Goal: Information Seeking & Learning: Learn about a topic

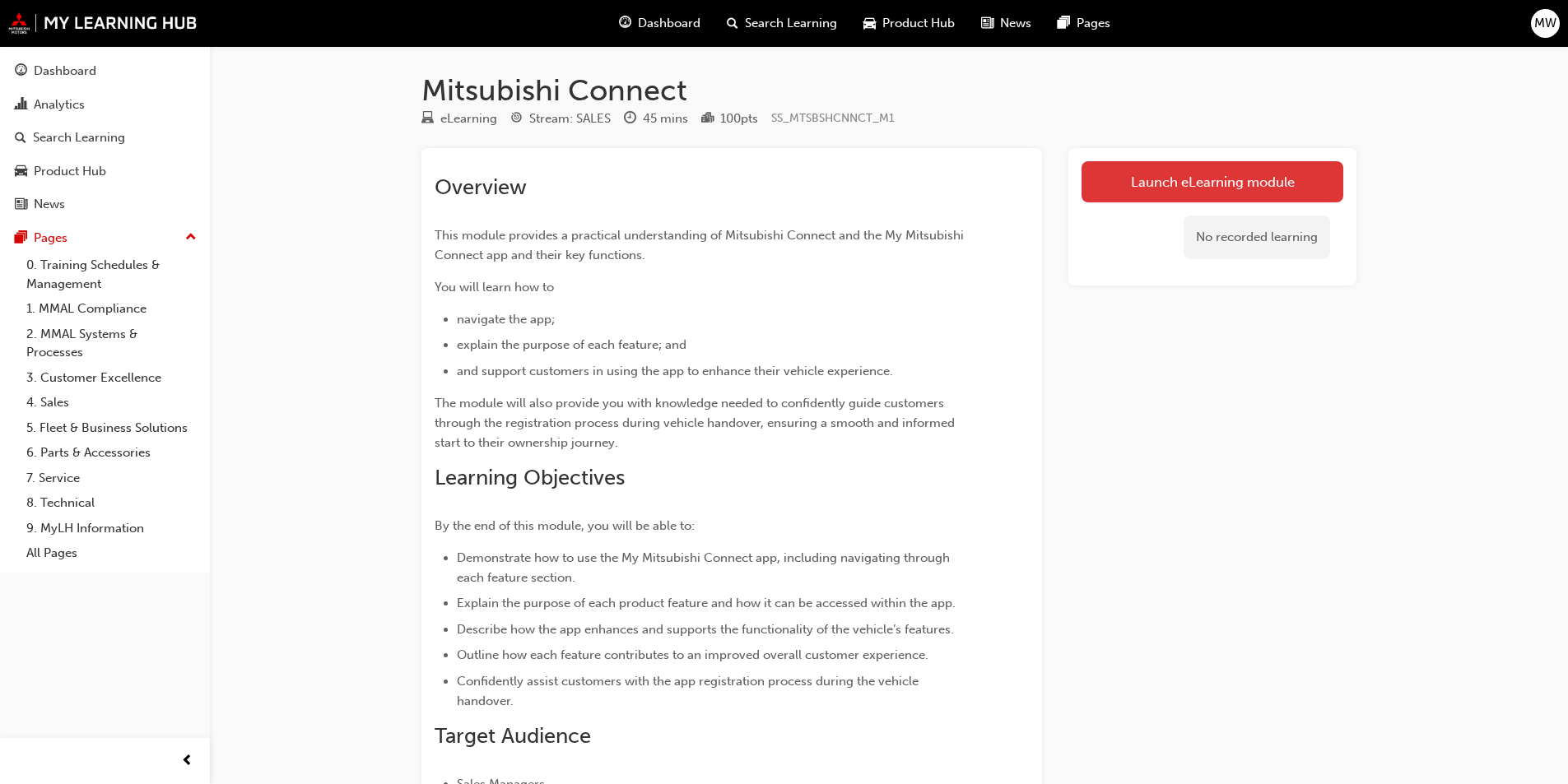
click at [1137, 197] on link "Launch eLearning module" at bounding box center [1212, 182] width 262 height 41
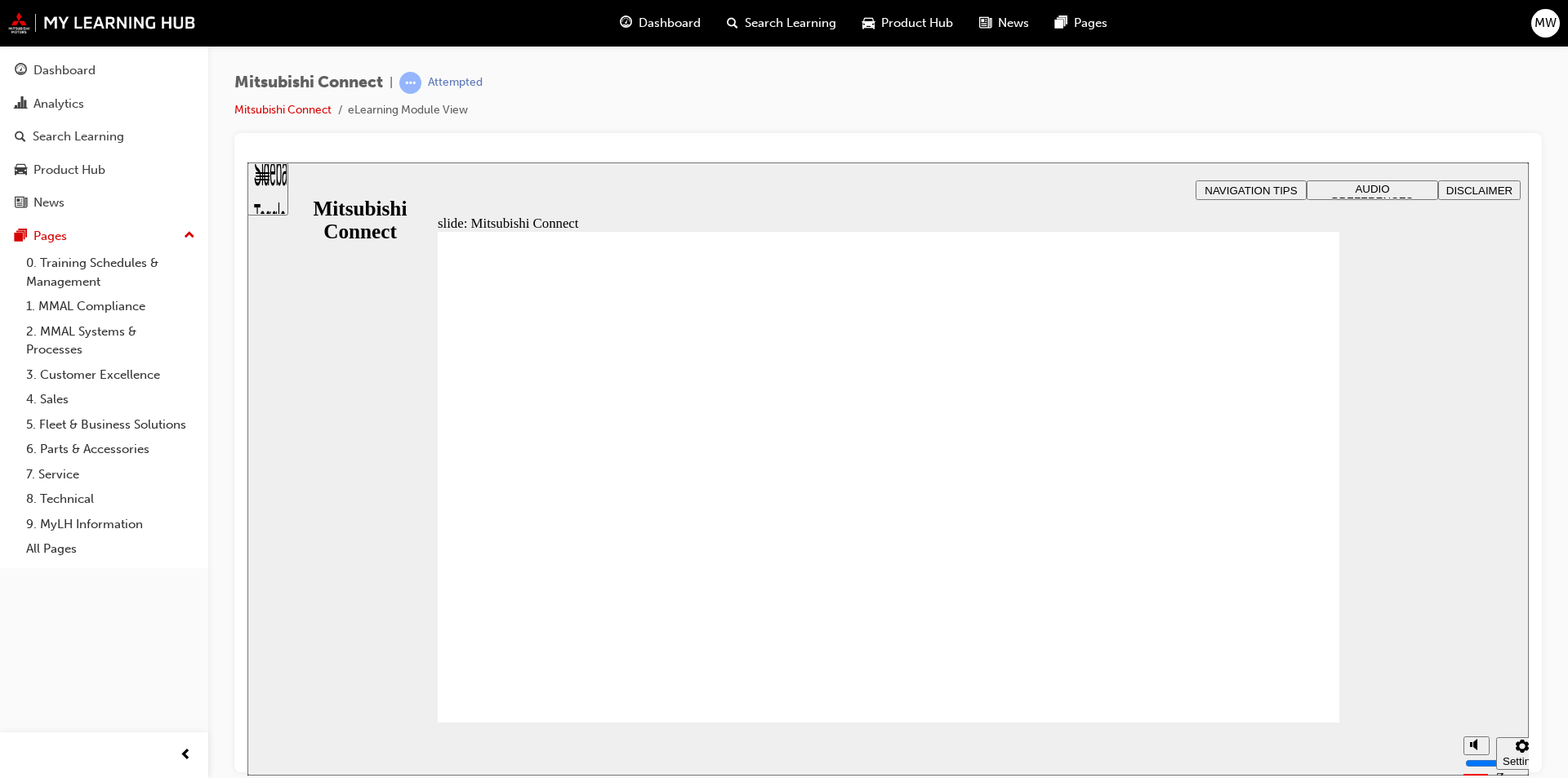
click at [1481, 688] on icon "Mute (Ctrl+Alt+M)" at bounding box center [1477, 682] width 13 height 12
type input "0"
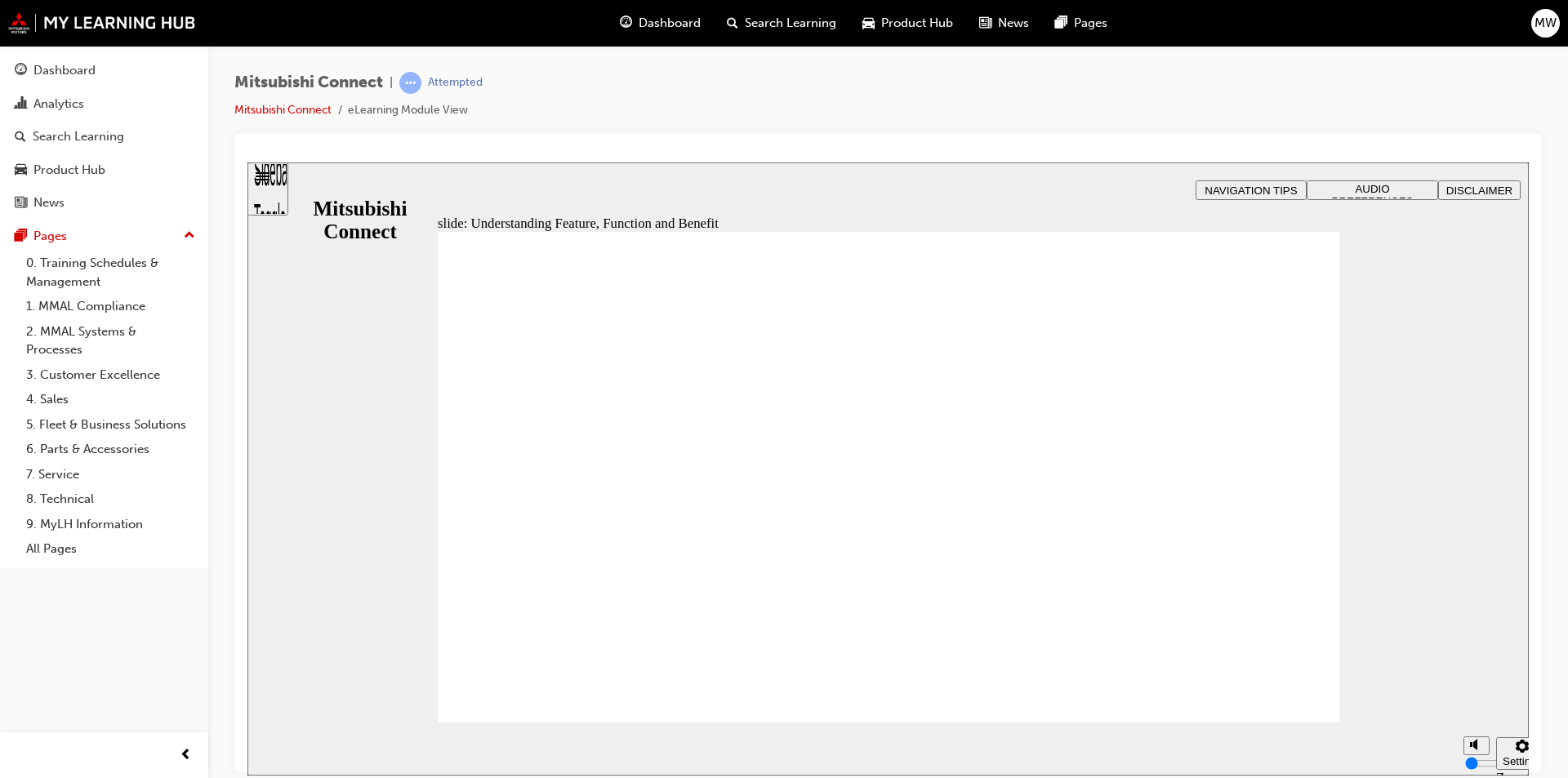
click at [1309, 144] on div at bounding box center [889, 452] width 1308 height 639
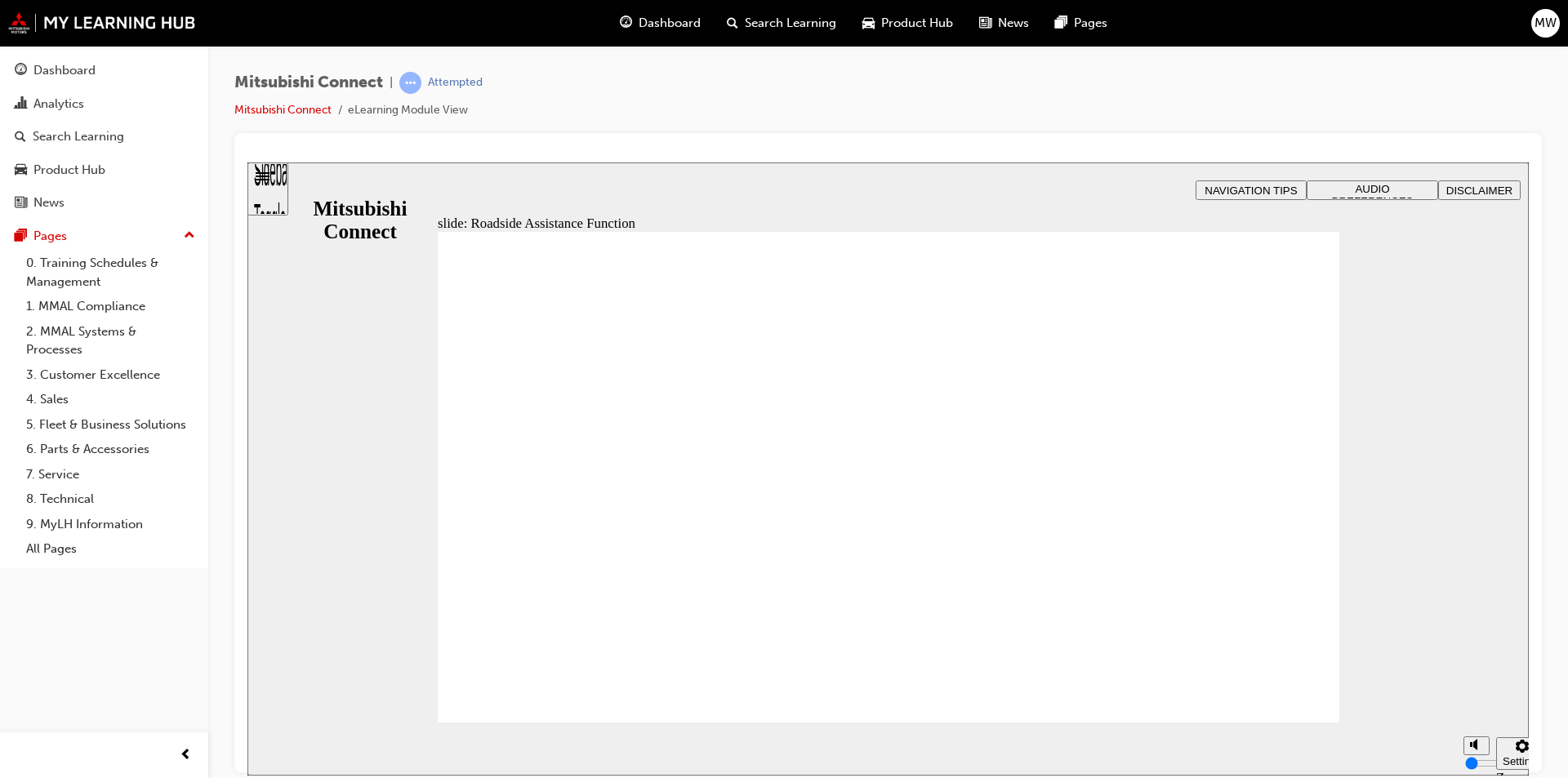
checkbox input "true"
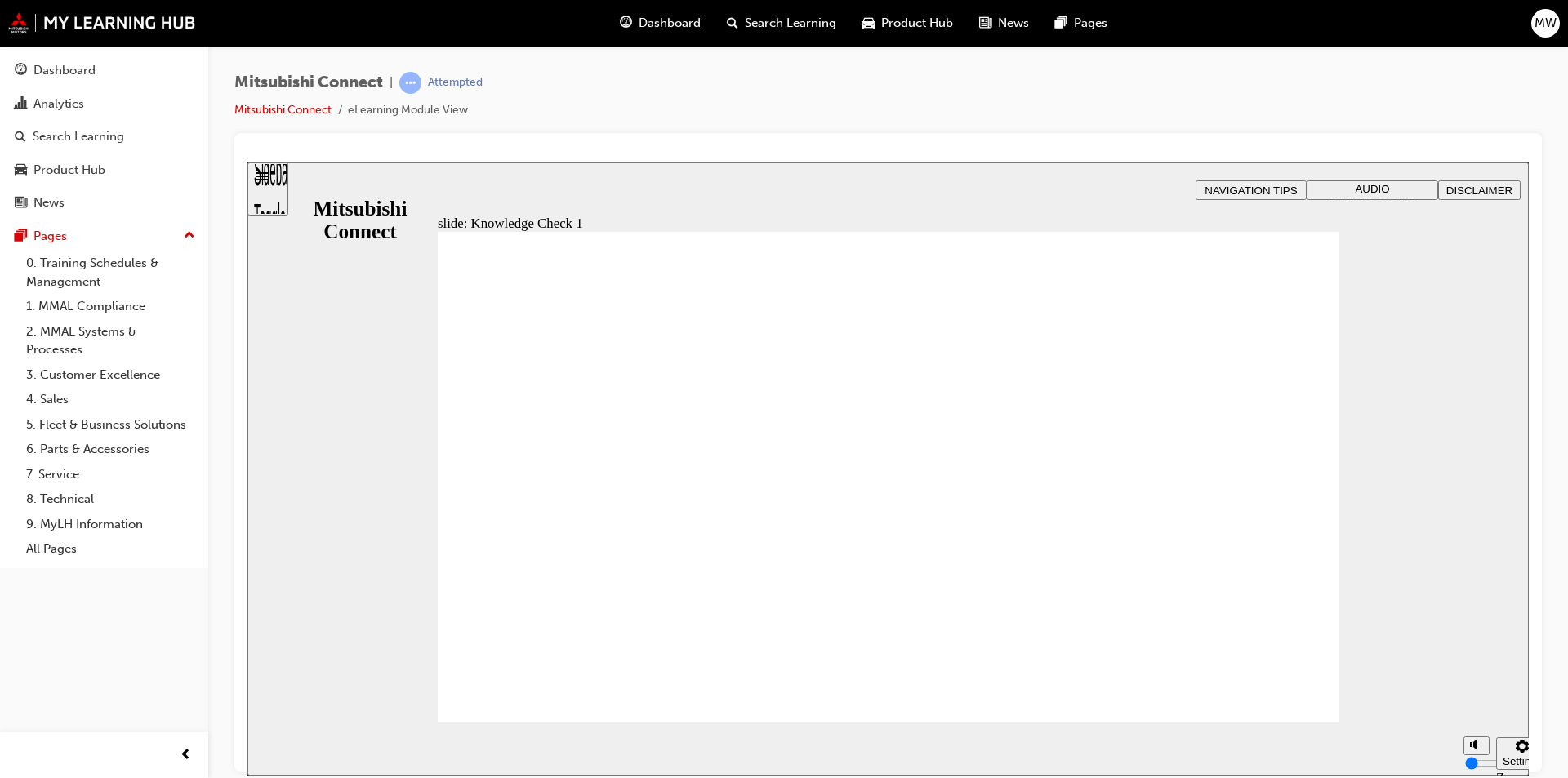
checkbox input "false"
checkbox input "true"
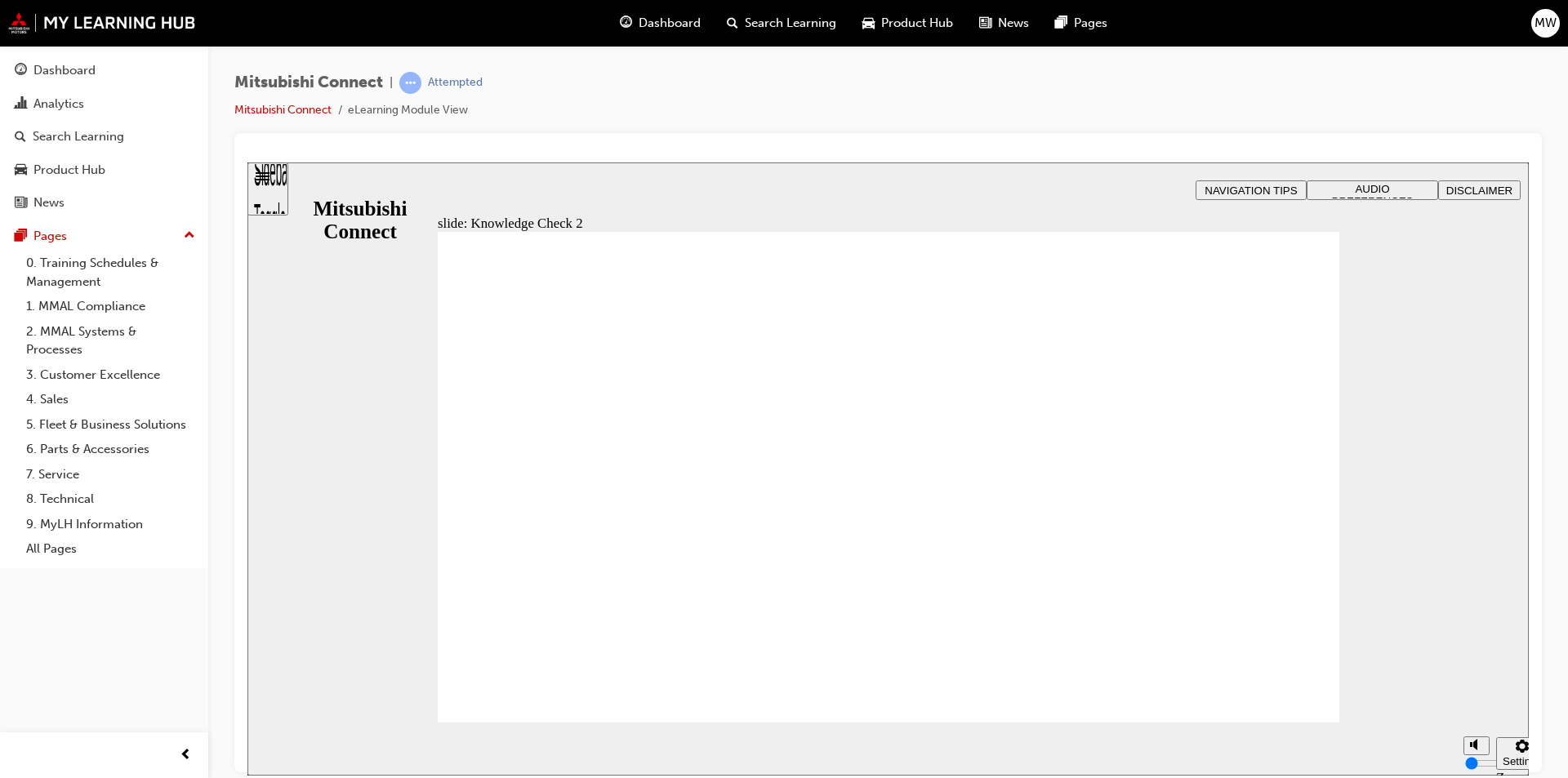
radio input "false"
radio input "true"
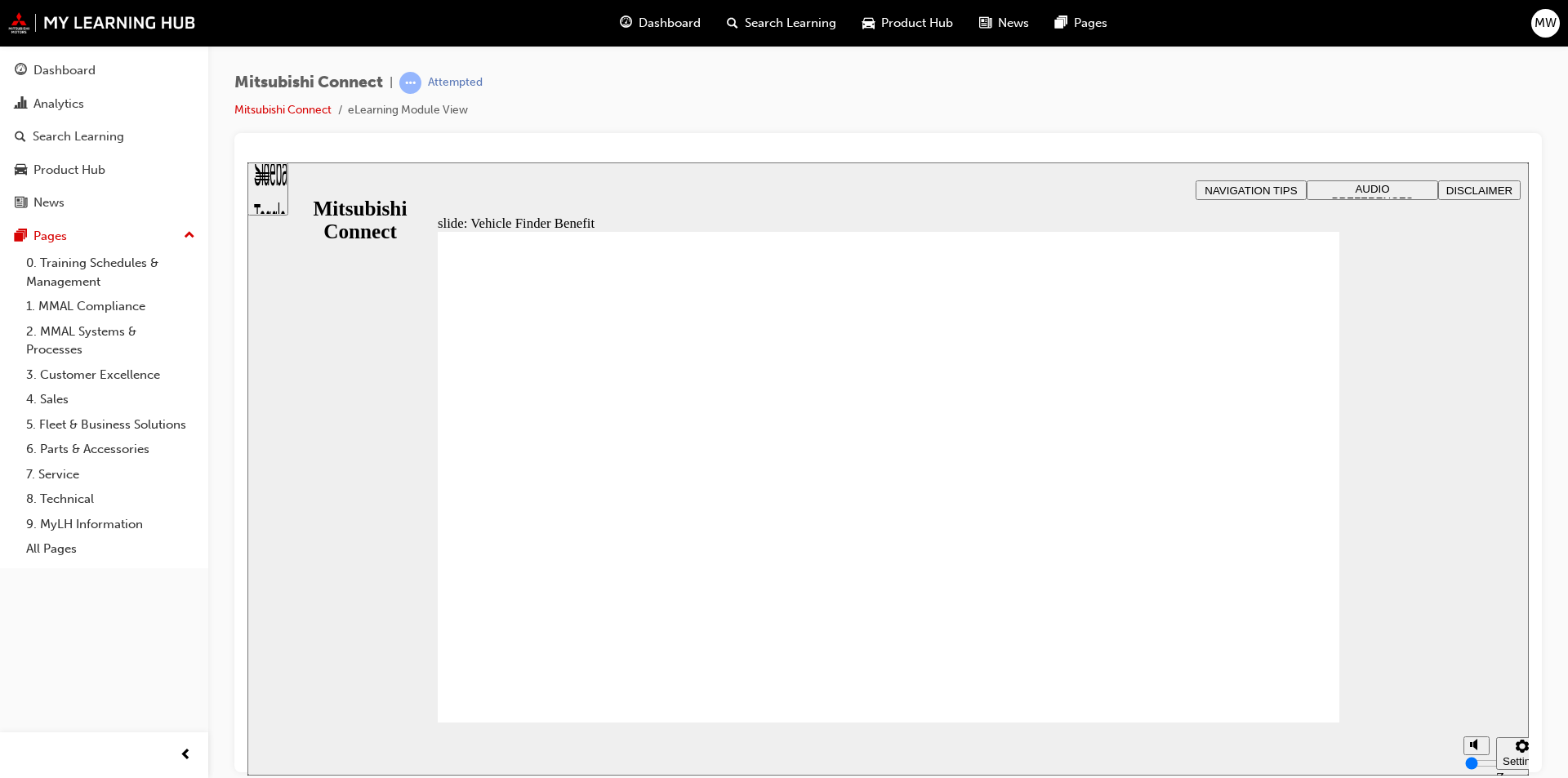
checkbox input "true"
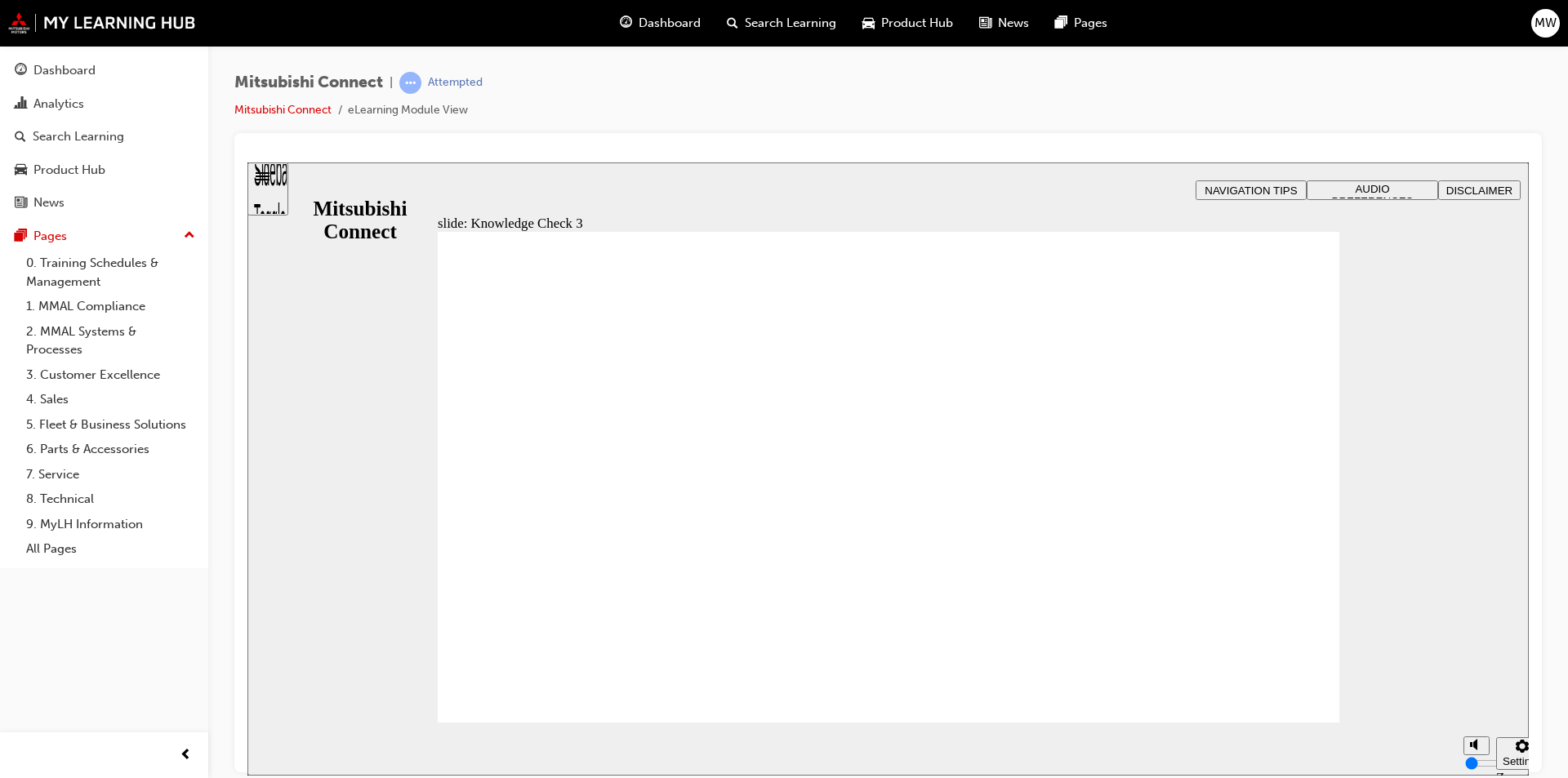
drag, startPoint x: 477, startPoint y: 586, endPoint x: 515, endPoint y: 676, distance: 97.7
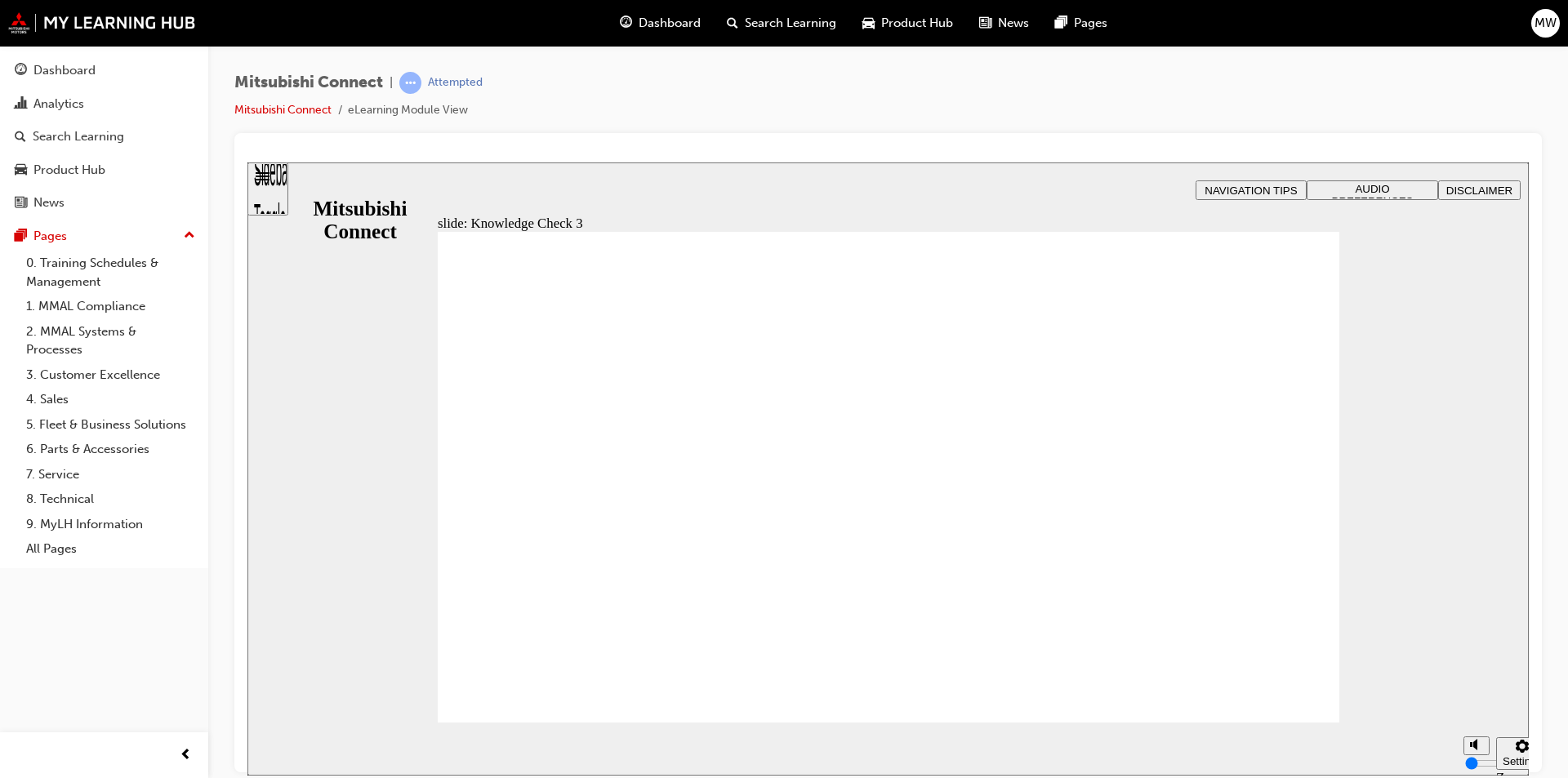
checkbox input "false"
checkbox input "true"
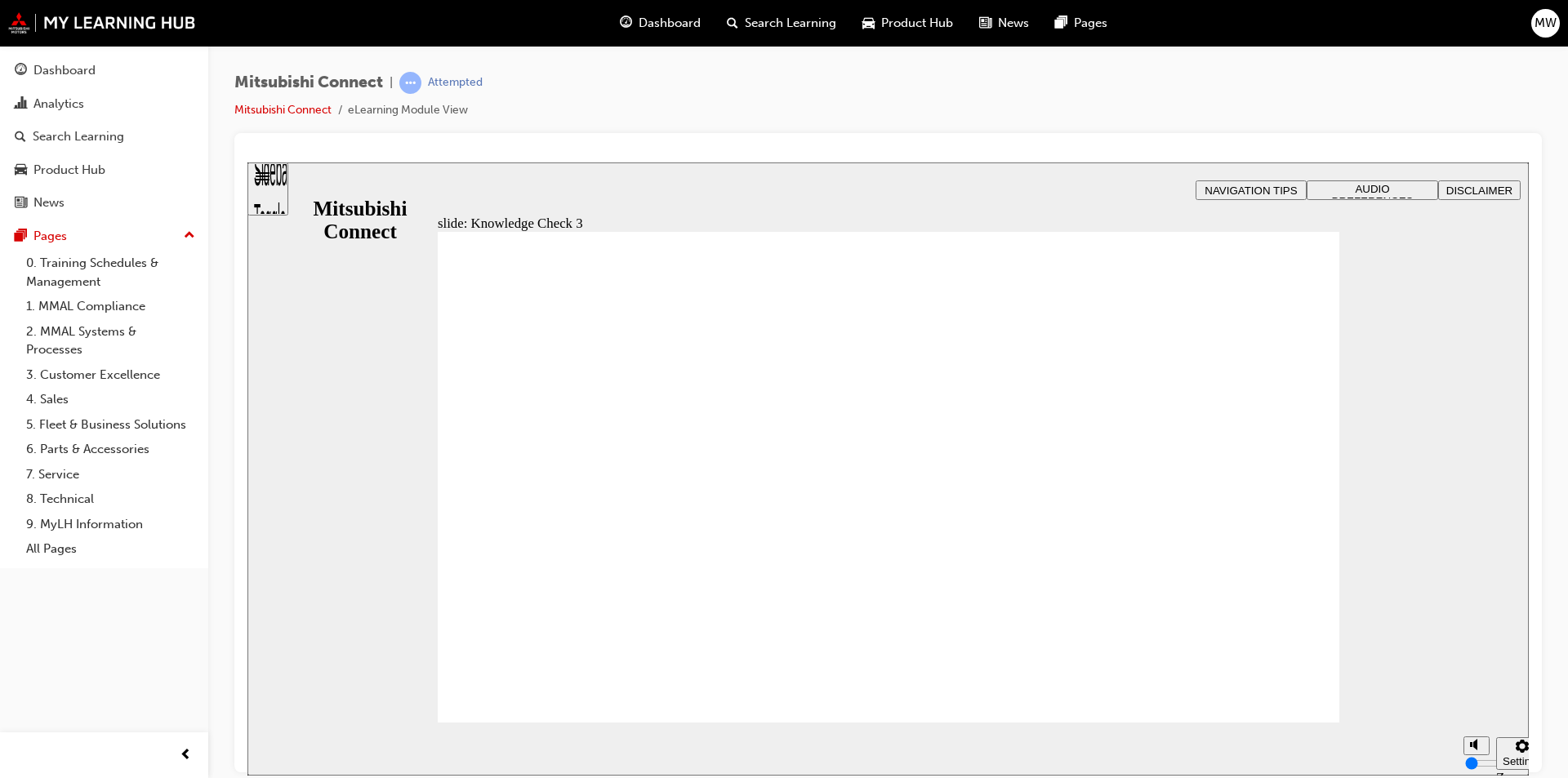
checkbox input "true"
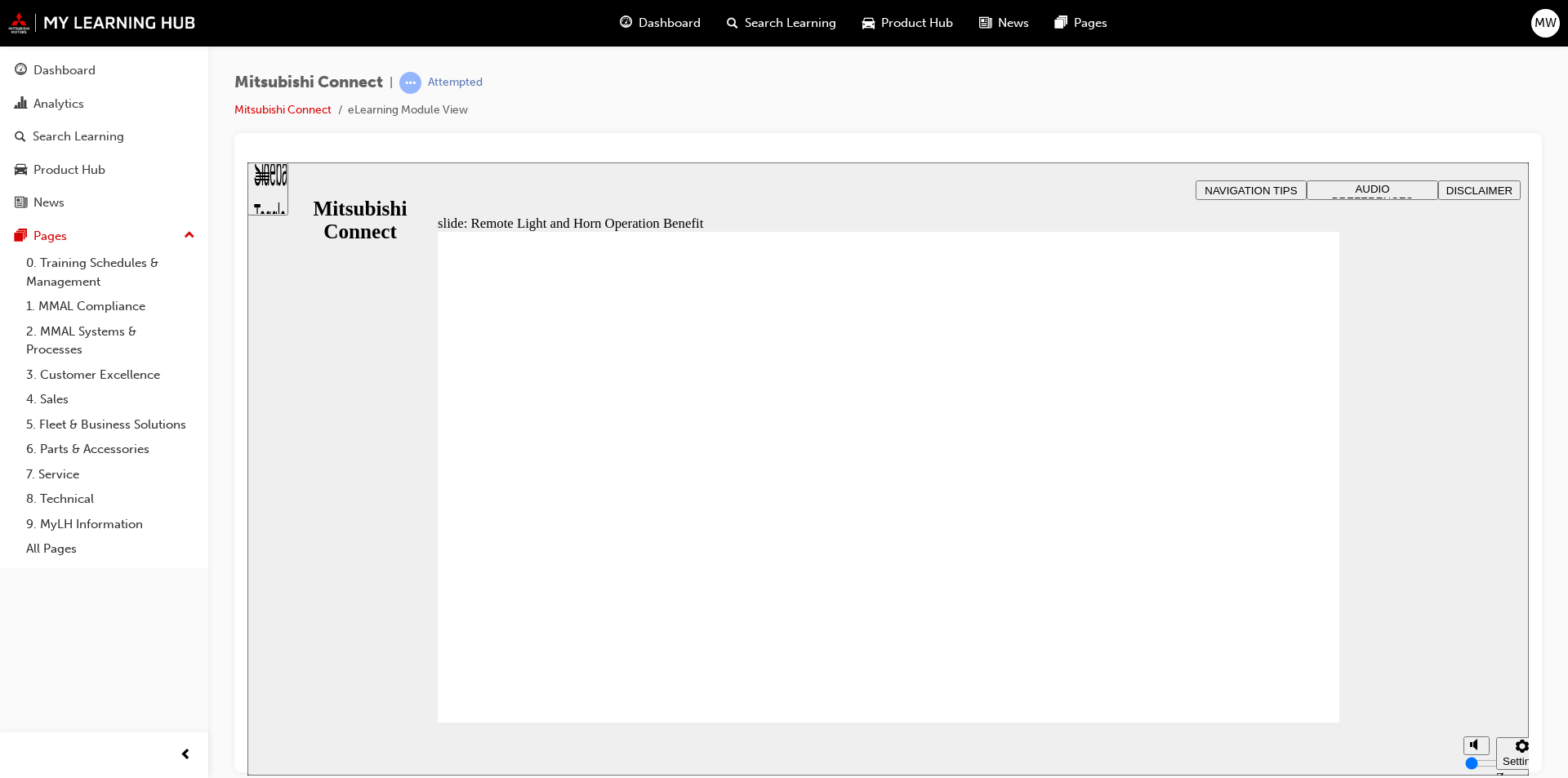
radio input "true"
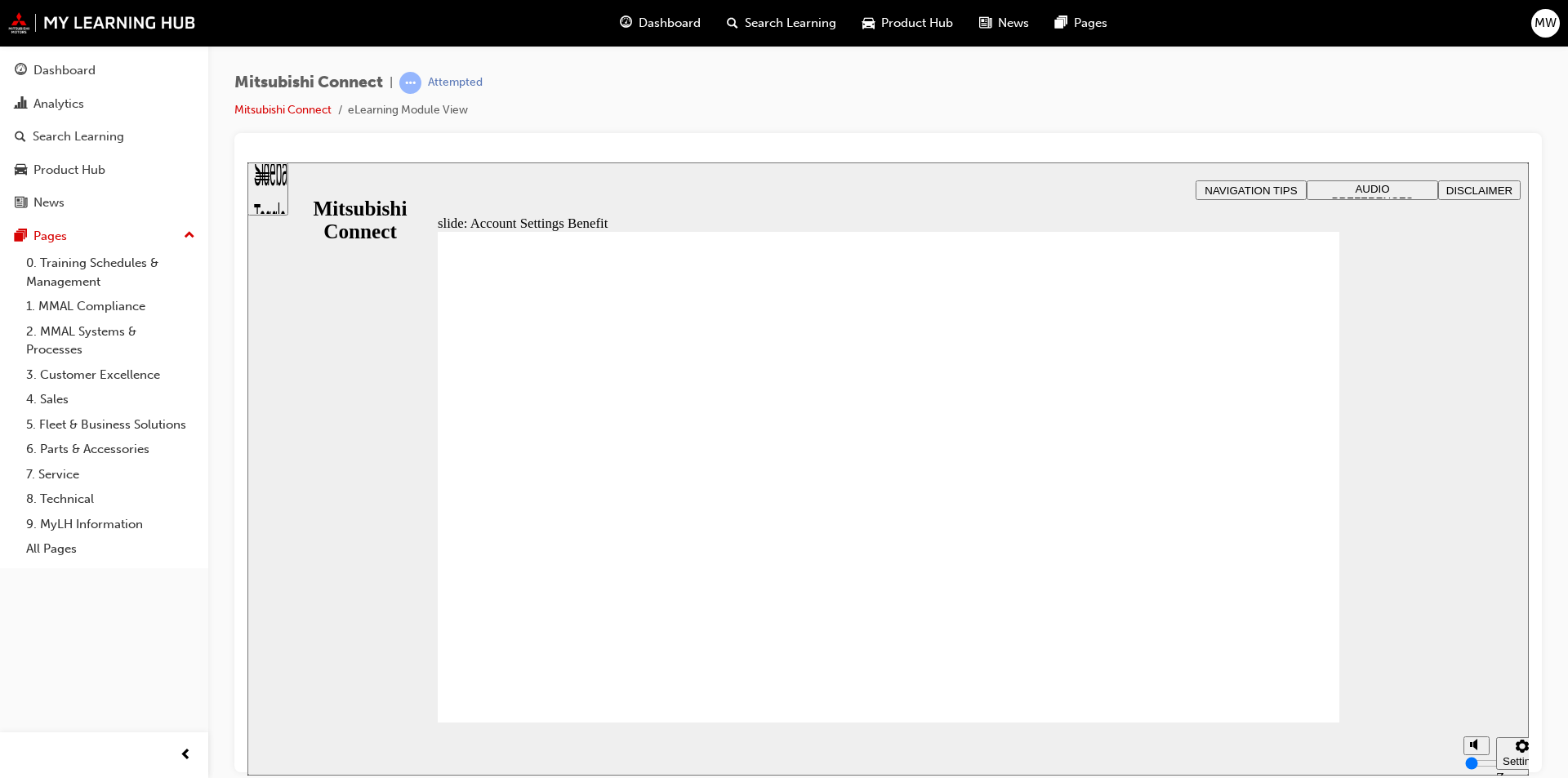
checkbox input "true"
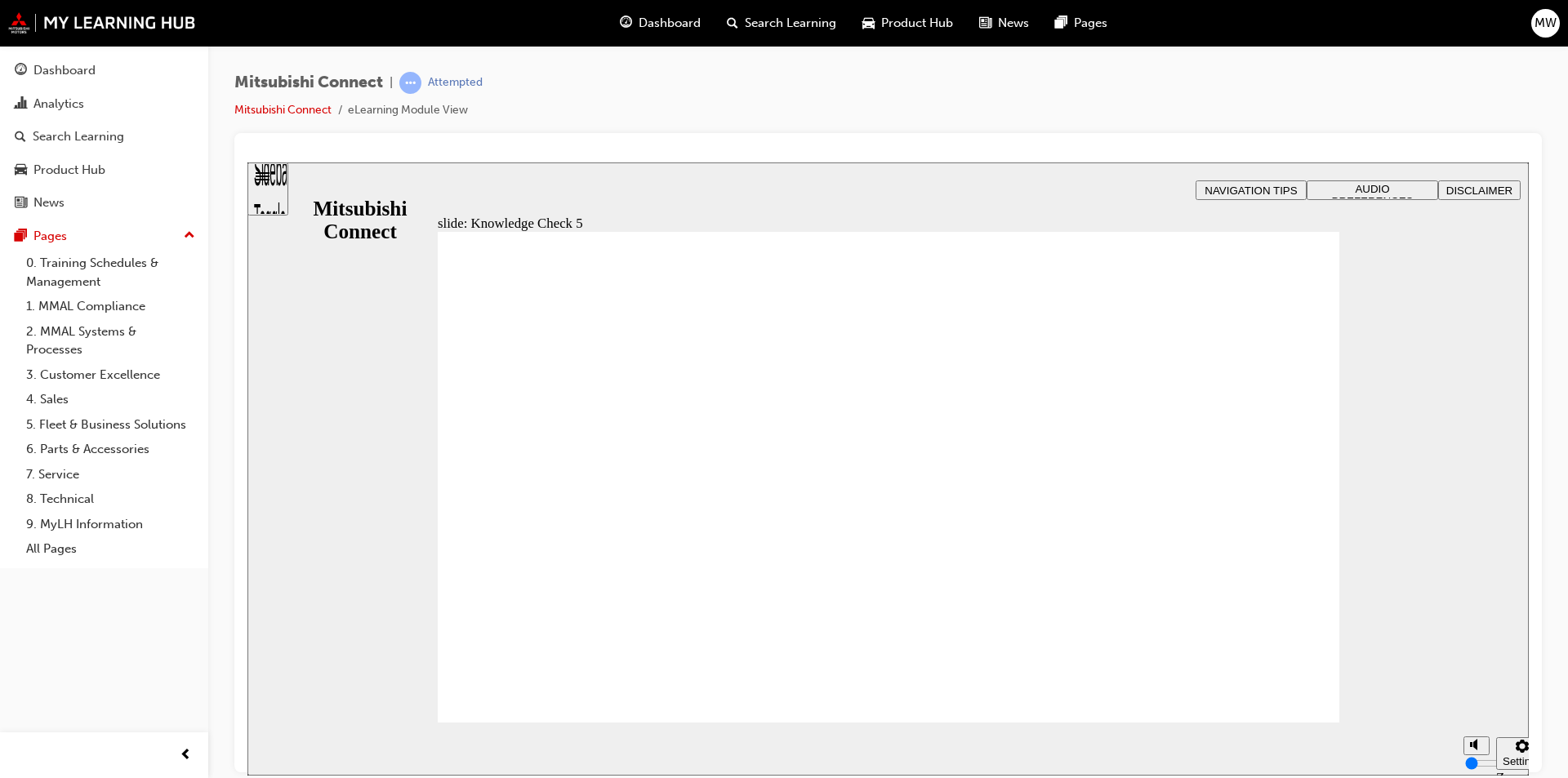
checkbox input "true"
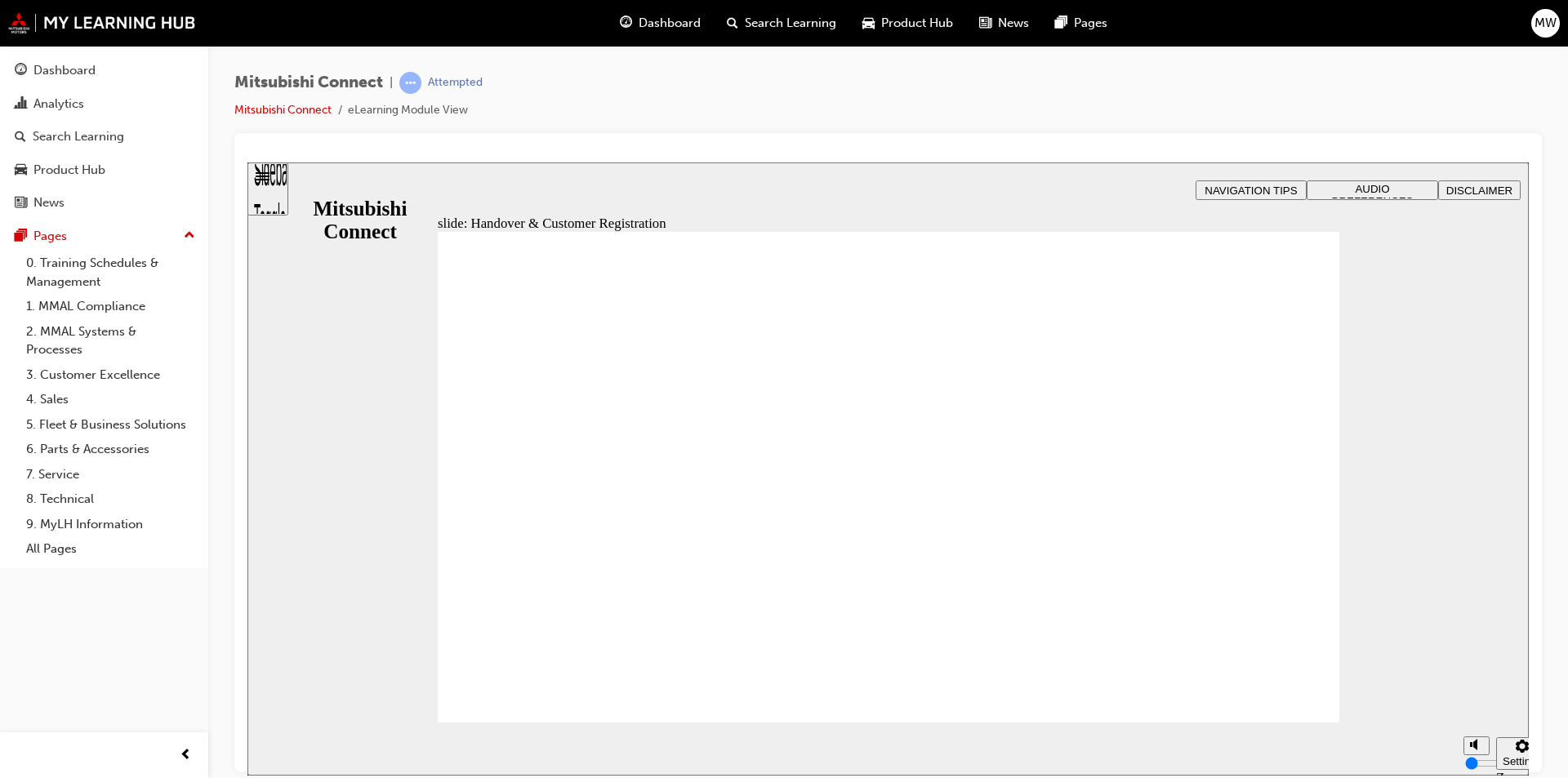
checkbox input "true"
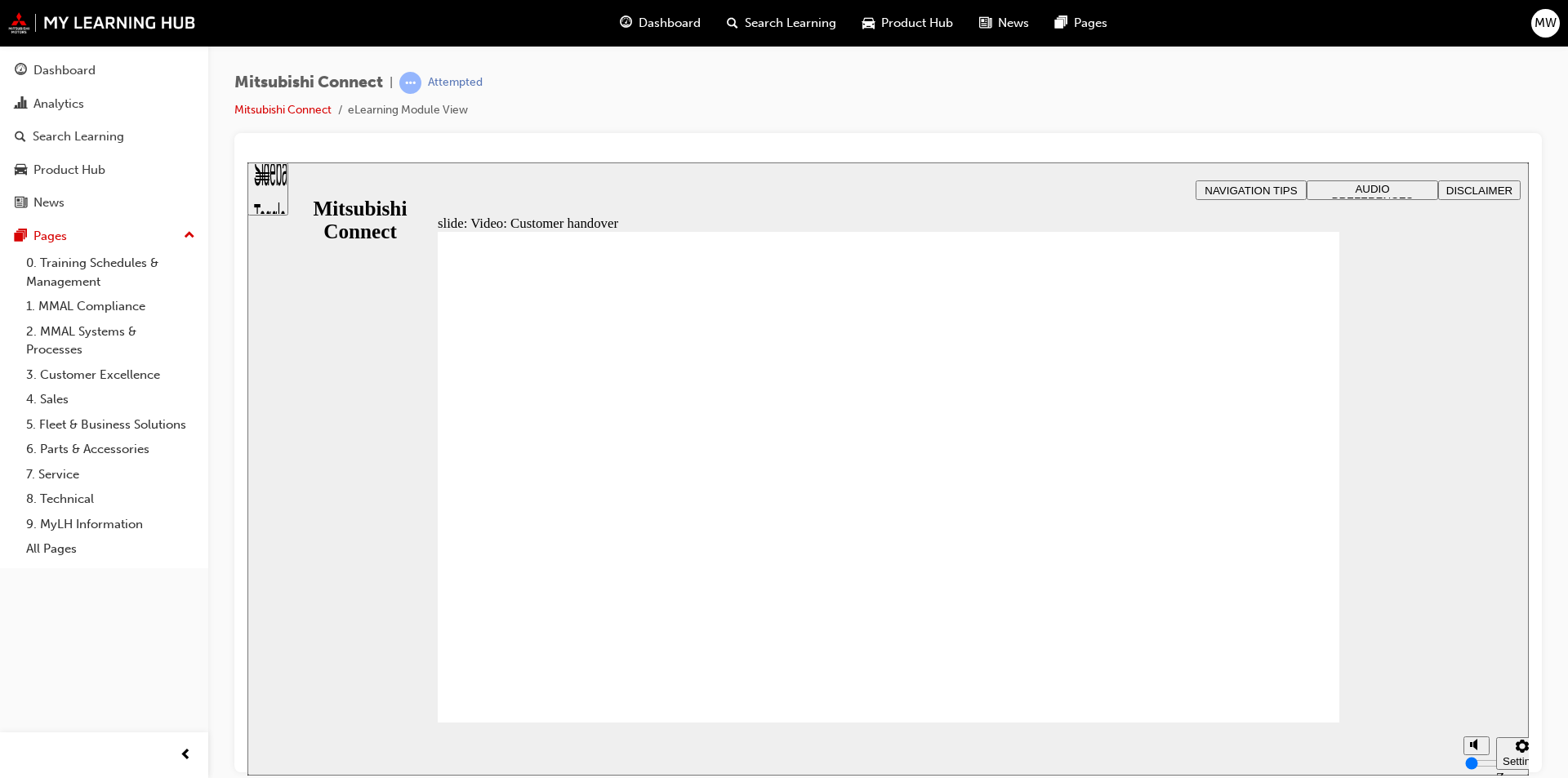
radio input "true"
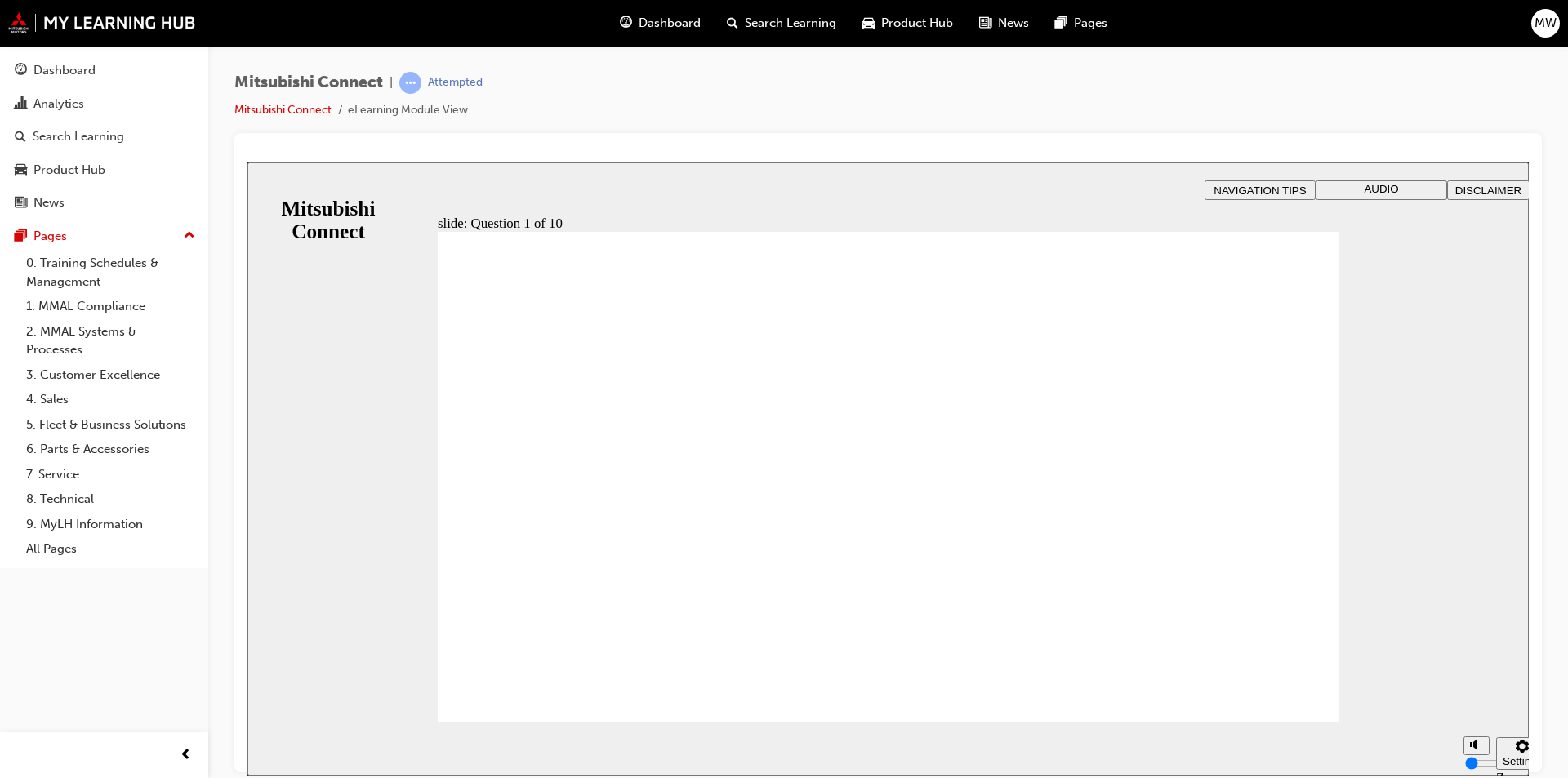
checkbox input "true"
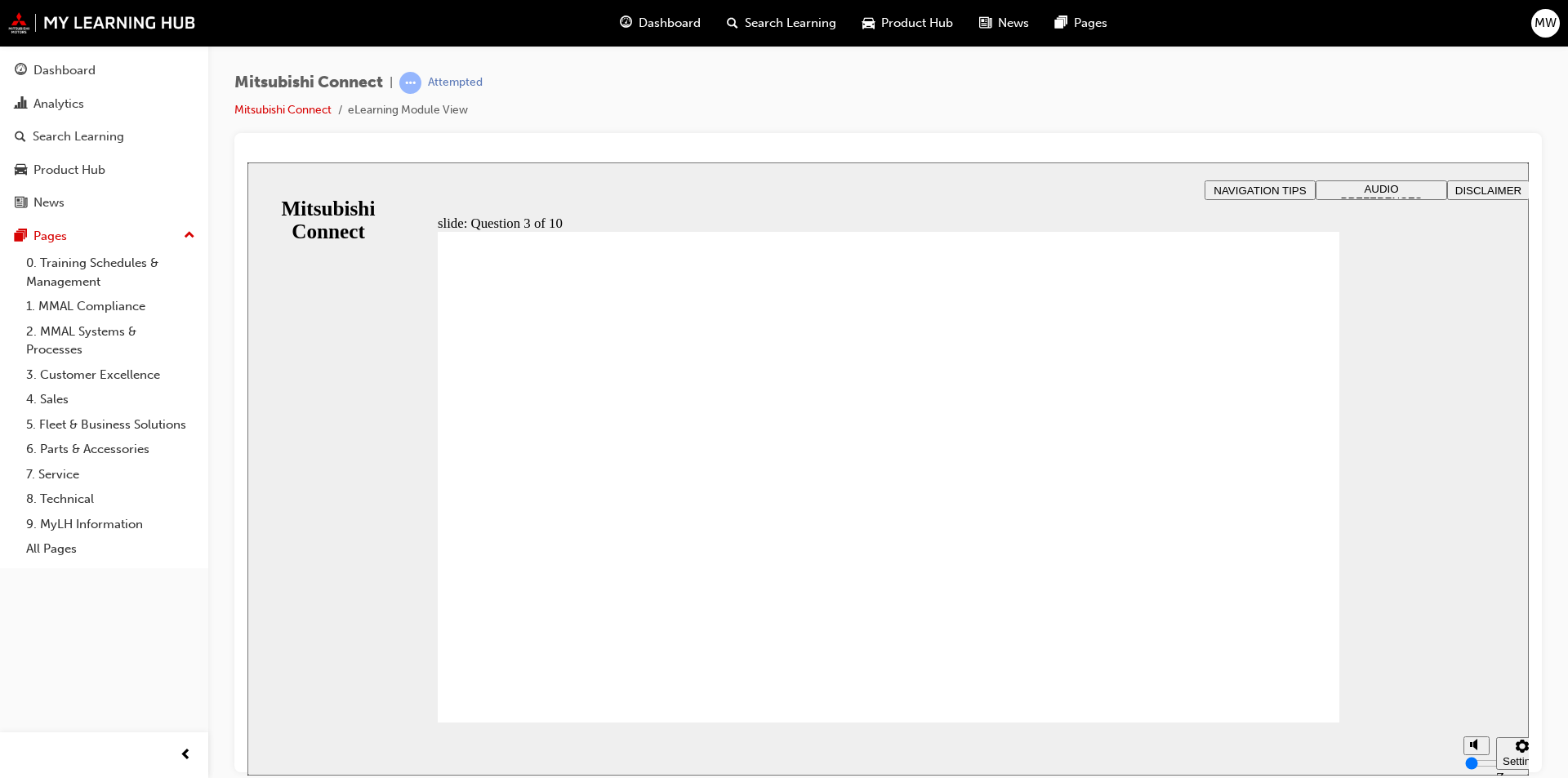
checkbox input "true"
checkbox input "false"
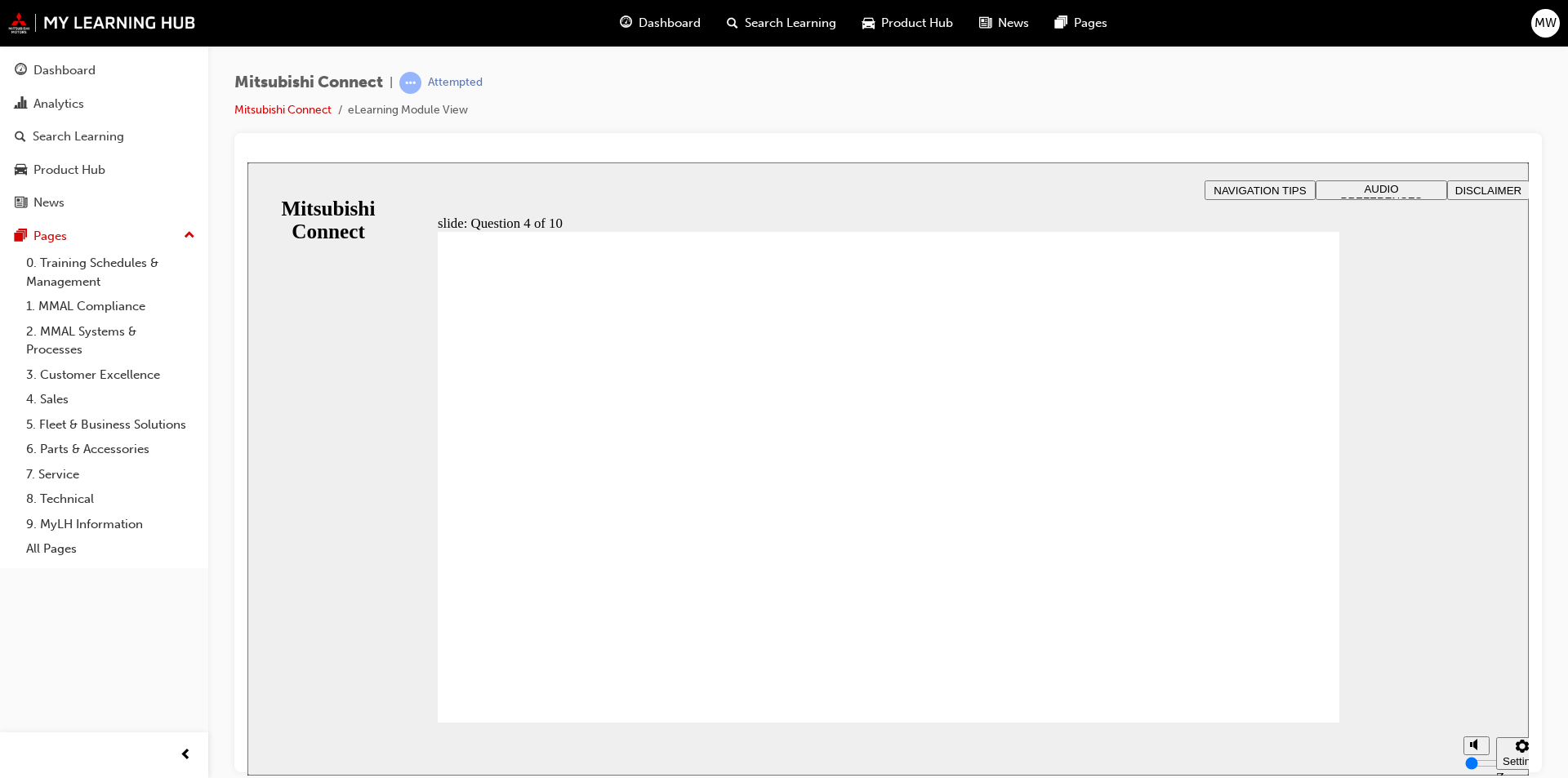
radio input "false"
radio input "true"
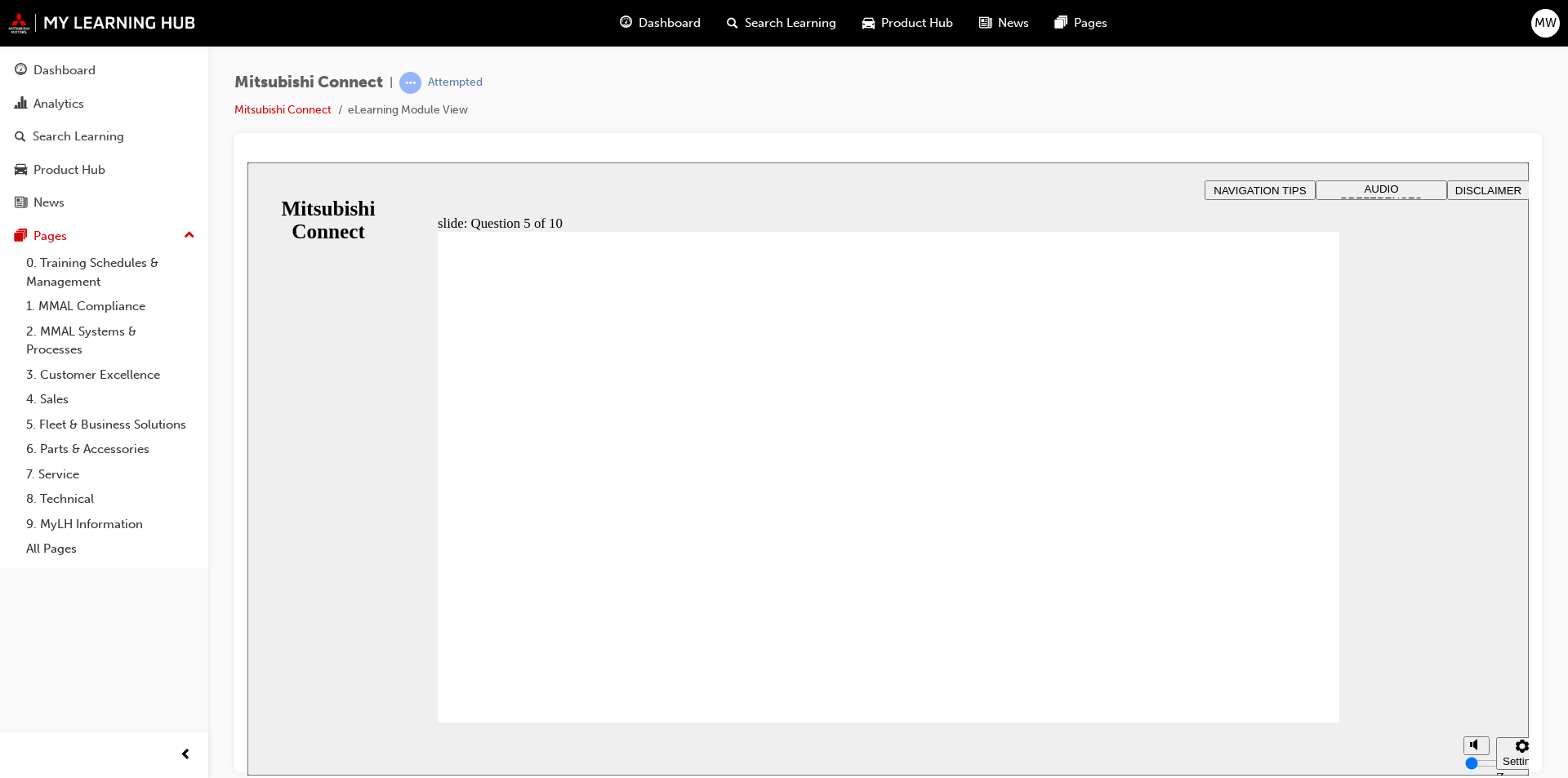
checkbox input "true"
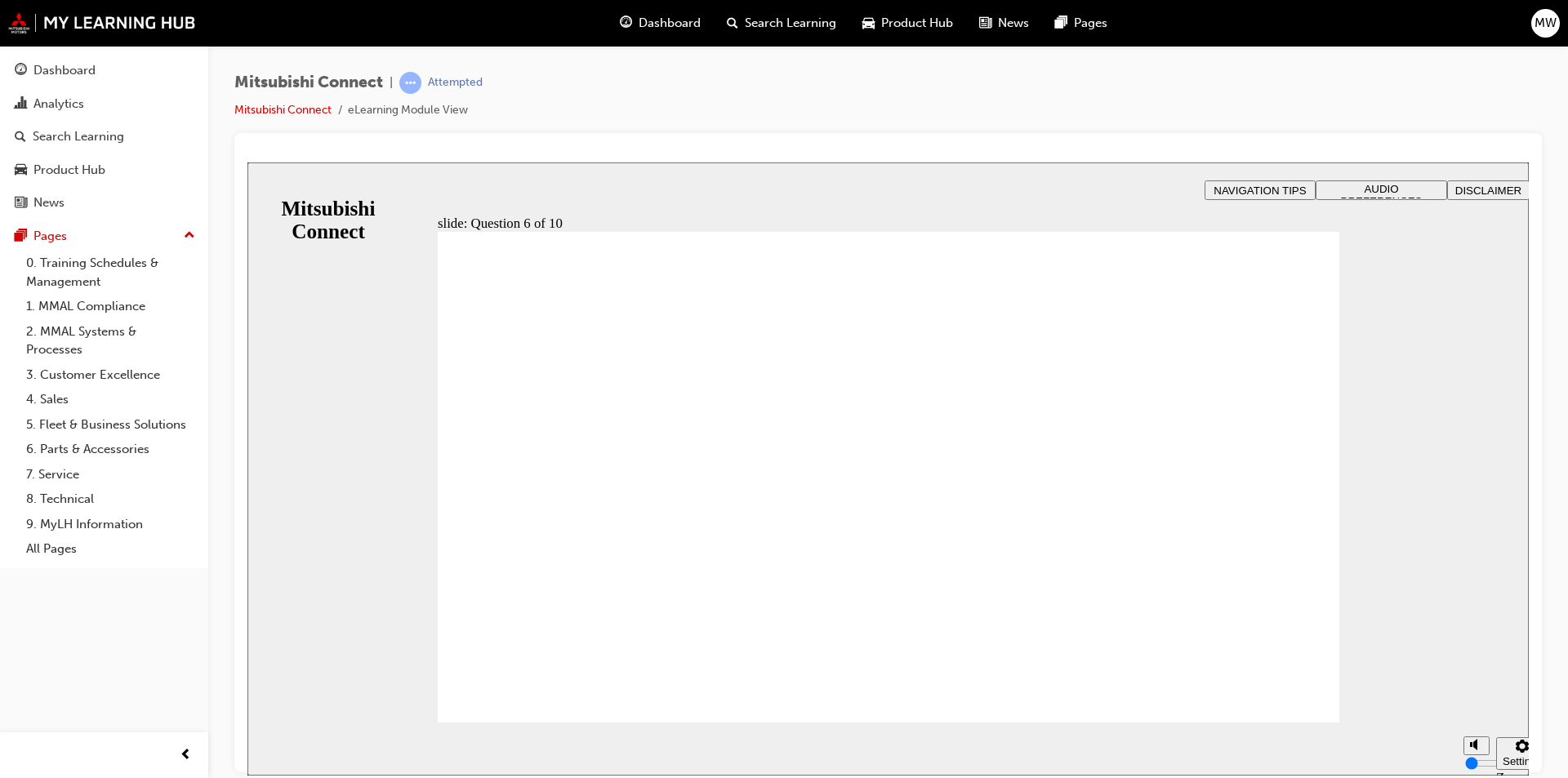
checkbox input "true"
drag, startPoint x: 882, startPoint y: 623, endPoint x: 884, endPoint y: 601, distance: 22.1
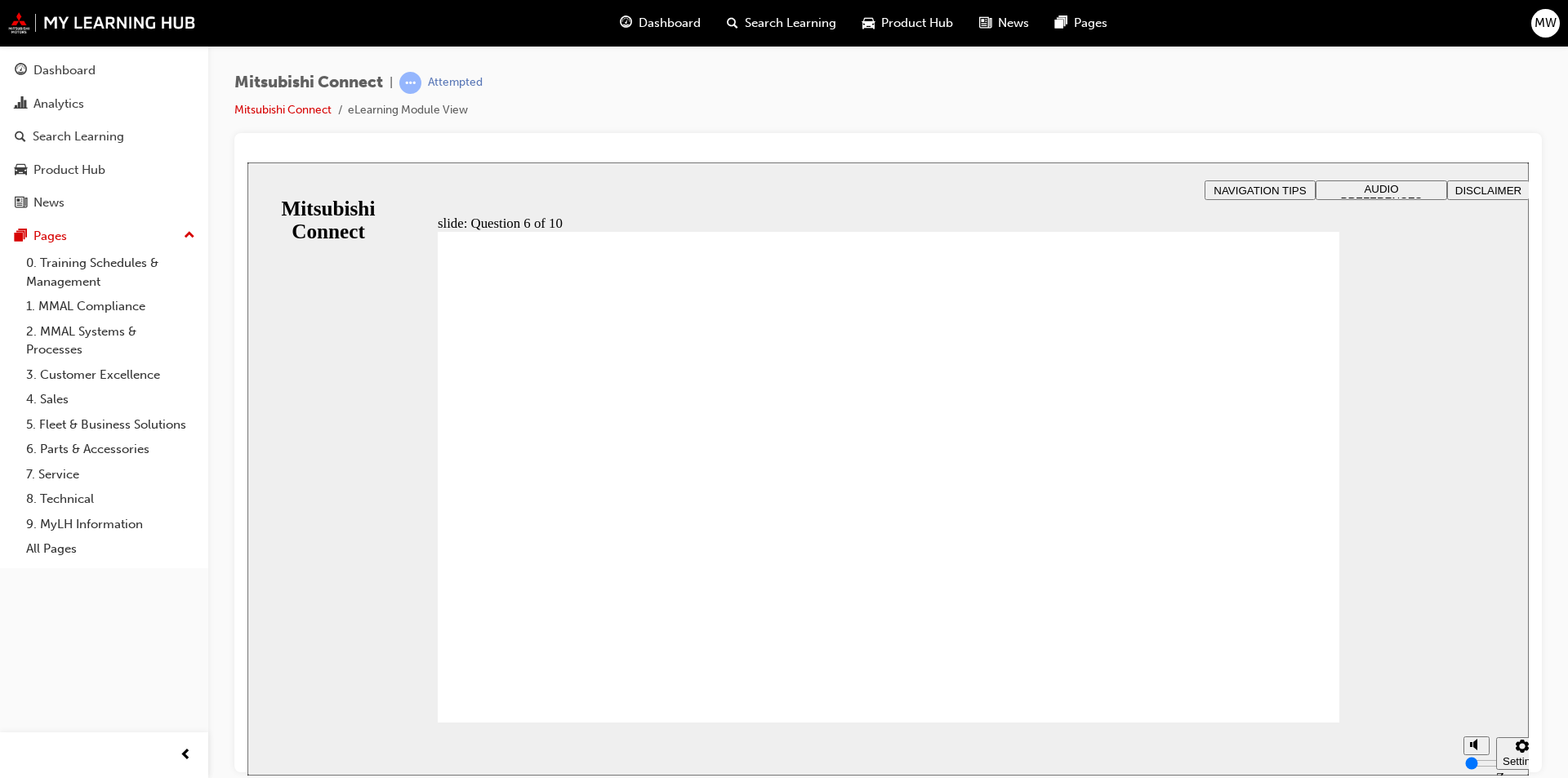
checkbox input "true"
drag, startPoint x: 486, startPoint y: 449, endPoint x: 550, endPoint y: 674, distance: 233.9
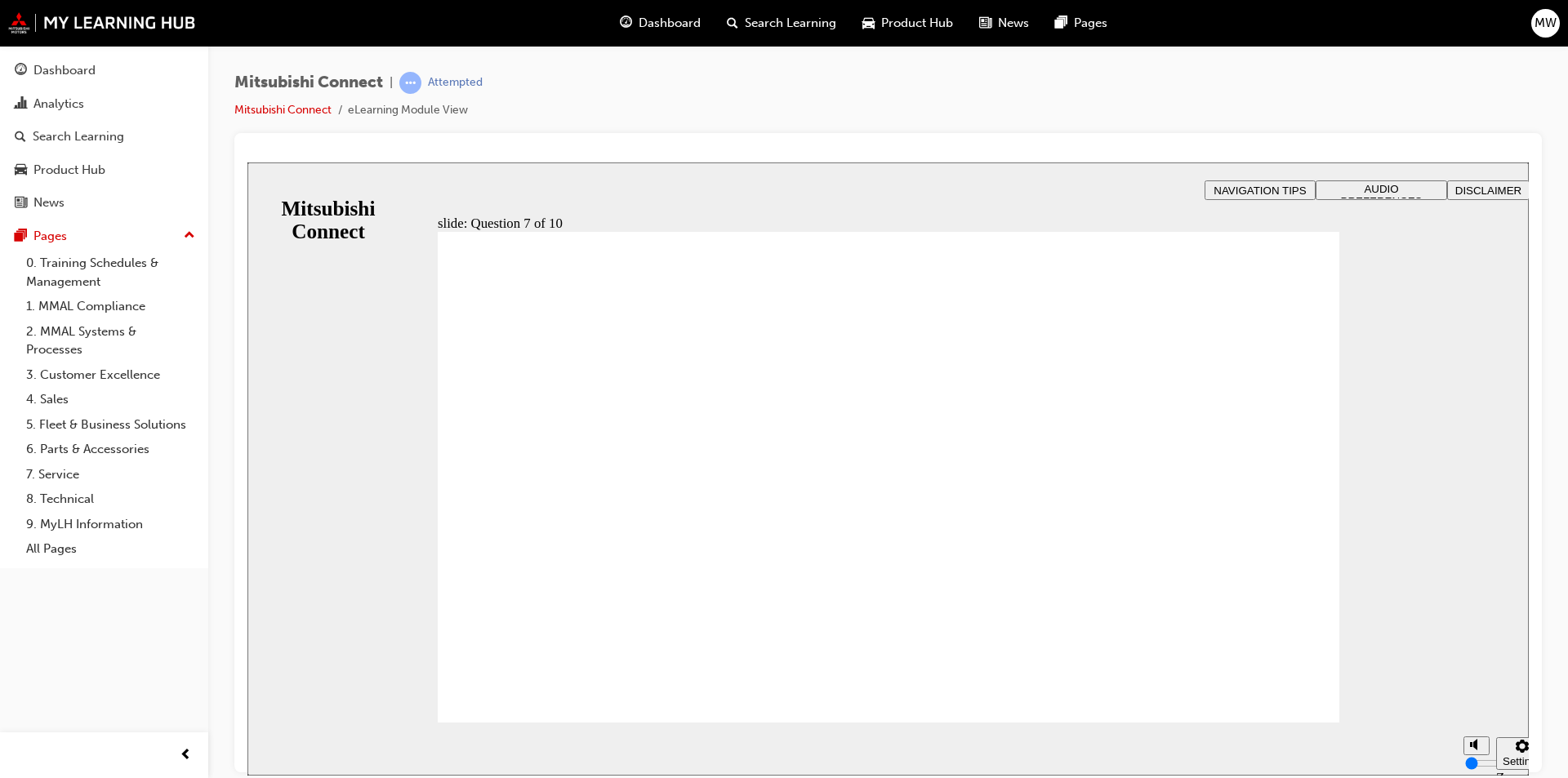
radio input "true"
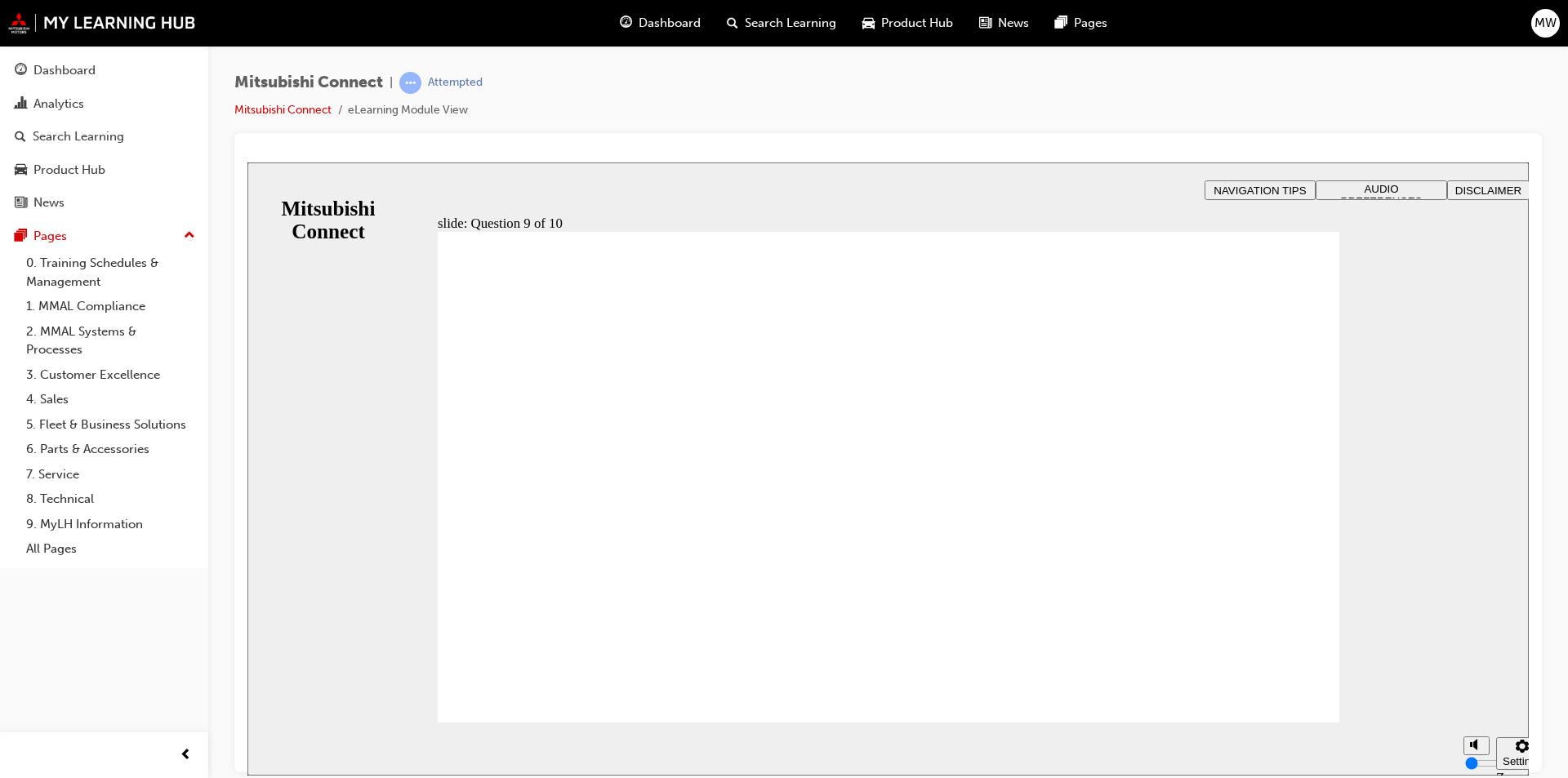
radio input "true"
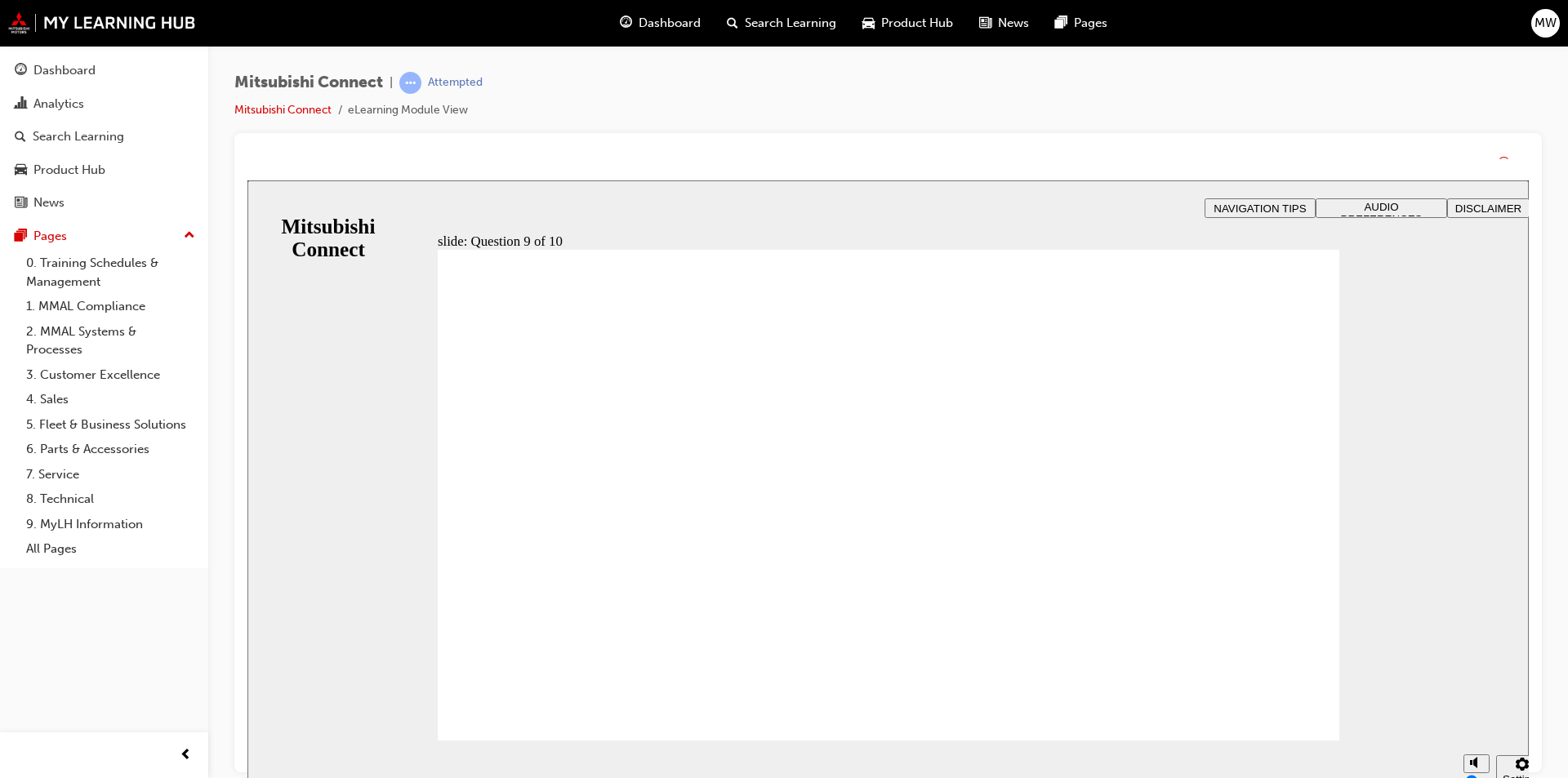
drag, startPoint x: 890, startPoint y: 648, endPoint x: 895, endPoint y: 637, distance: 12.1
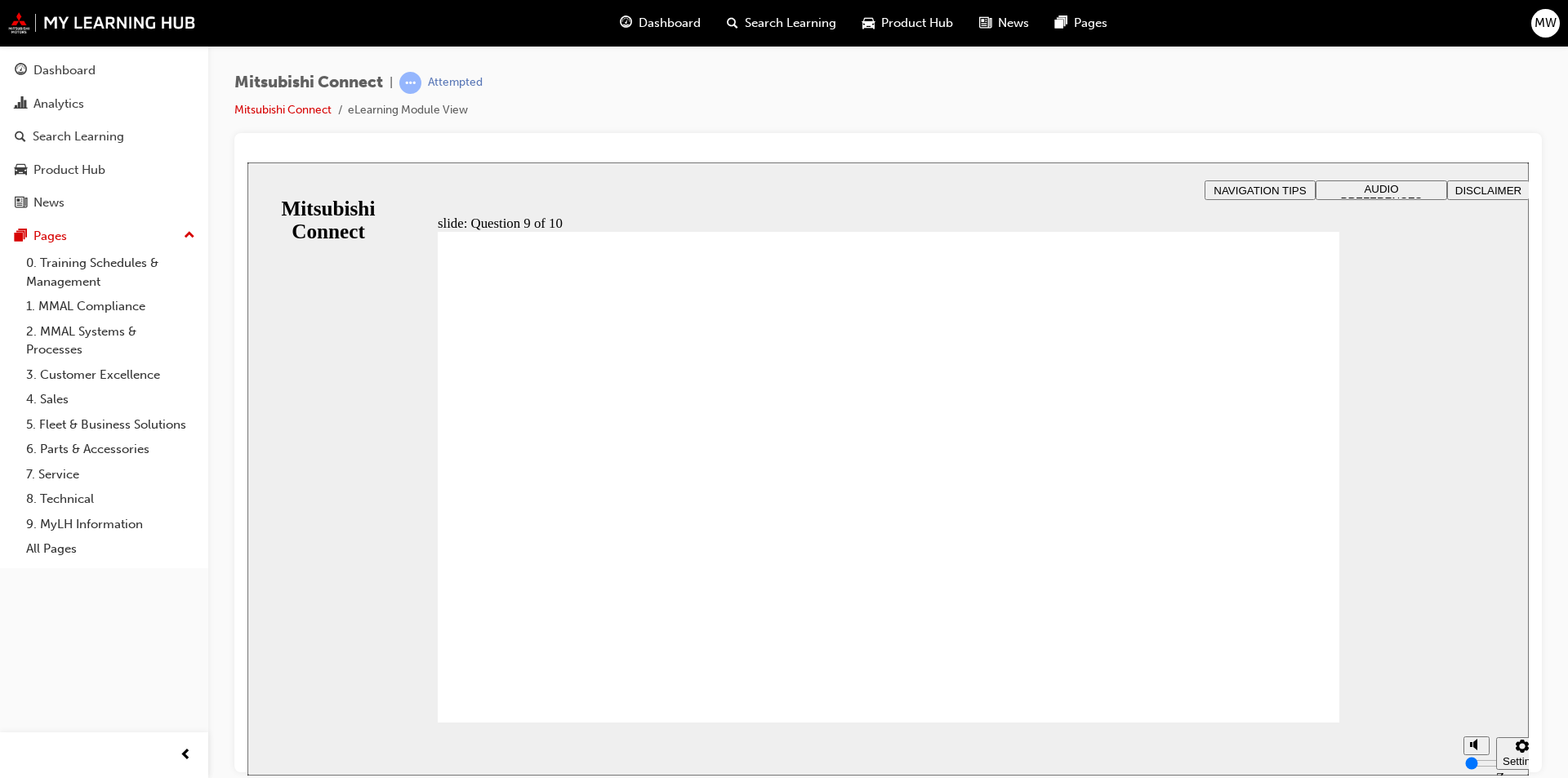
checkbox input "true"
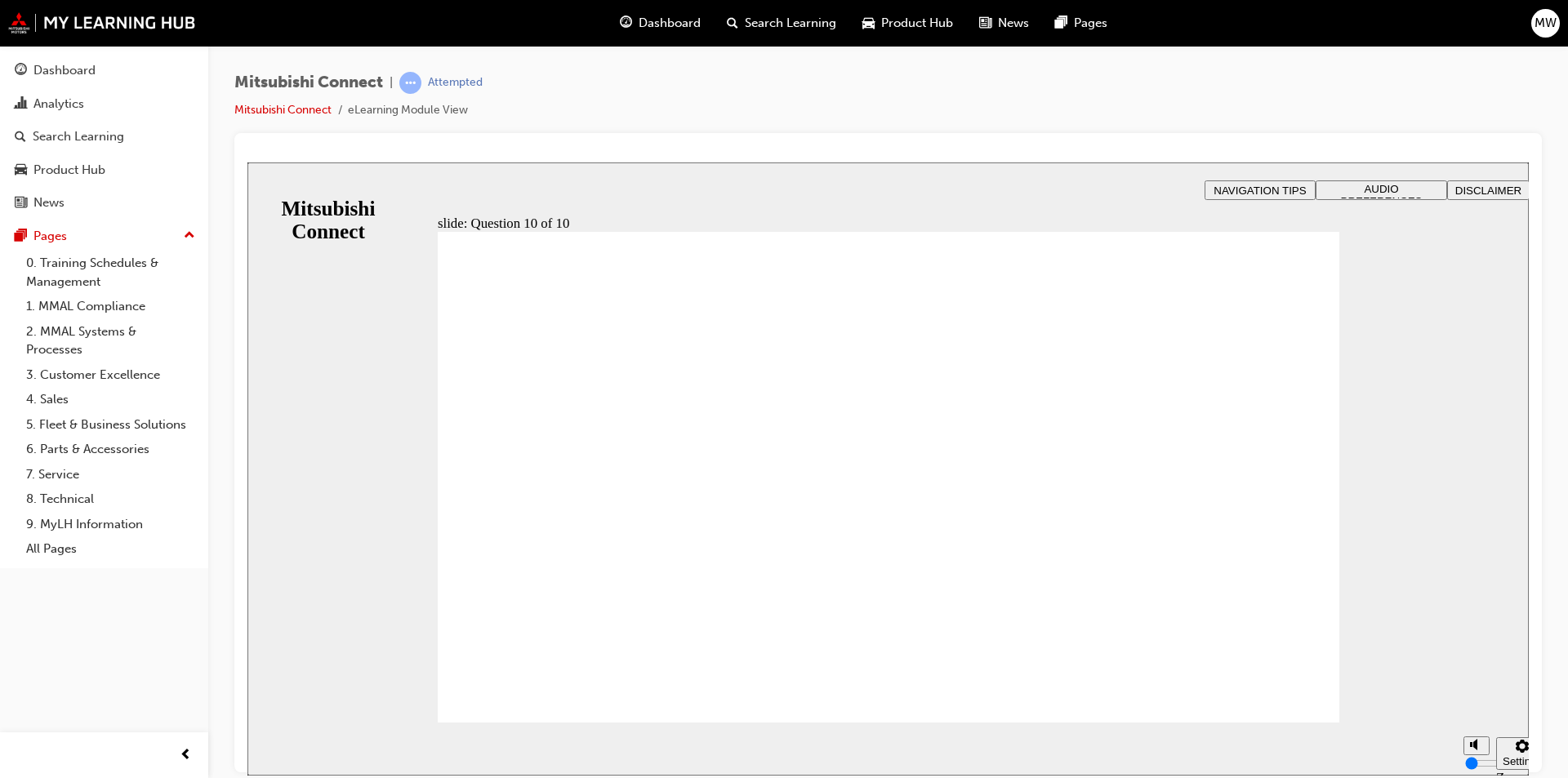
radio input "true"
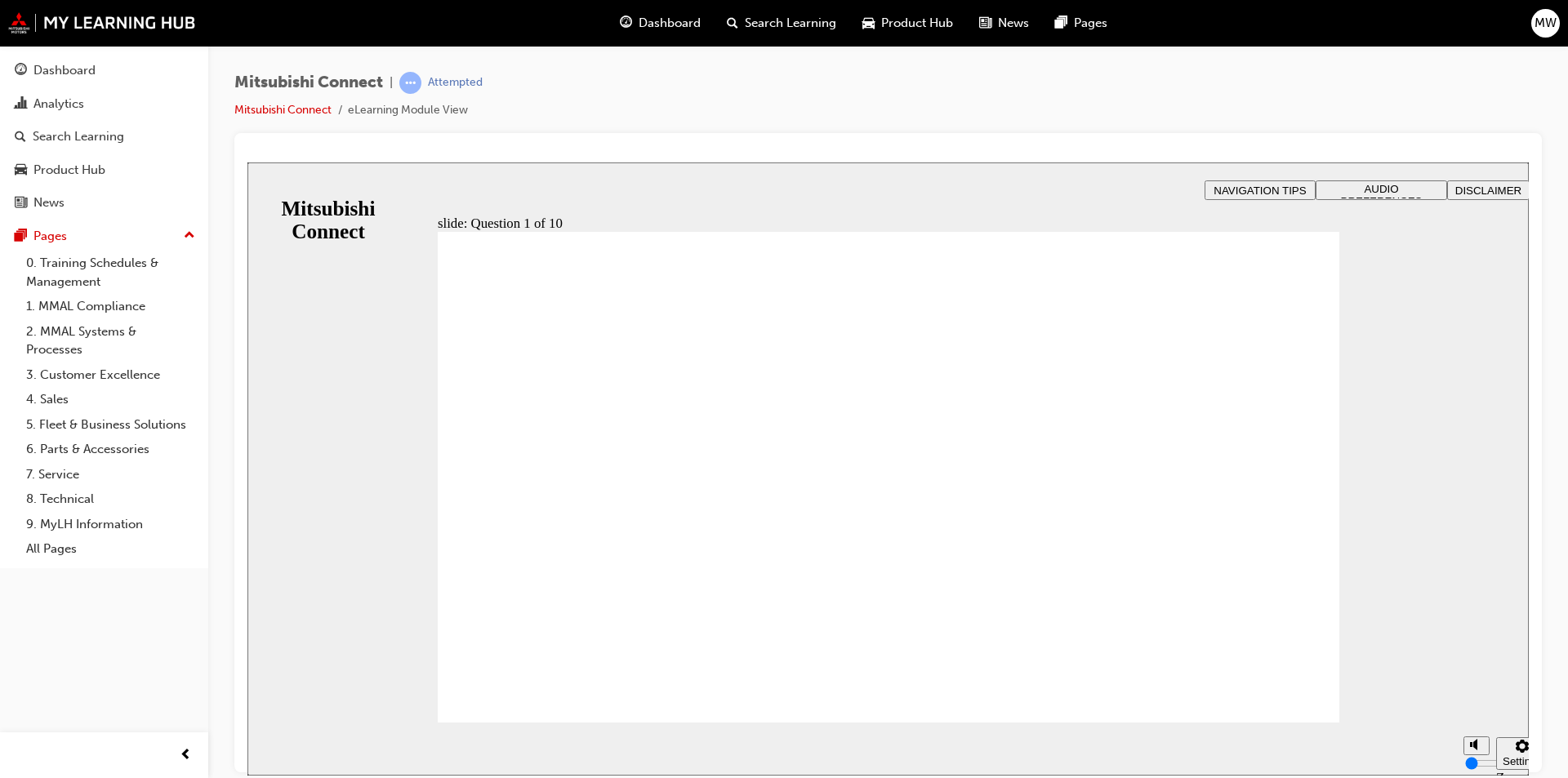
checkbox input "true"
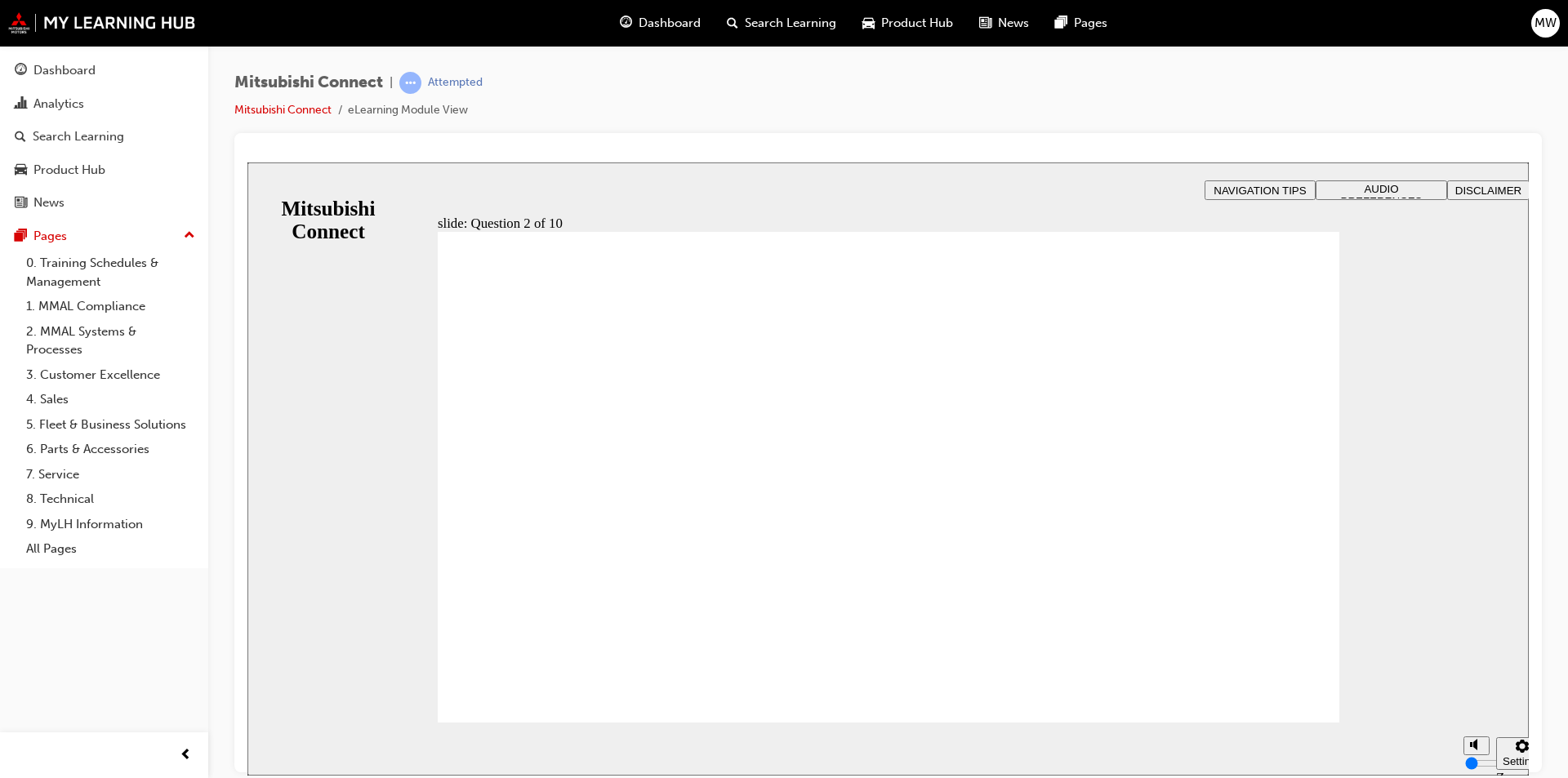
drag, startPoint x: 875, startPoint y: 593, endPoint x: 892, endPoint y: 623, distance: 34.5
checkbox input "true"
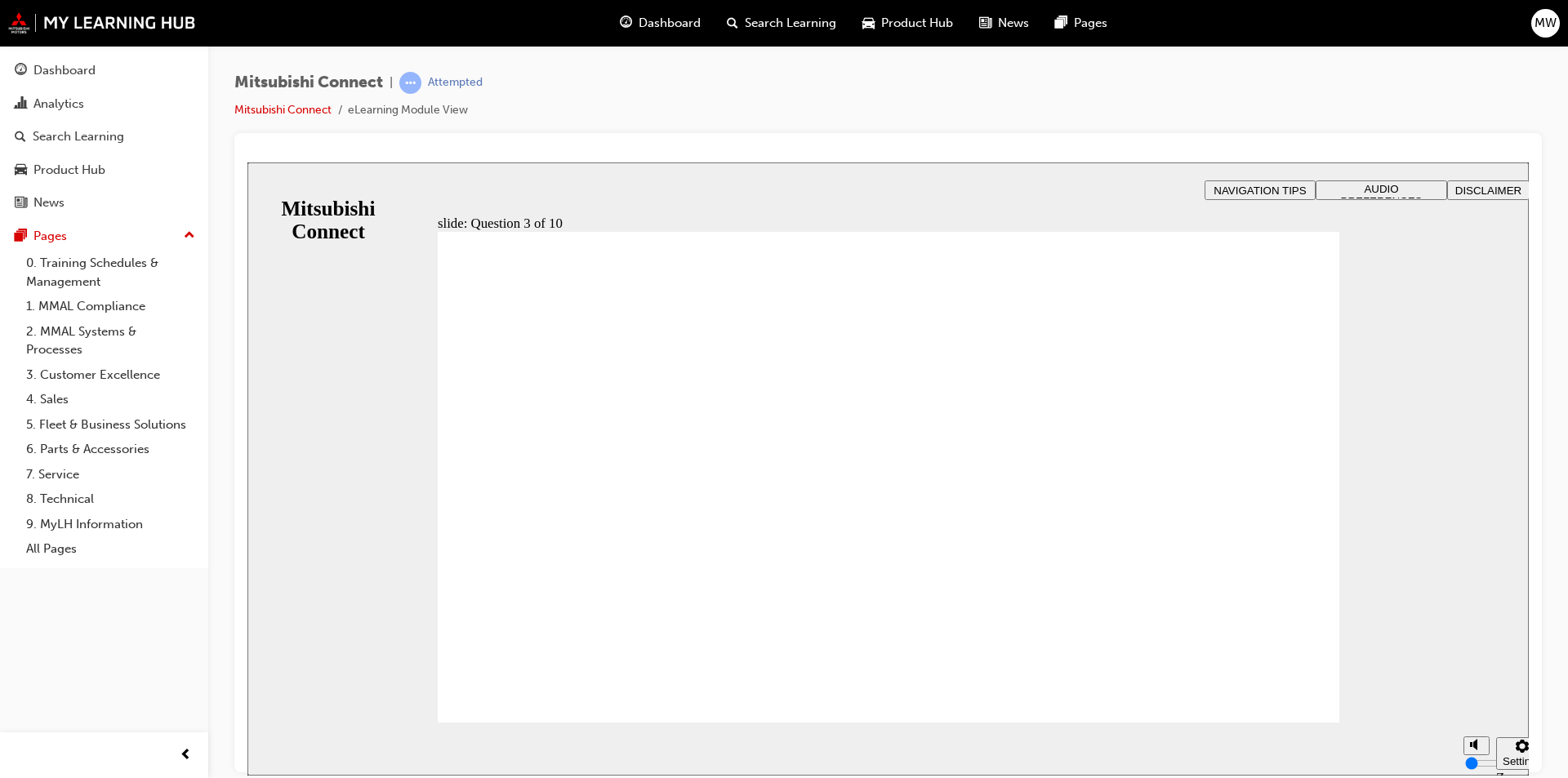
radio input "true"
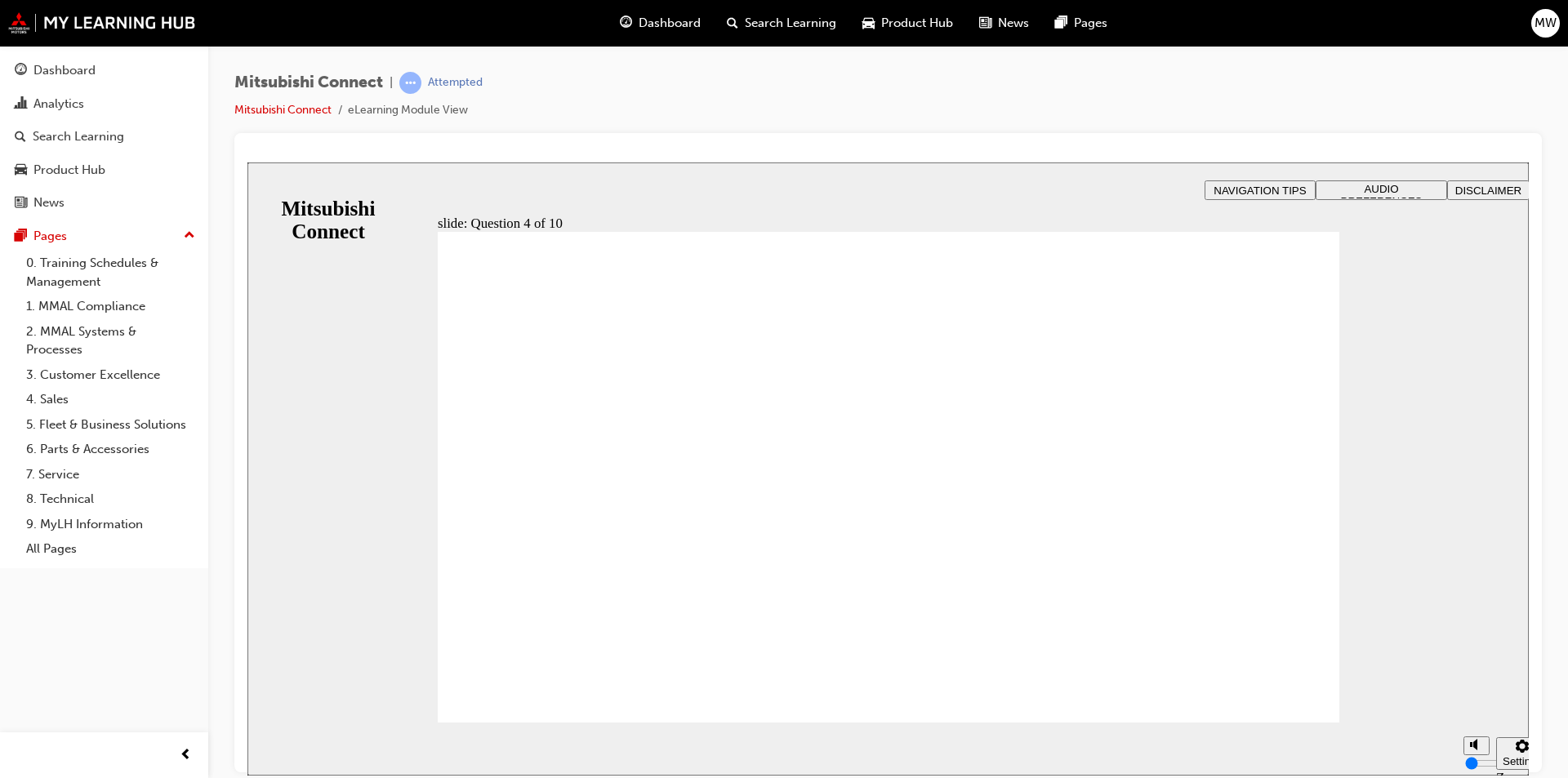
checkbox input "true"
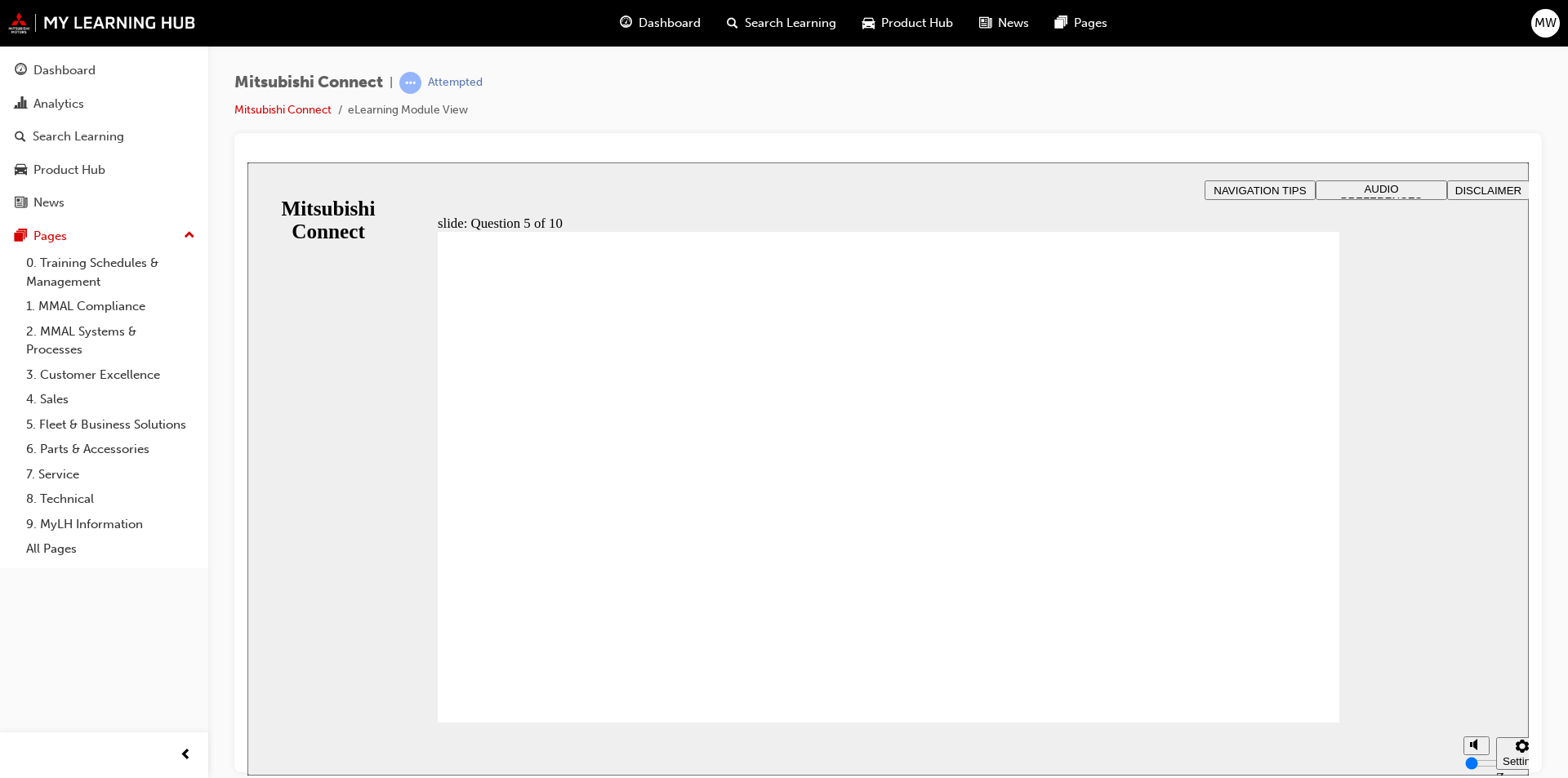
checkbox input "true"
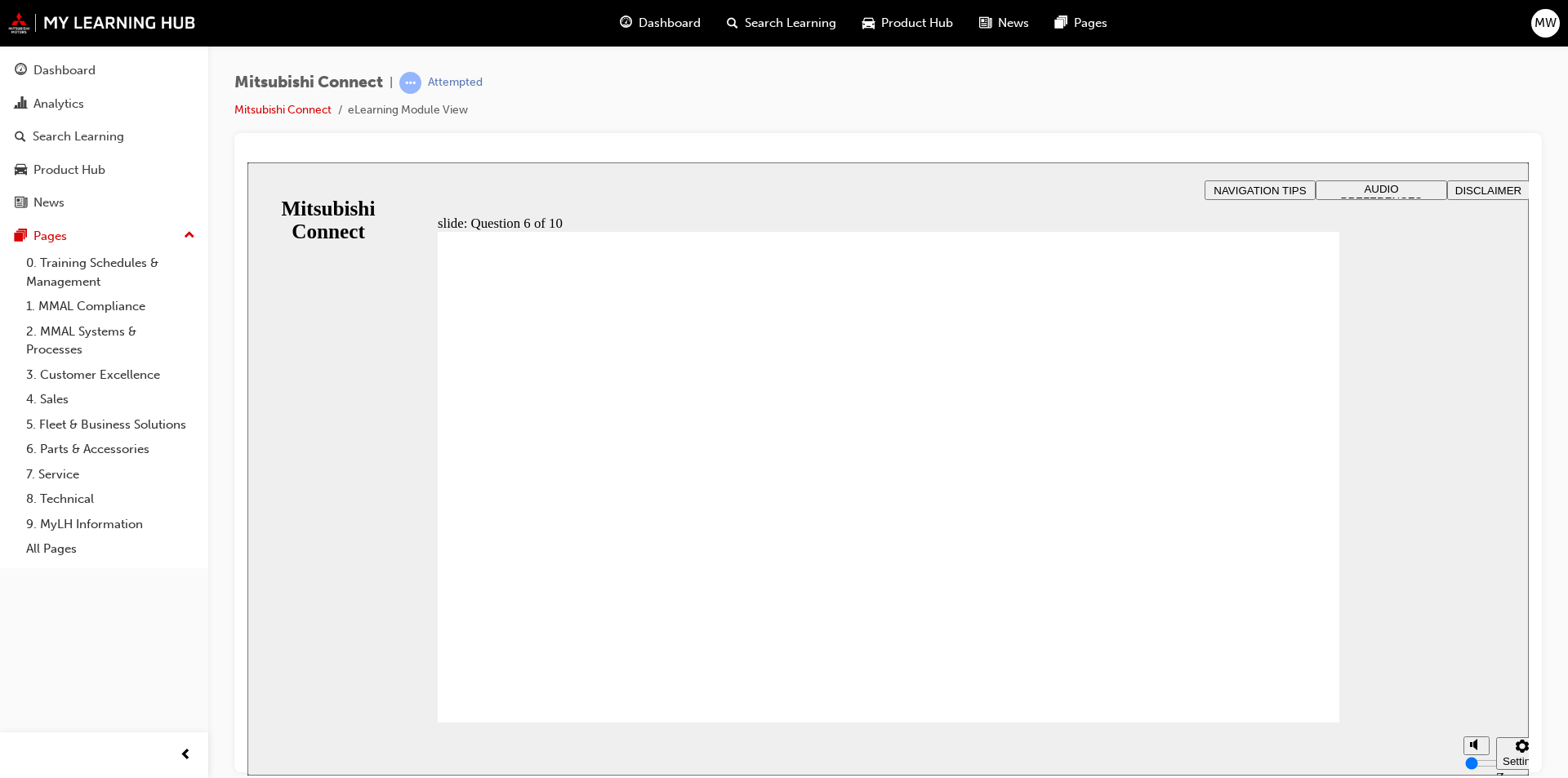
checkbox input "false"
checkbox input "true"
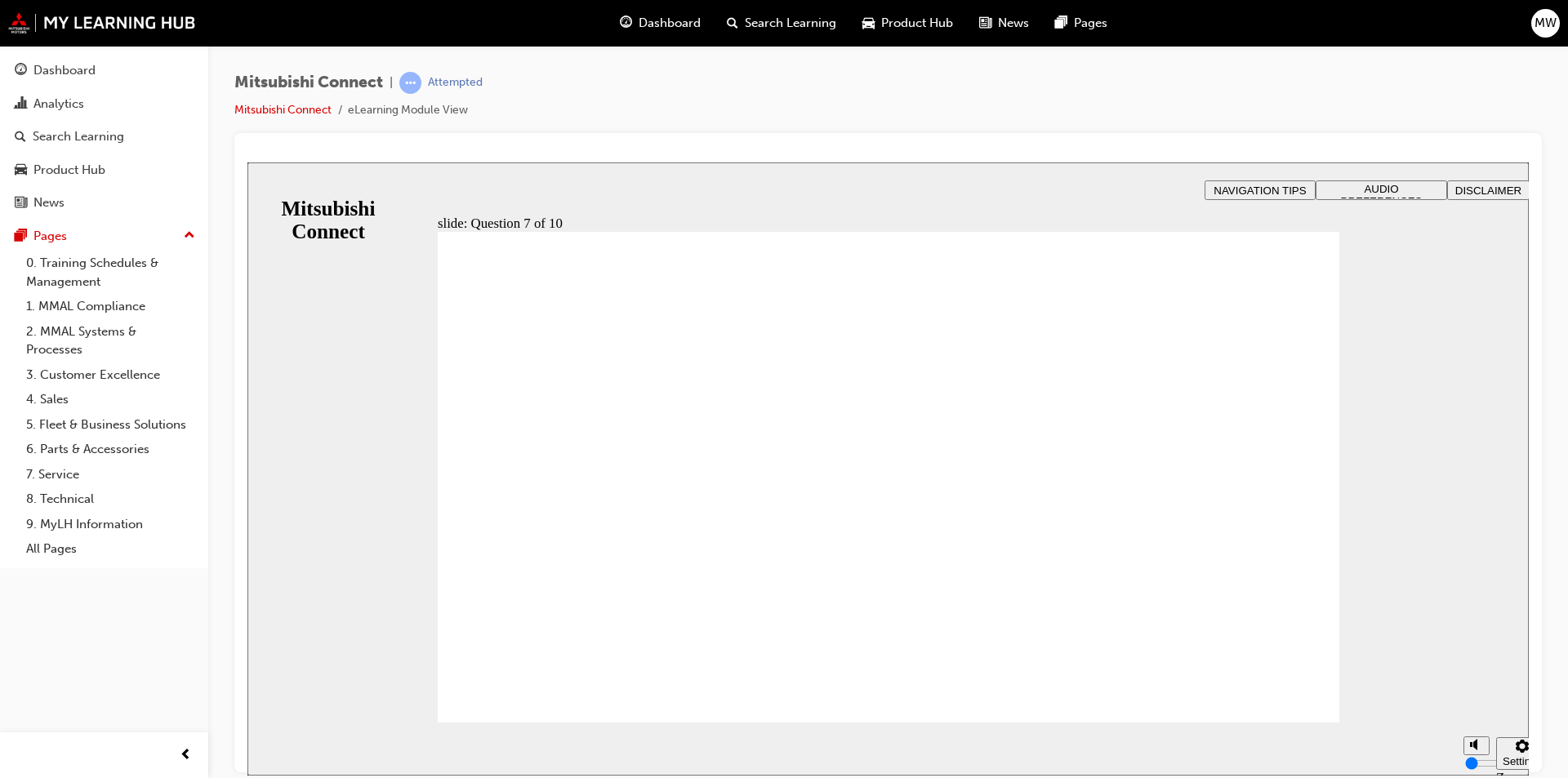
drag, startPoint x: 806, startPoint y: 373, endPoint x: 570, endPoint y: 356, distance: 236.6
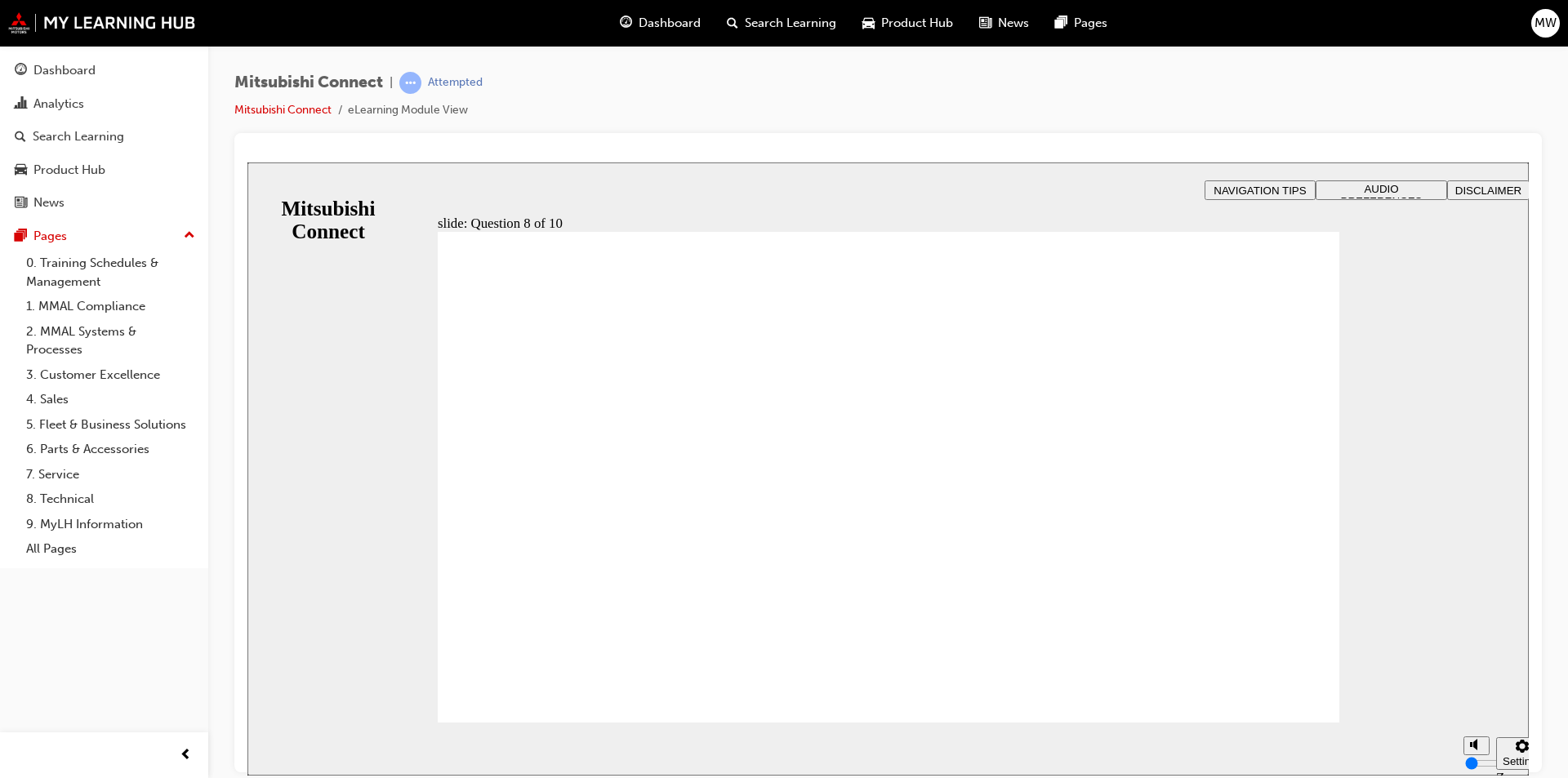
radio input "true"
drag, startPoint x: 631, startPoint y: 537, endPoint x: 506, endPoint y: 693, distance: 199.9
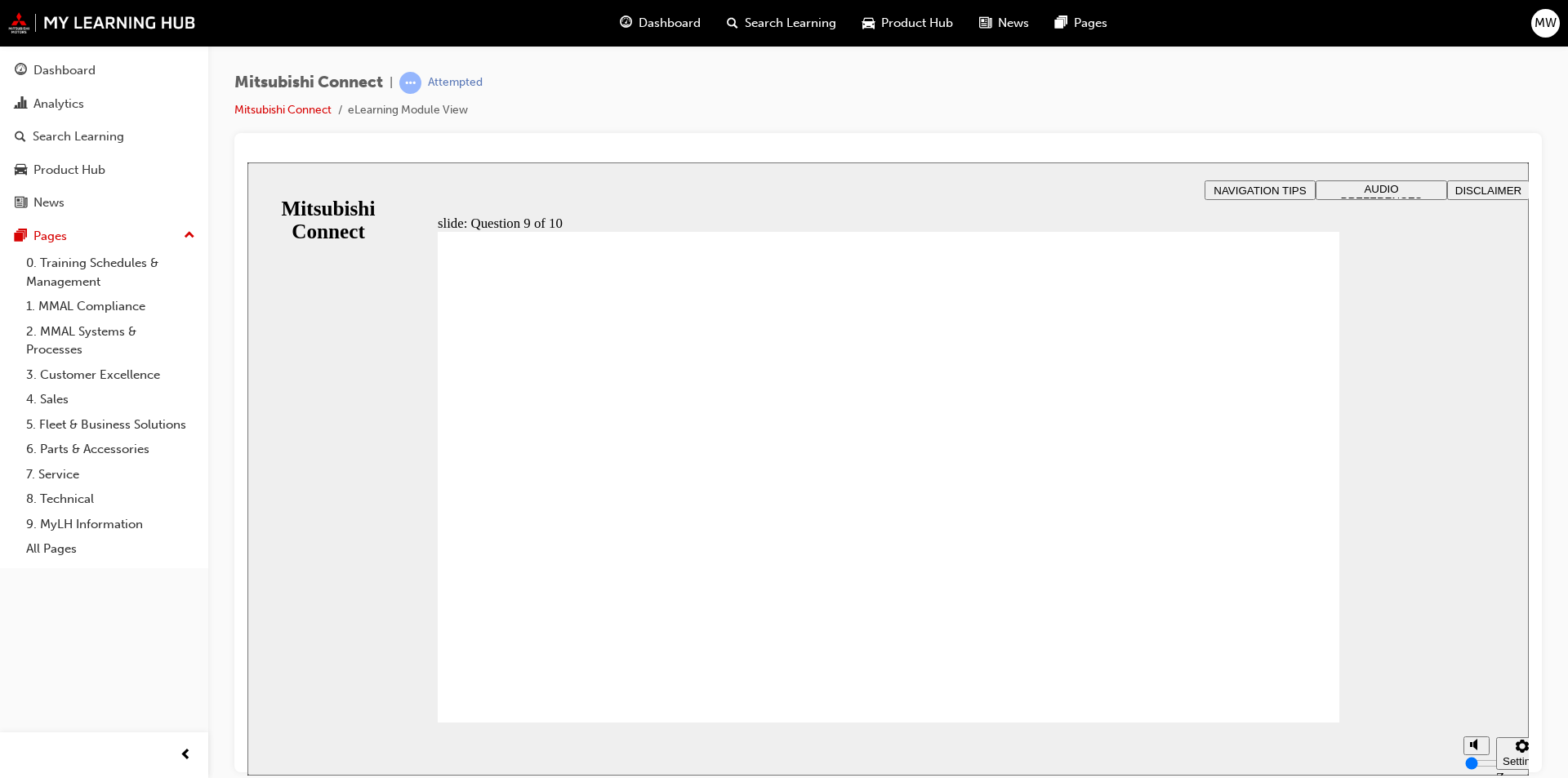
radio input "true"
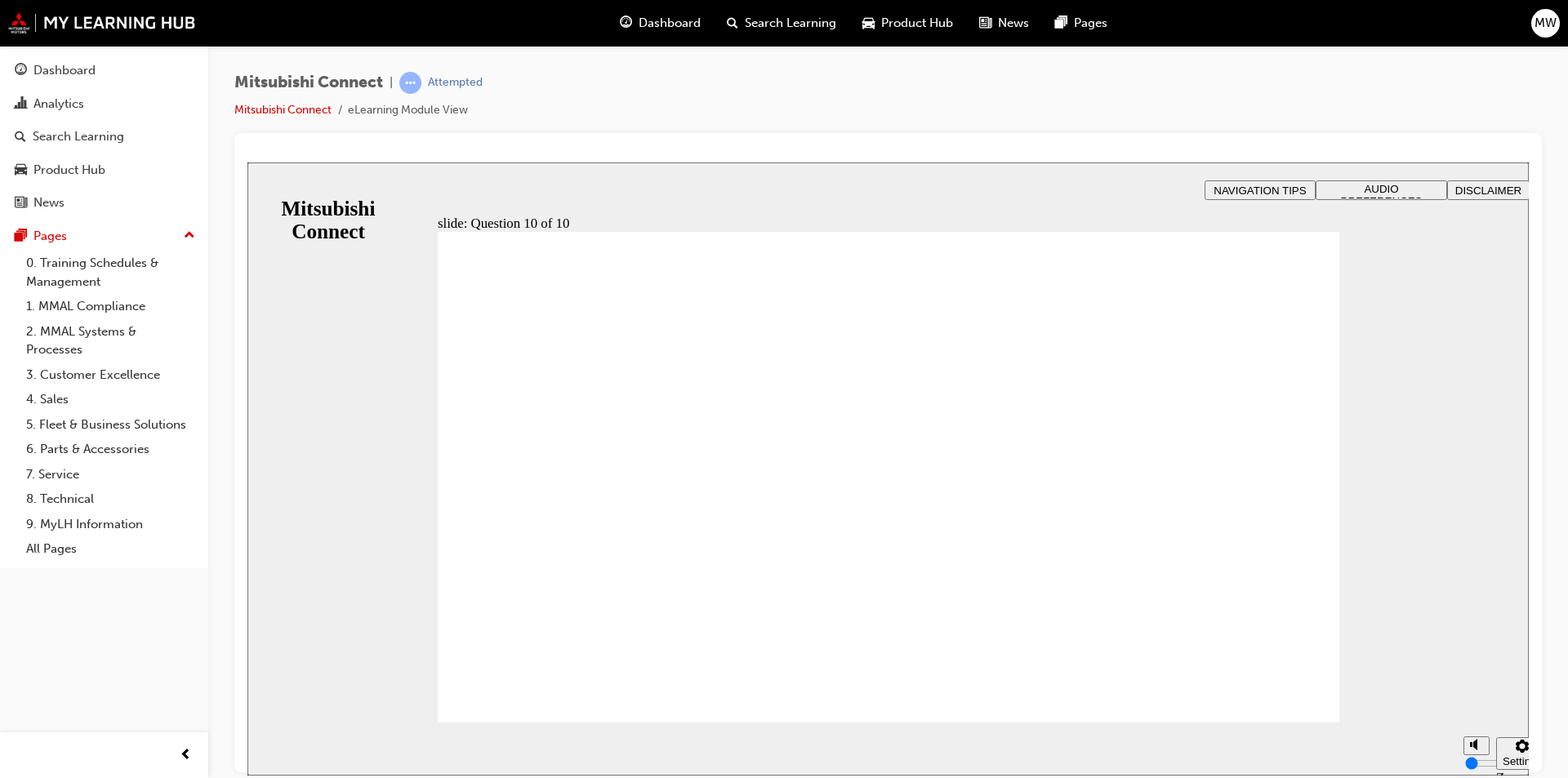
checkbox input "true"
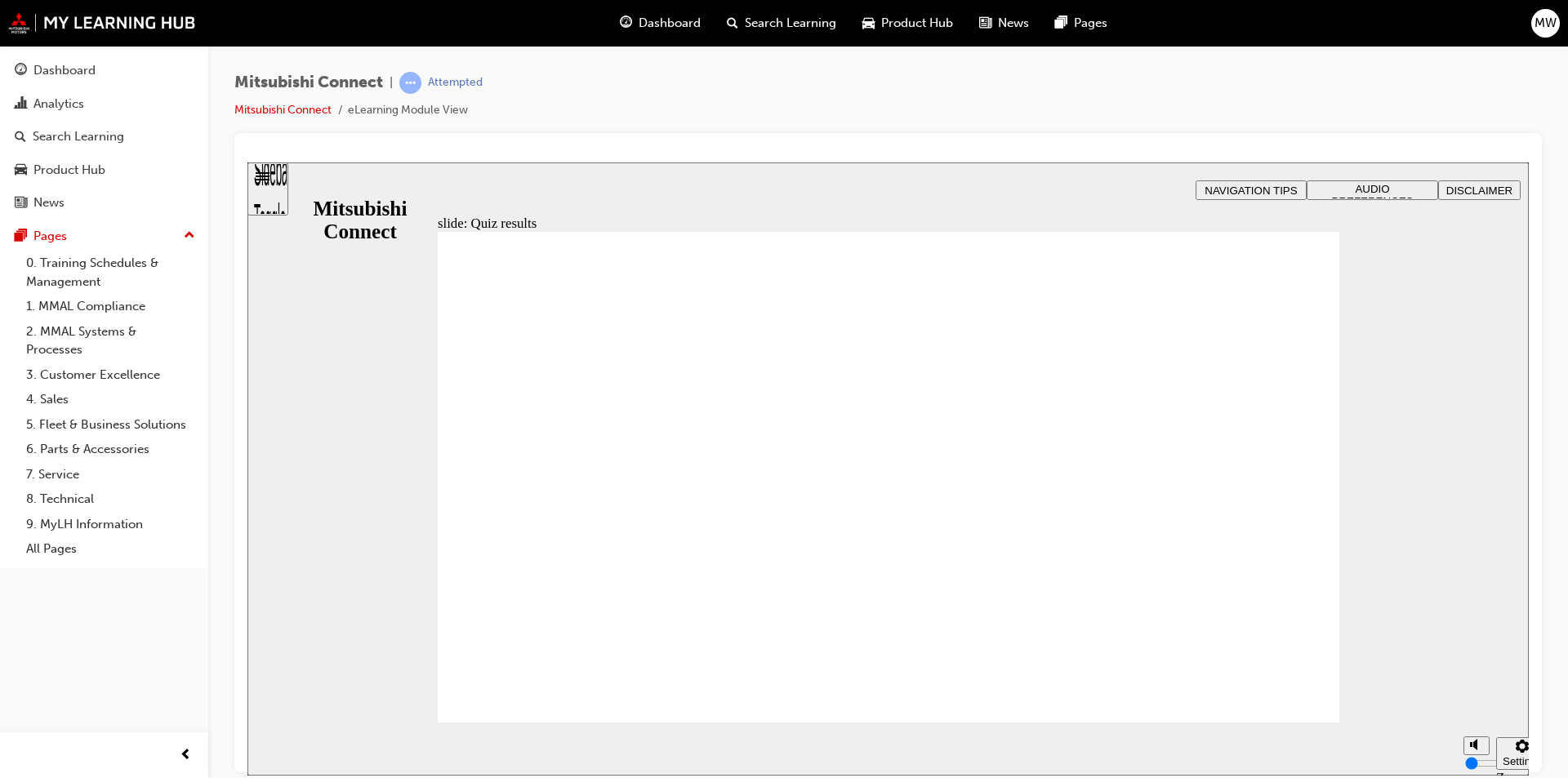
radio input "true"
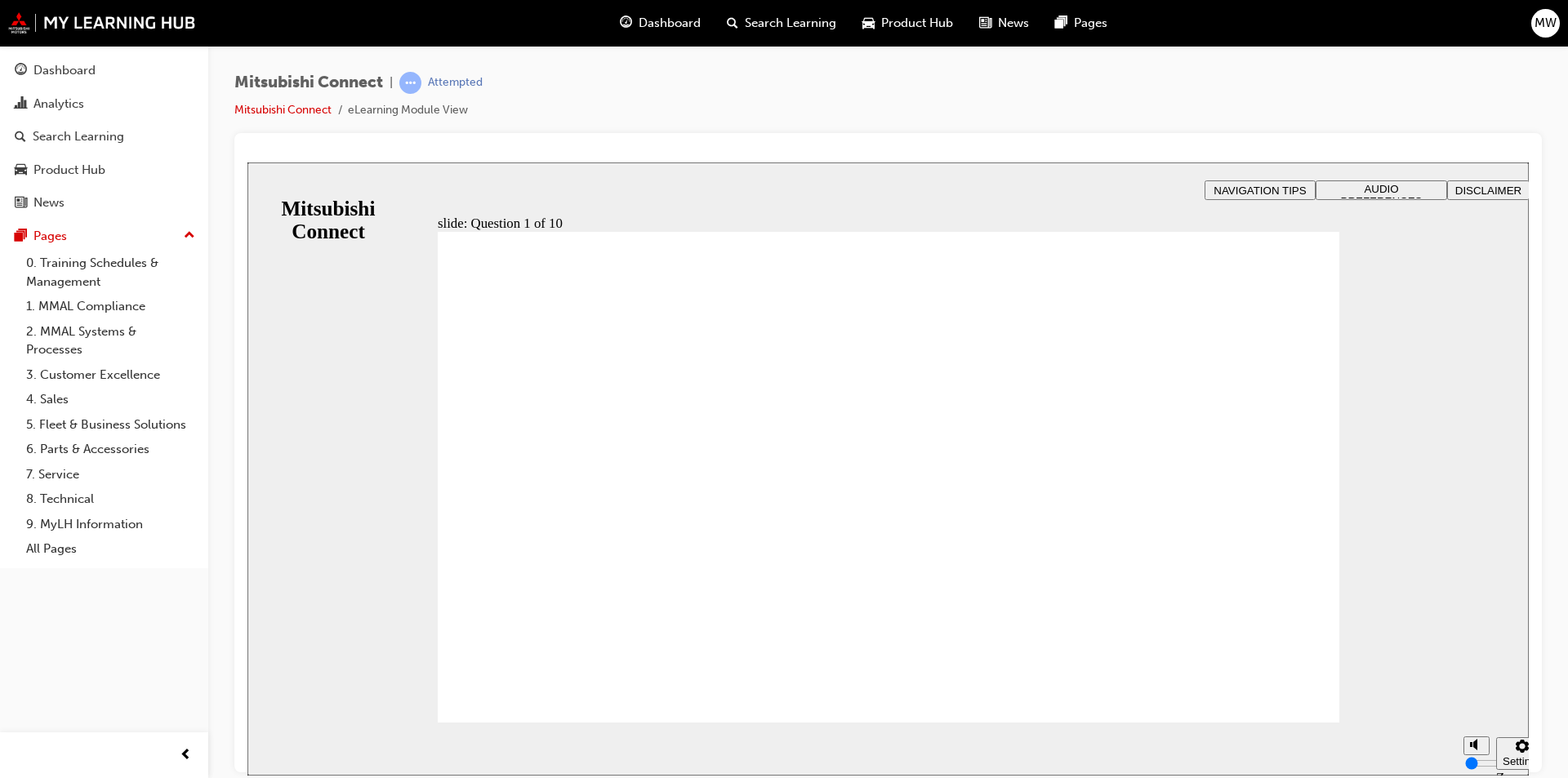
checkbox input "true"
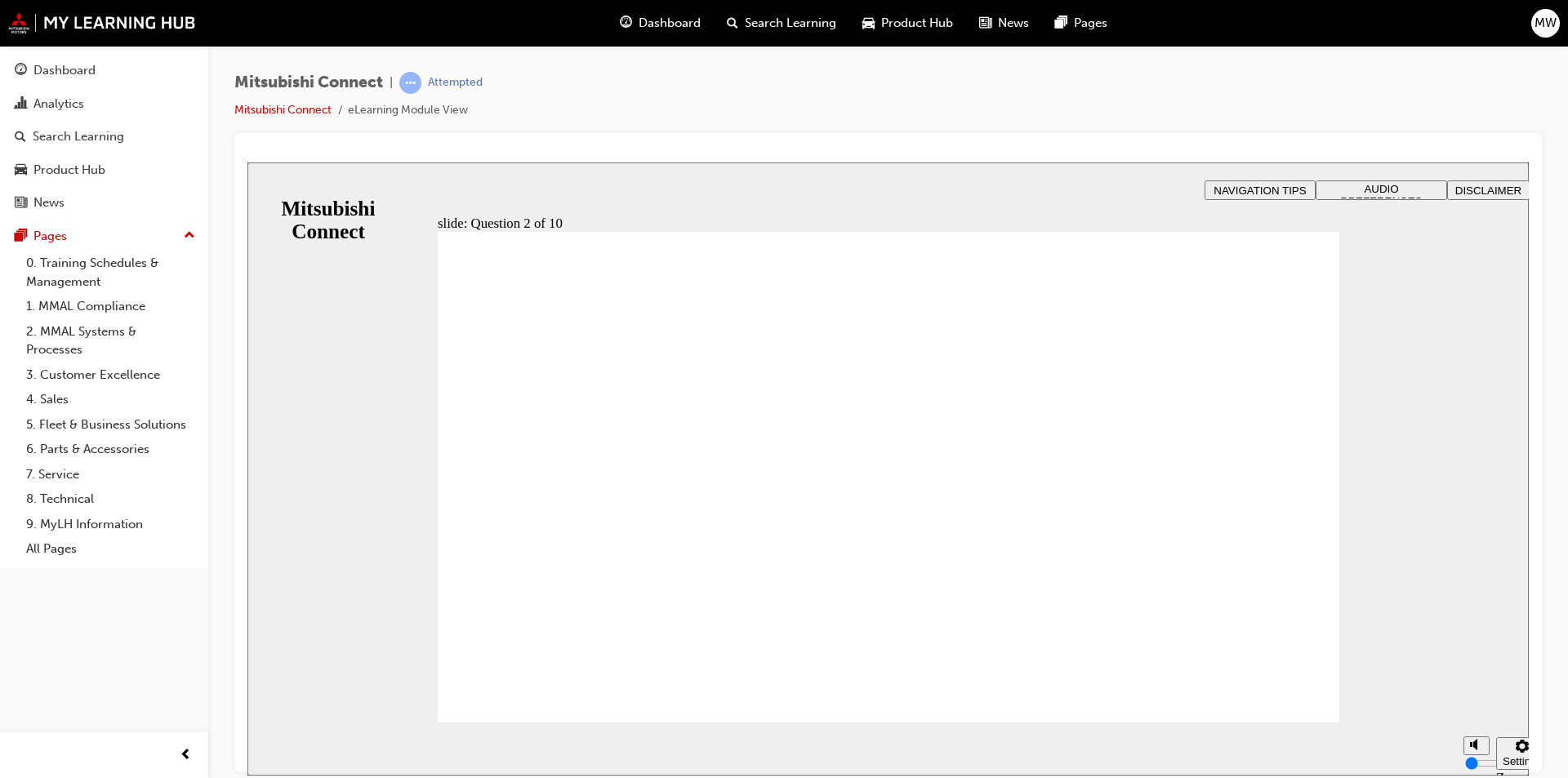
checkbox input "true"
drag, startPoint x: 589, startPoint y: 331, endPoint x: 823, endPoint y: 338, distance: 234.1
checkbox input "true"
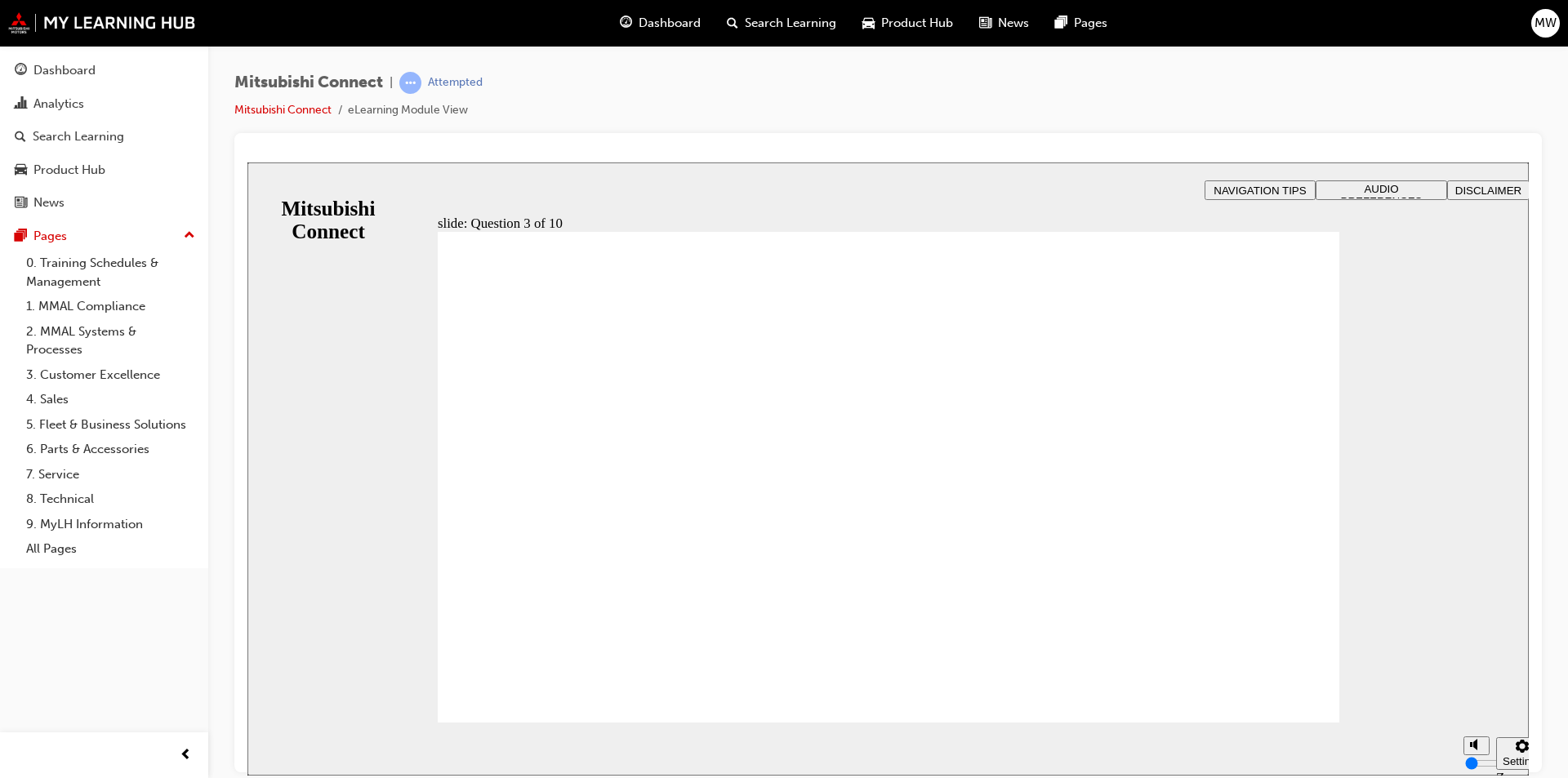
drag, startPoint x: 629, startPoint y: 339, endPoint x: 630, endPoint y: 435, distance: 96.0
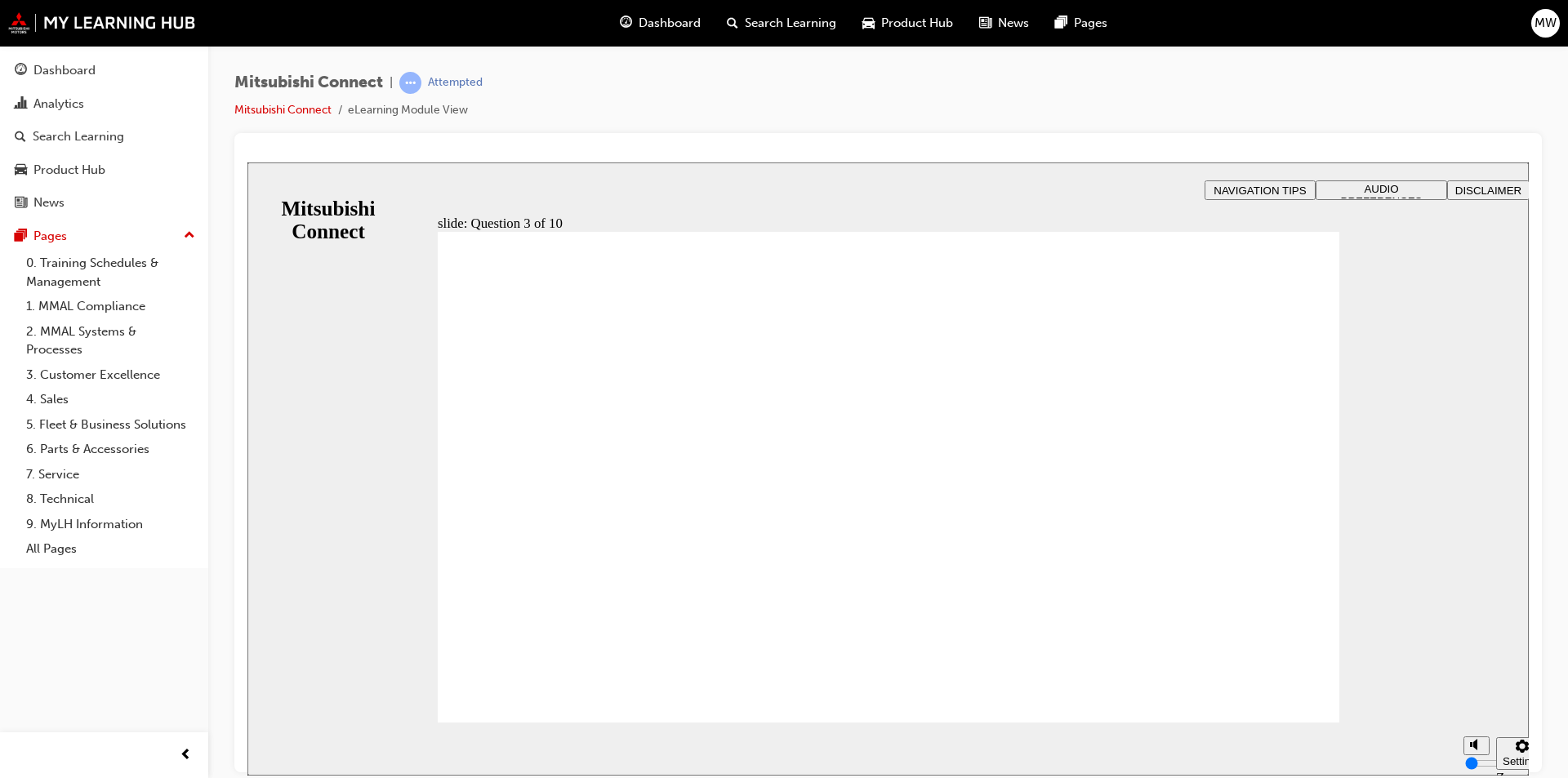
checkbox input "true"
drag, startPoint x: 612, startPoint y: 482, endPoint x: 600, endPoint y: 679, distance: 197.4
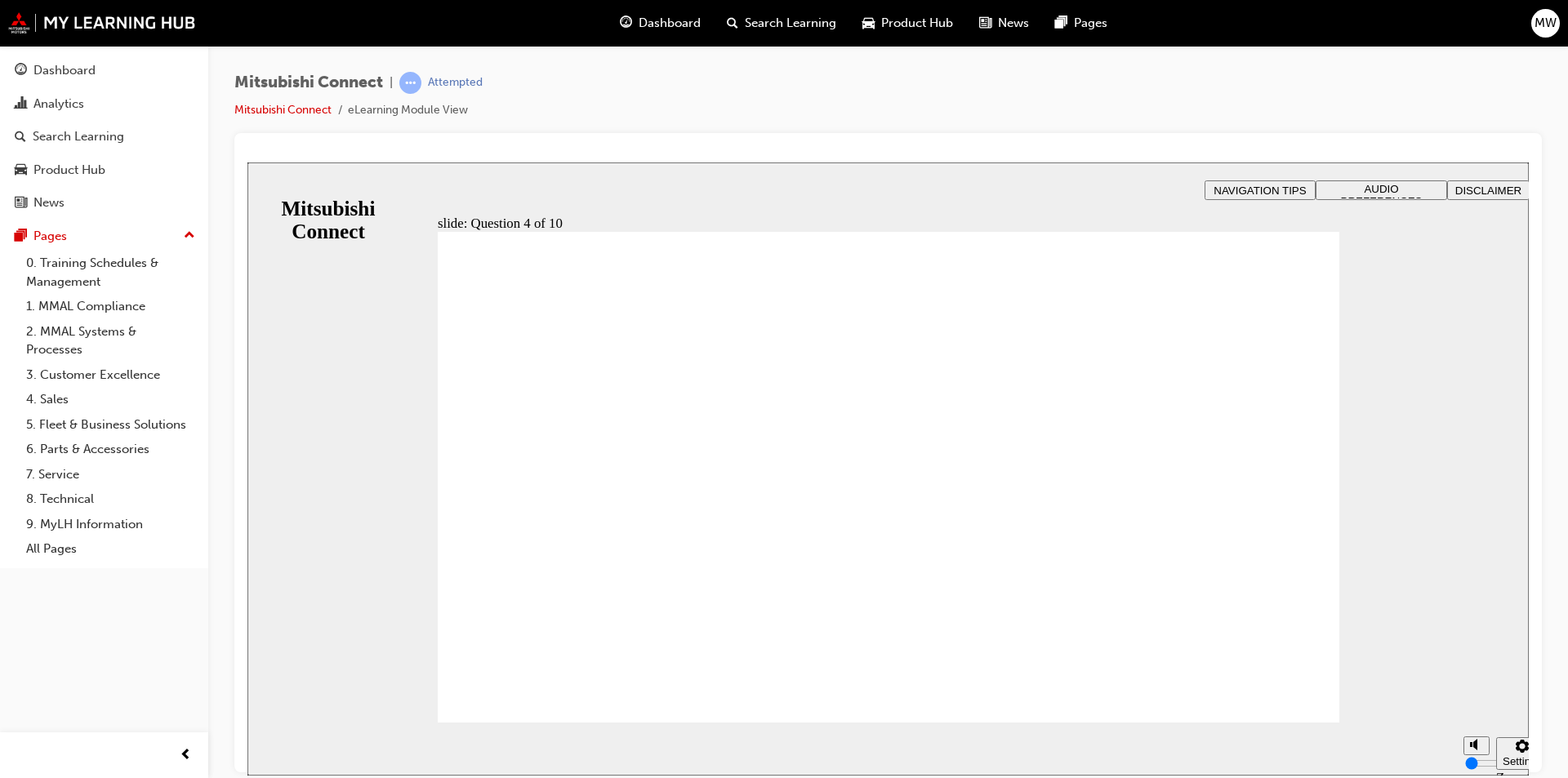
radio input "true"
checkbox input "true"
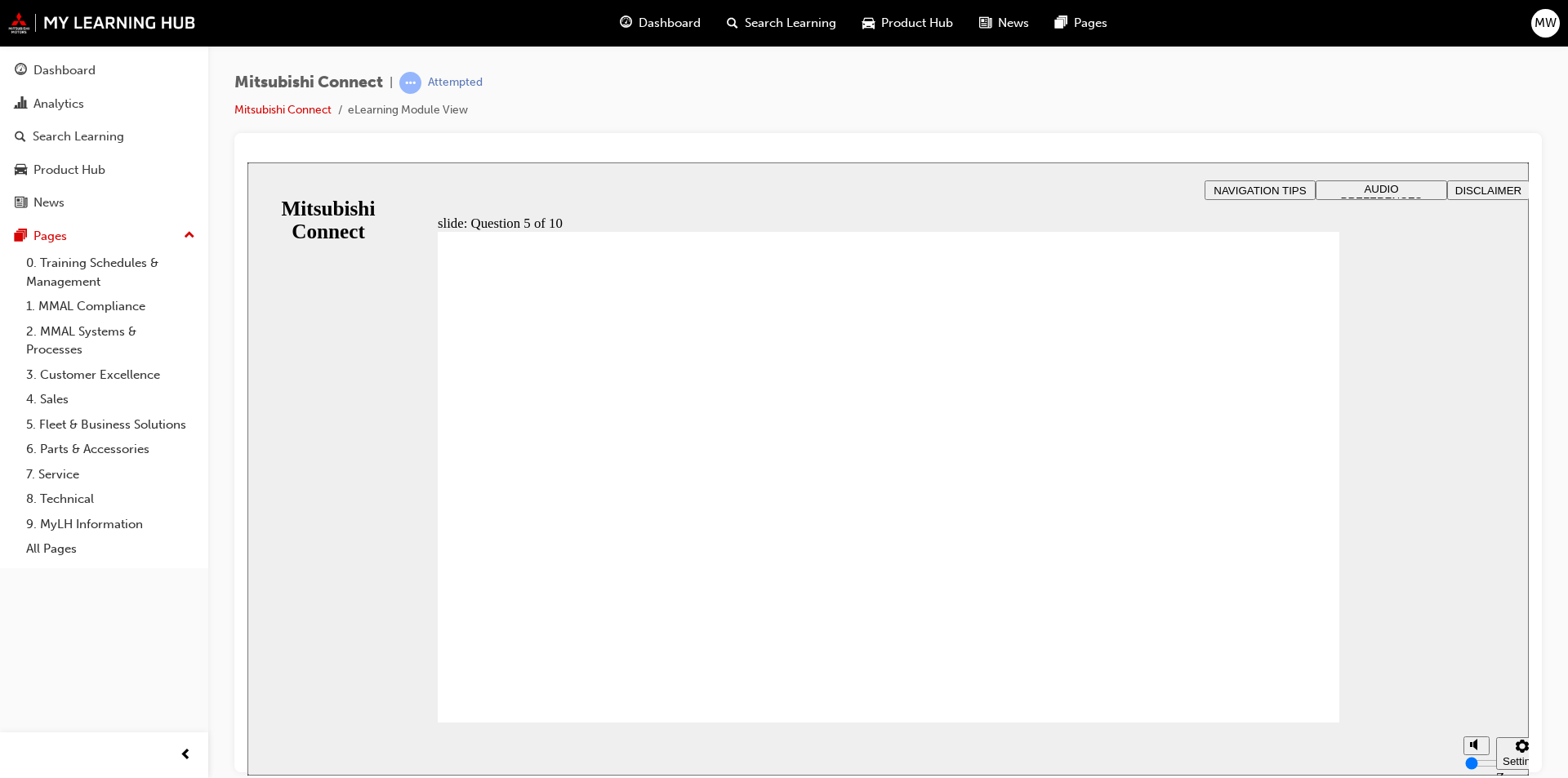
checkbox input "true"
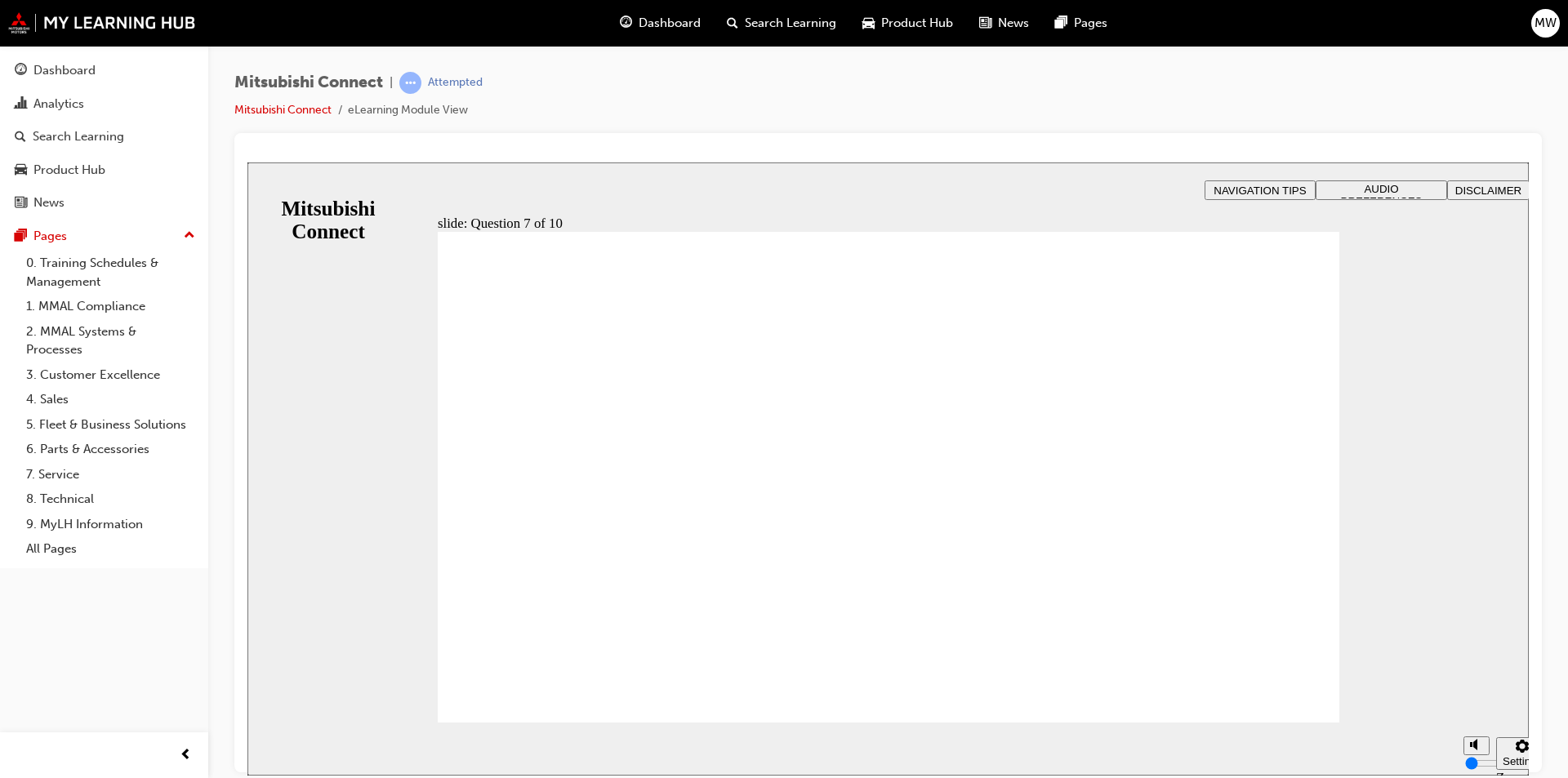
checkbox input "true"
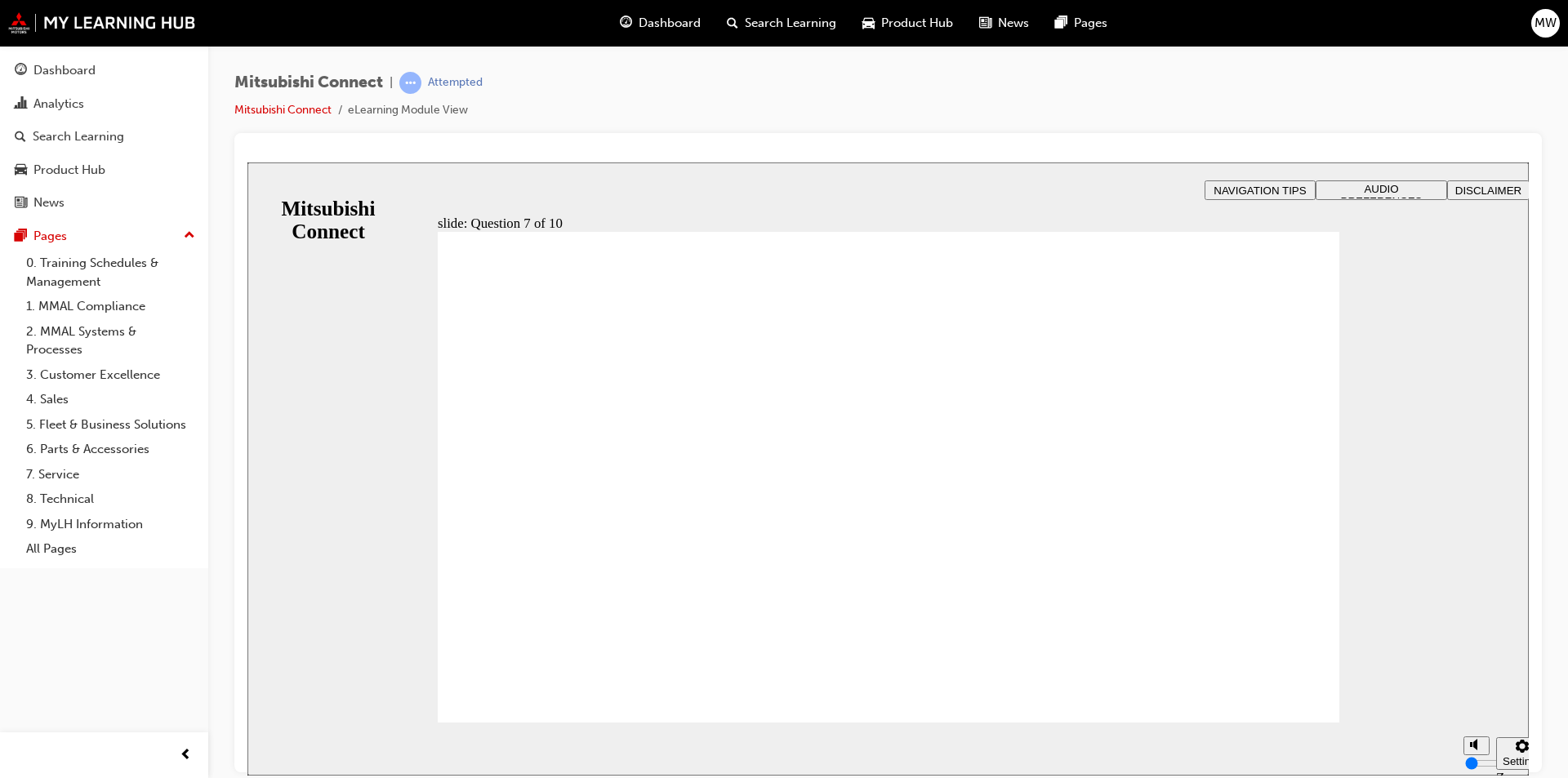
radio input "true"
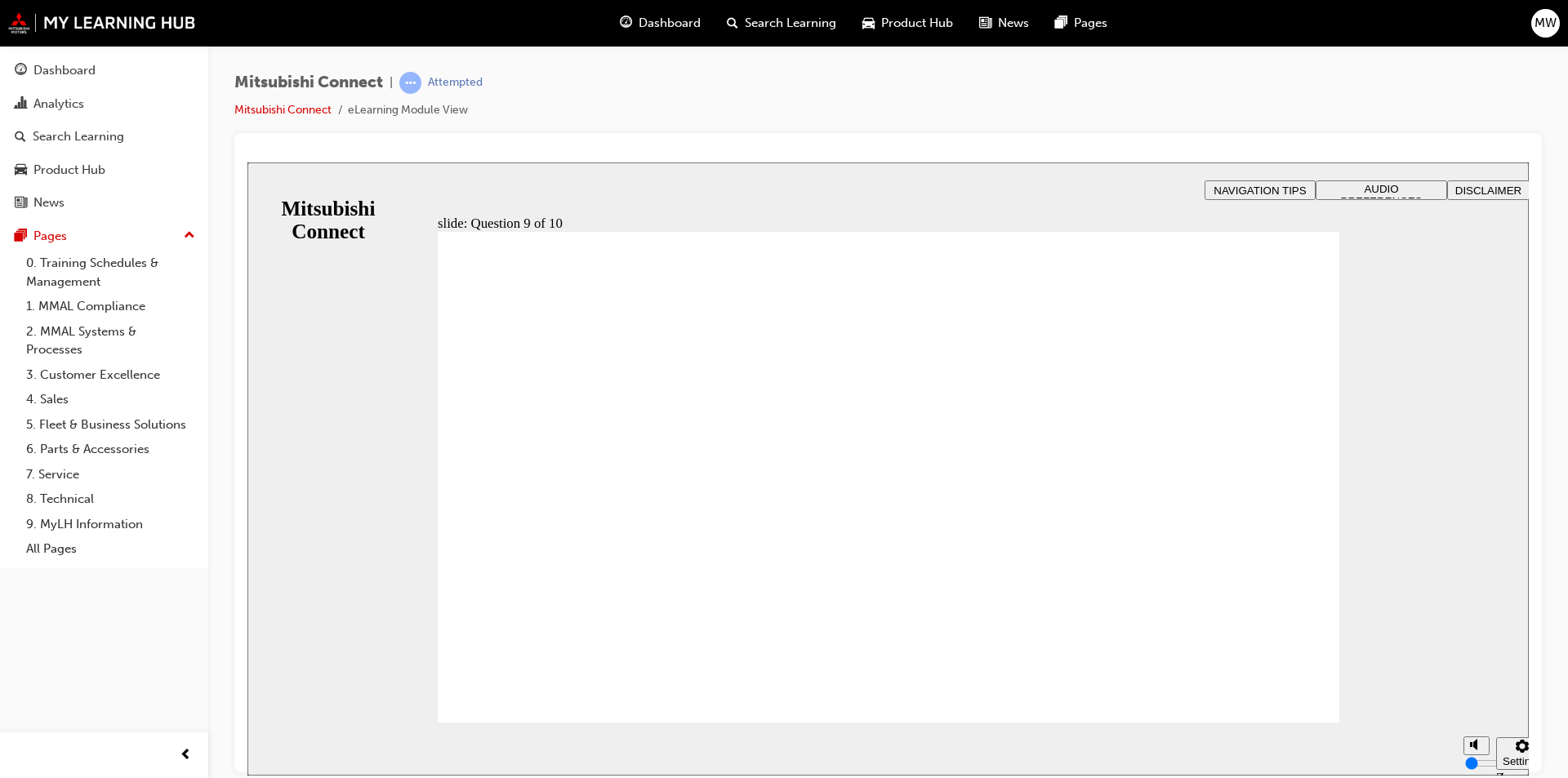
radio input "true"
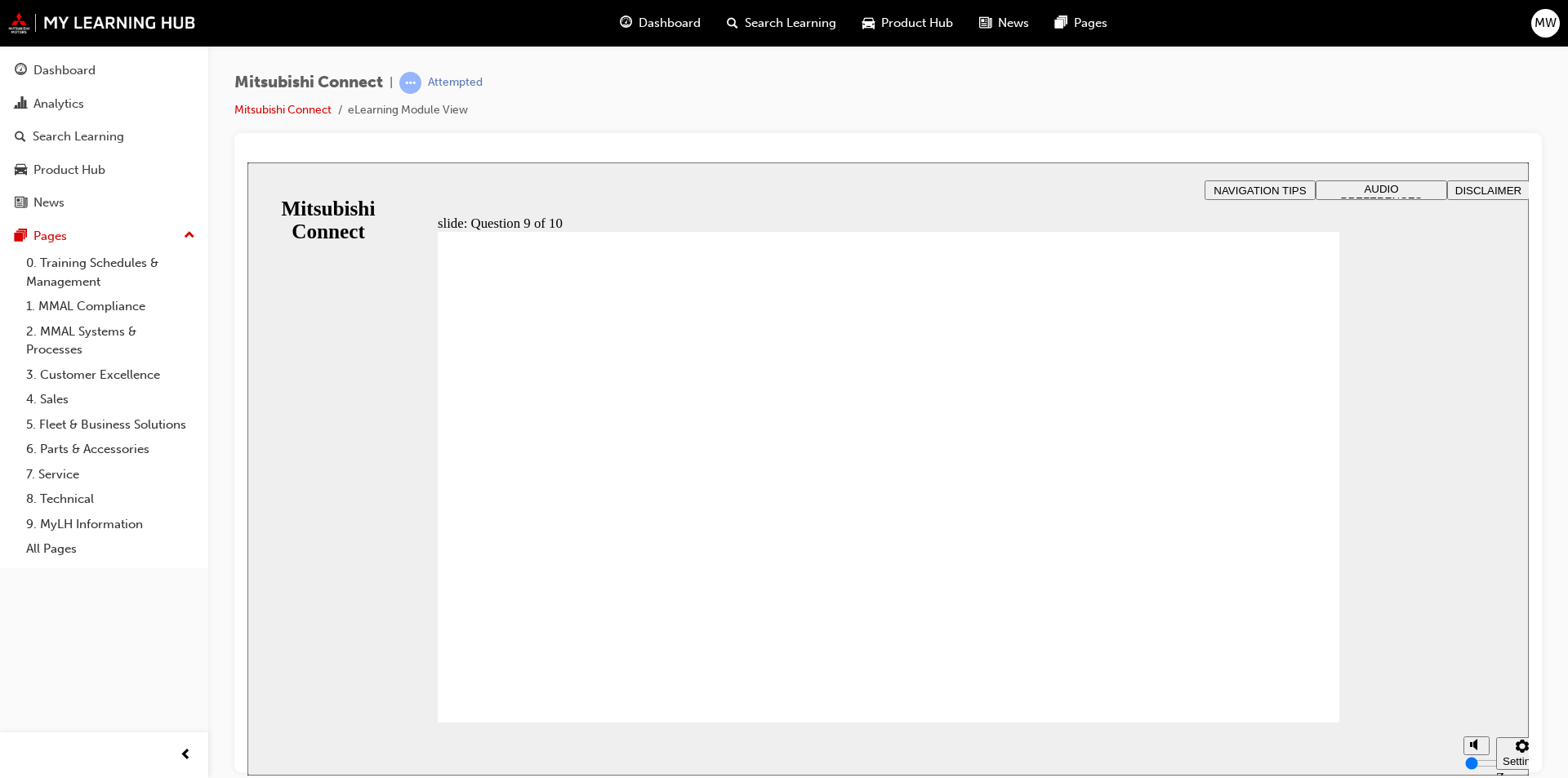
checkbox input "true"
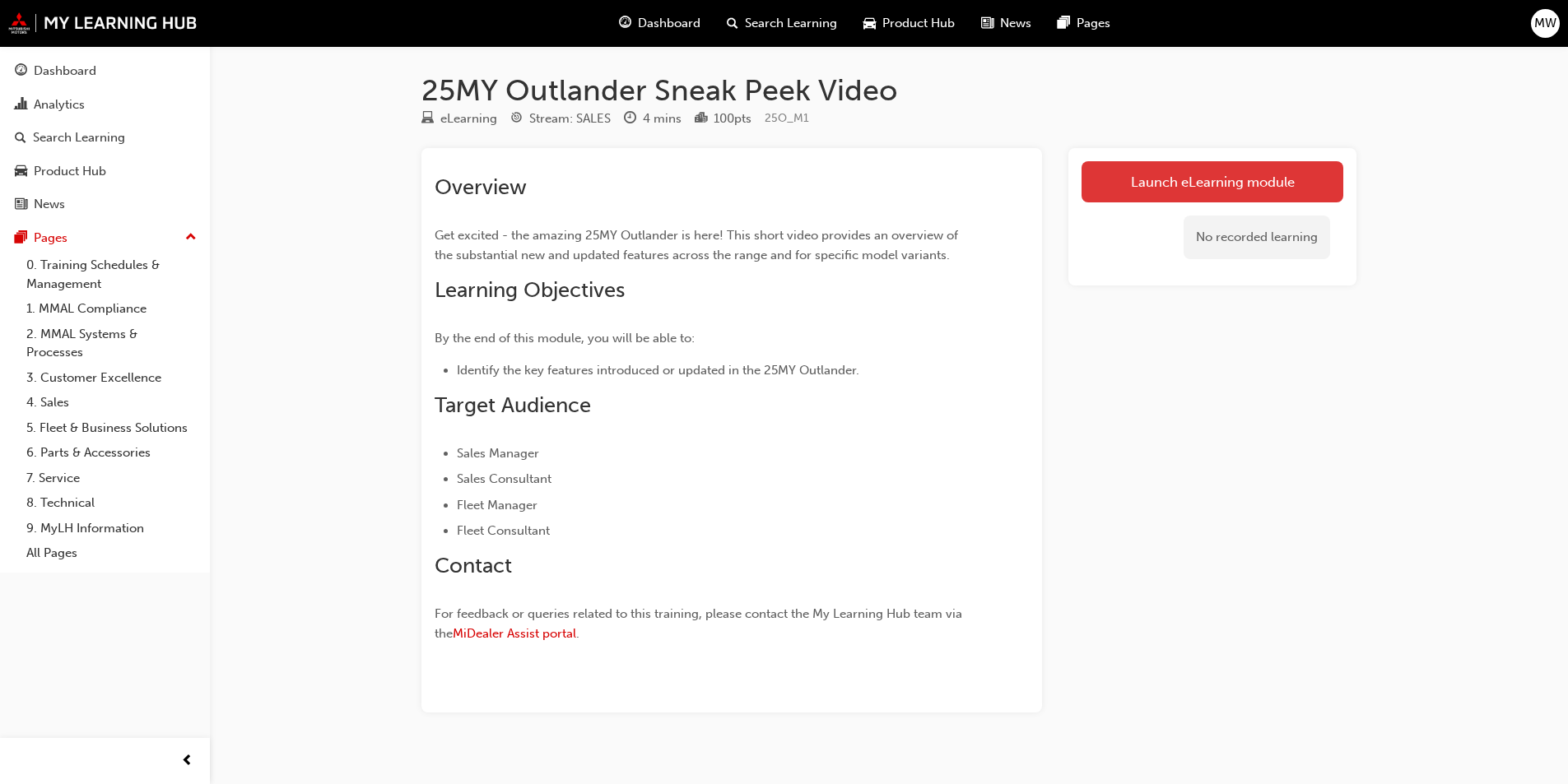
click at [1180, 189] on link "Launch eLearning module" at bounding box center [1212, 182] width 262 height 41
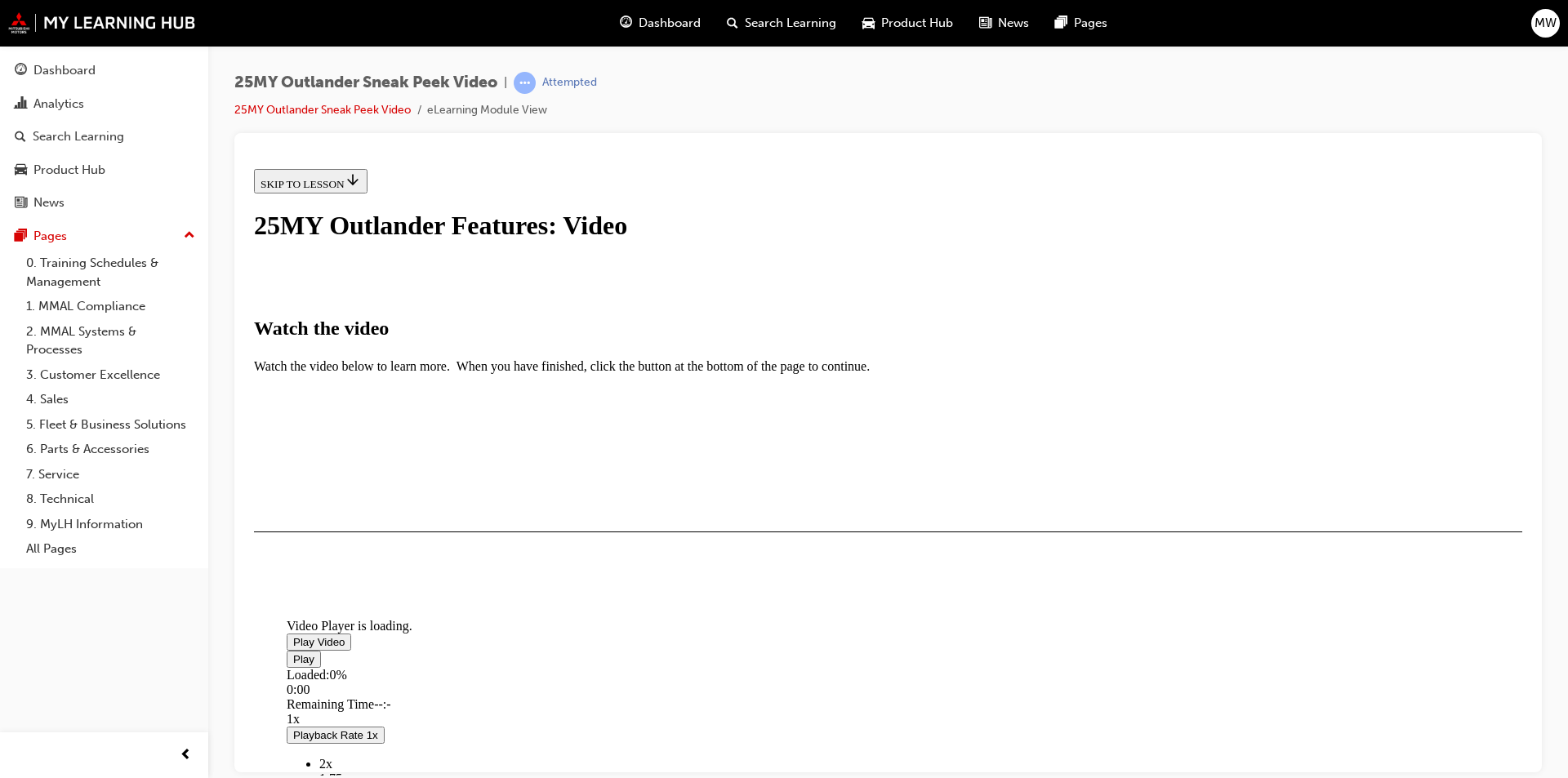
scroll to position [163, 0]
click at [293, 635] on span "Video player" at bounding box center [293, 641] width 0 height 12
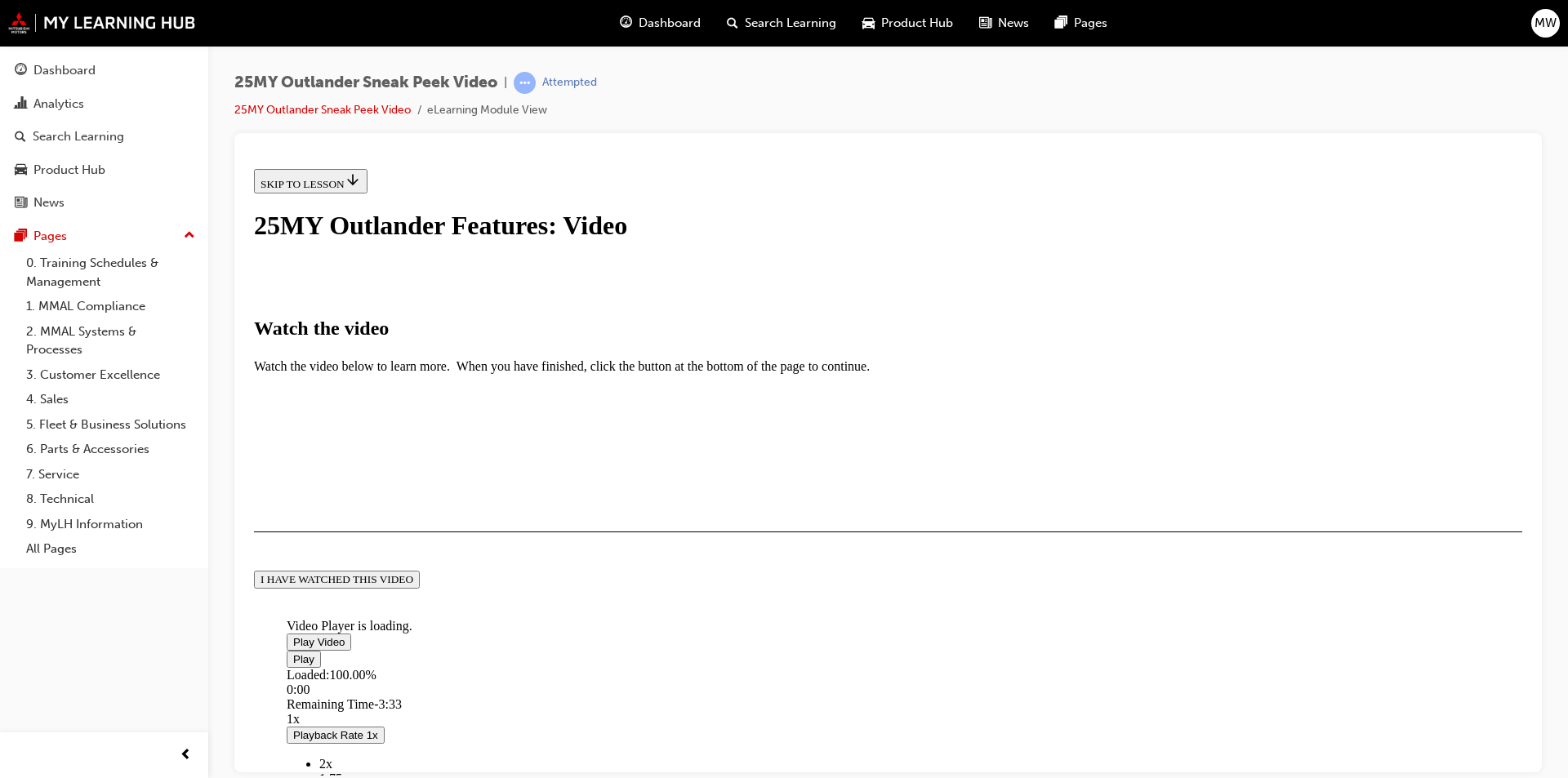
click at [413, 585] on div "I HAVE WATCHED THIS VIDEO" at bounding box center [337, 578] width 152 height 13
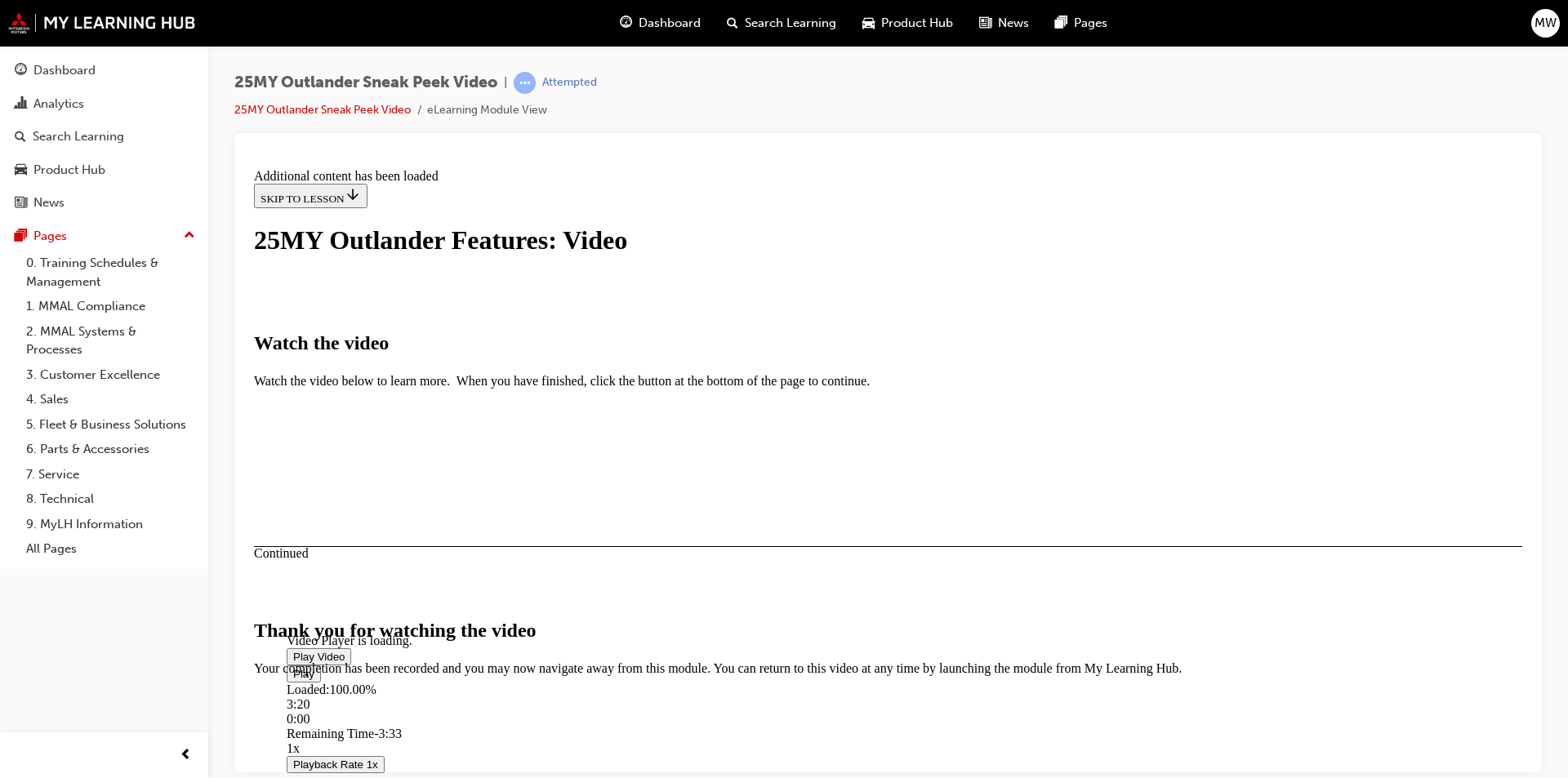
scroll to position [484, 0]
click at [354, 766] on button "CLOSE MODULE" at bounding box center [304, 775] width 100 height 17
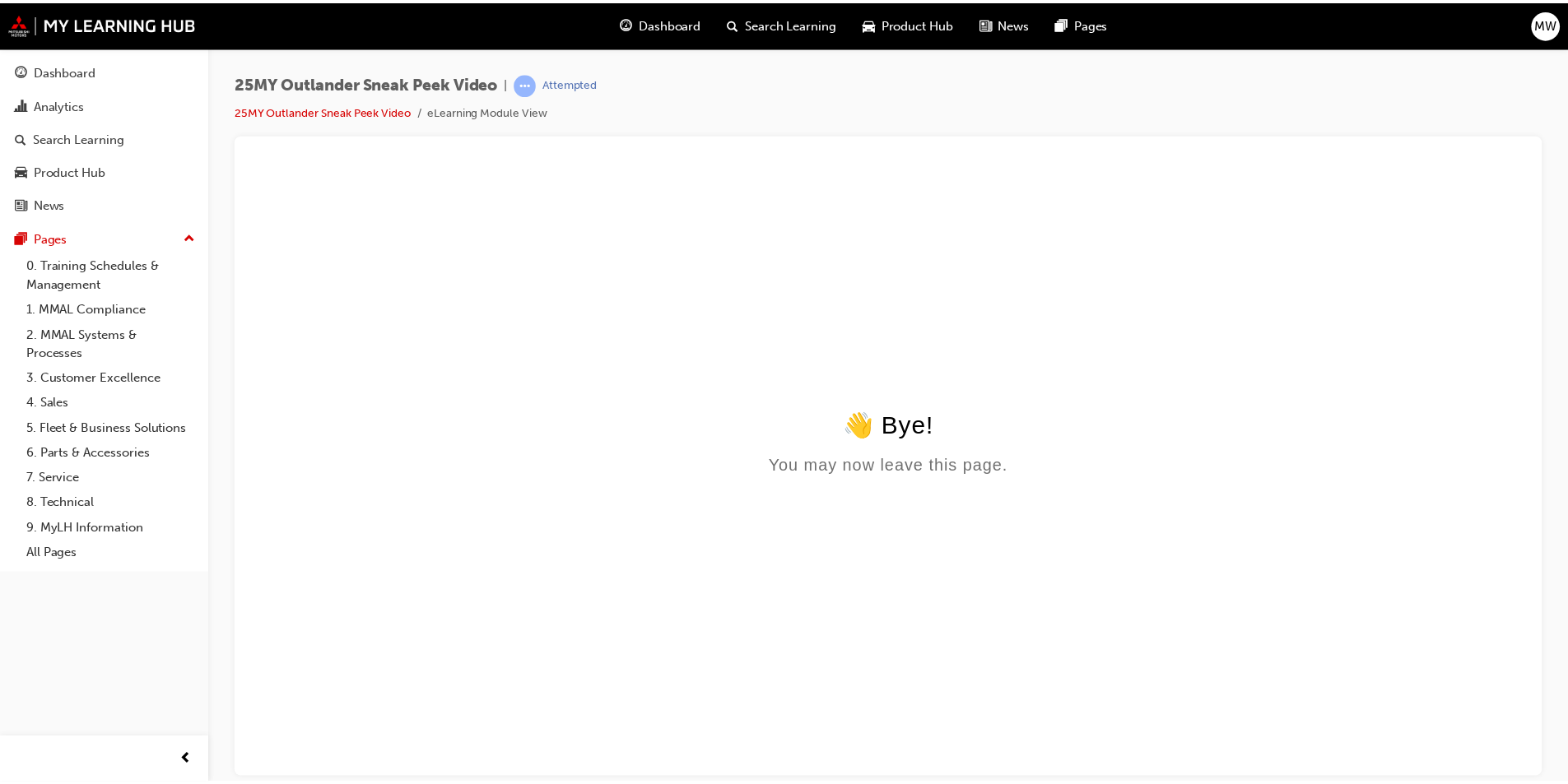
scroll to position [0, 0]
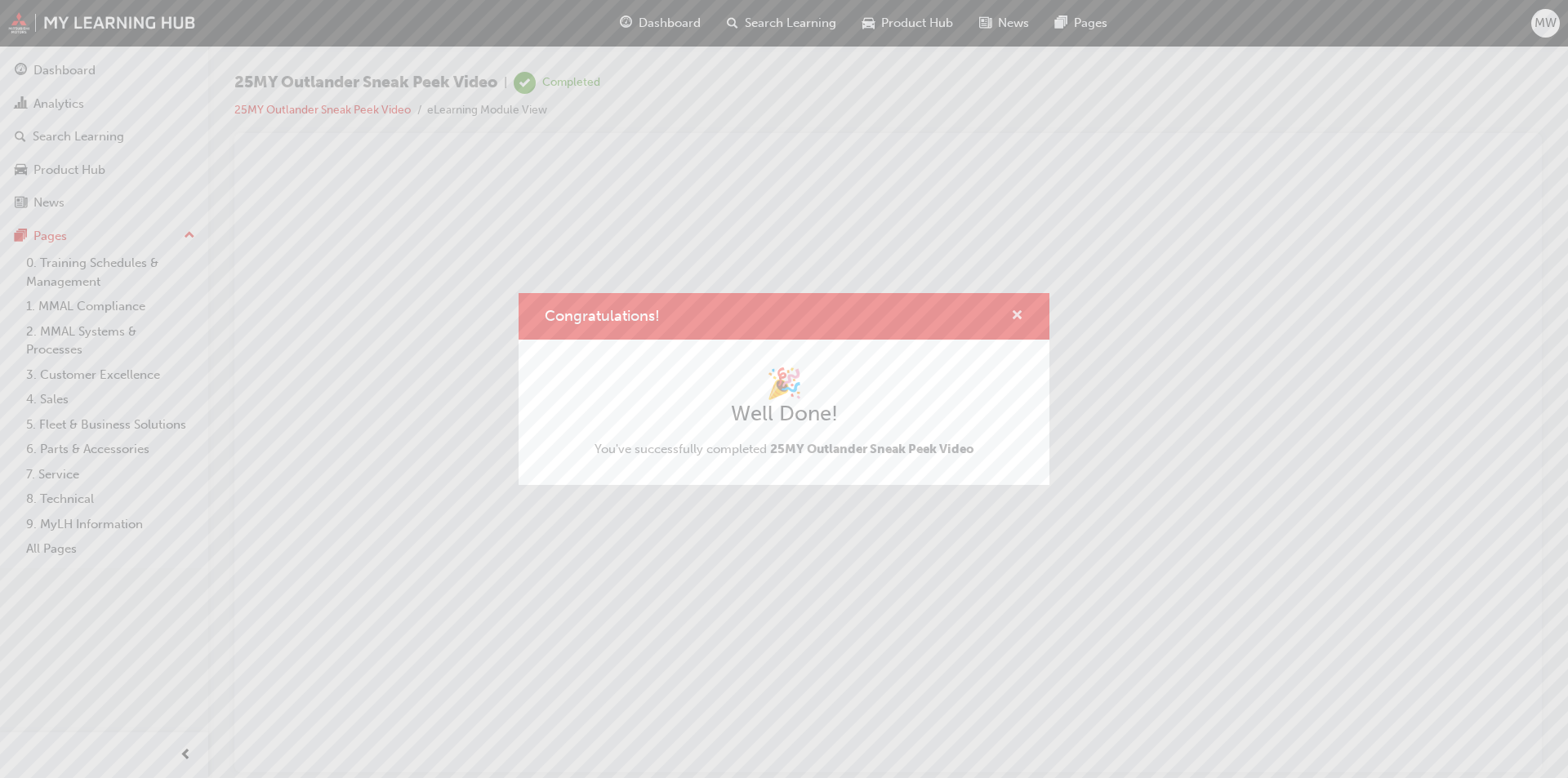
click at [1022, 318] on span "cross-icon" at bounding box center [1017, 316] width 12 height 14
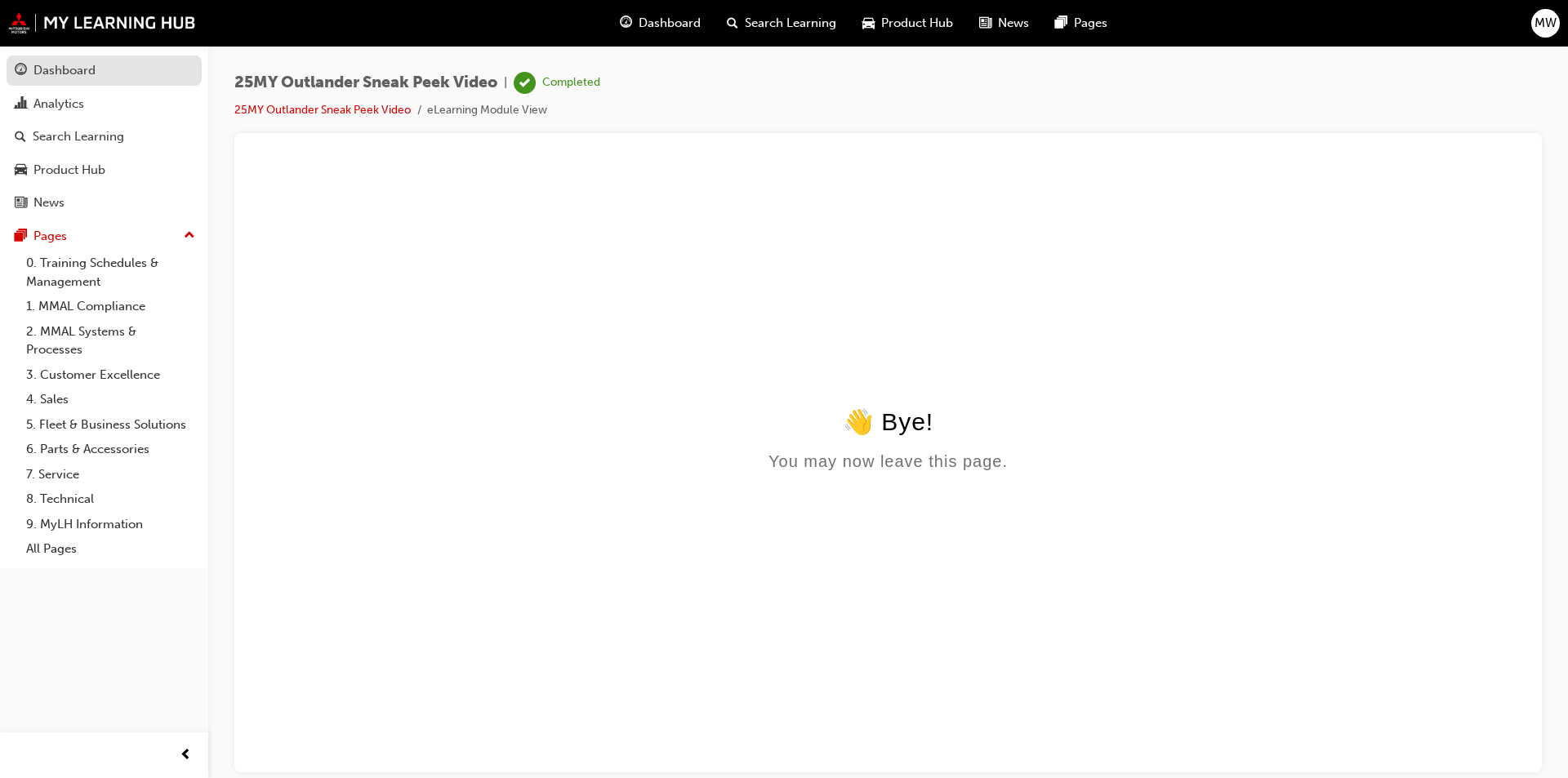
click at [82, 70] on div "Dashboard" at bounding box center [64, 70] width 62 height 19
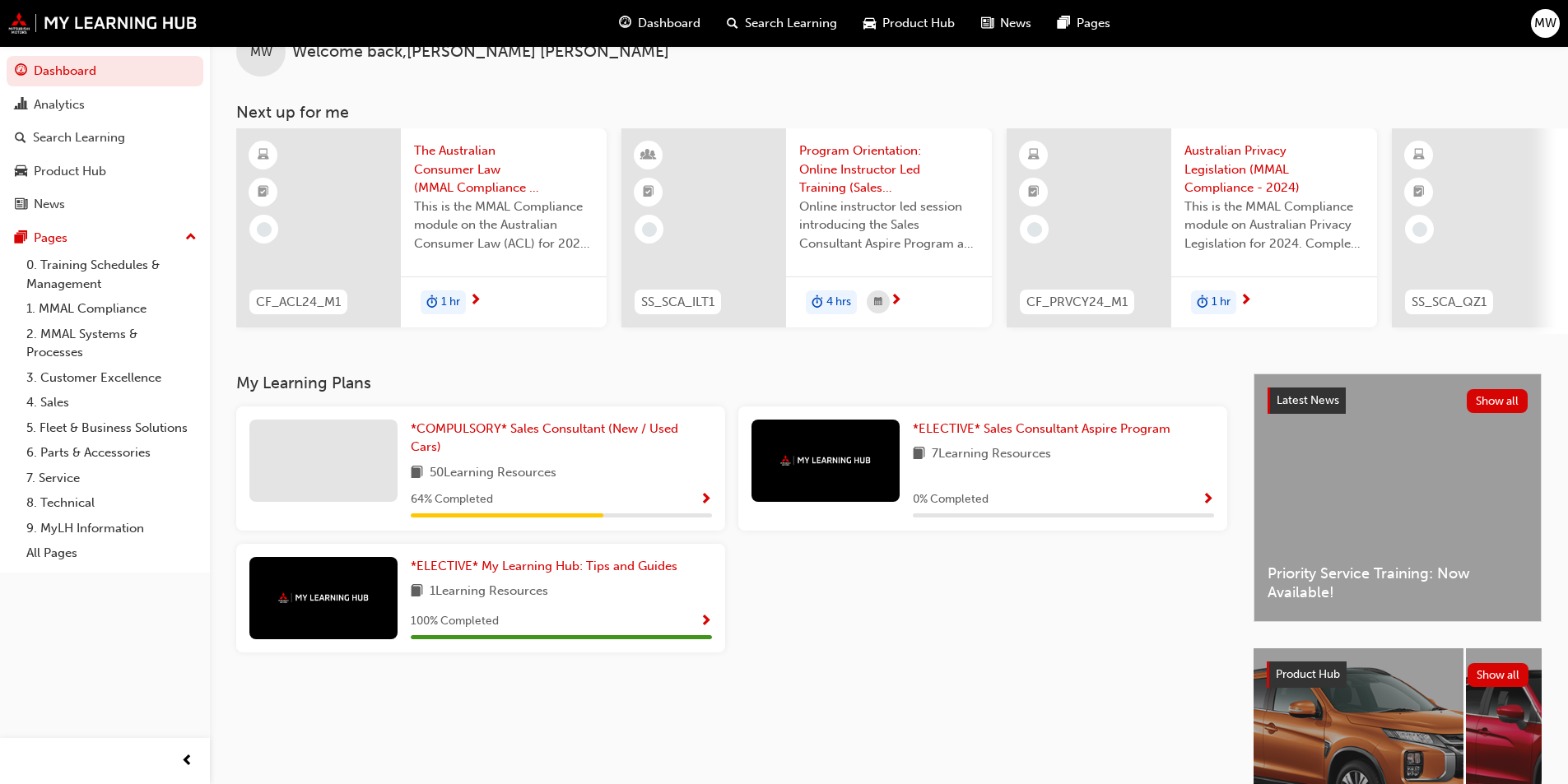
scroll to position [82, 0]
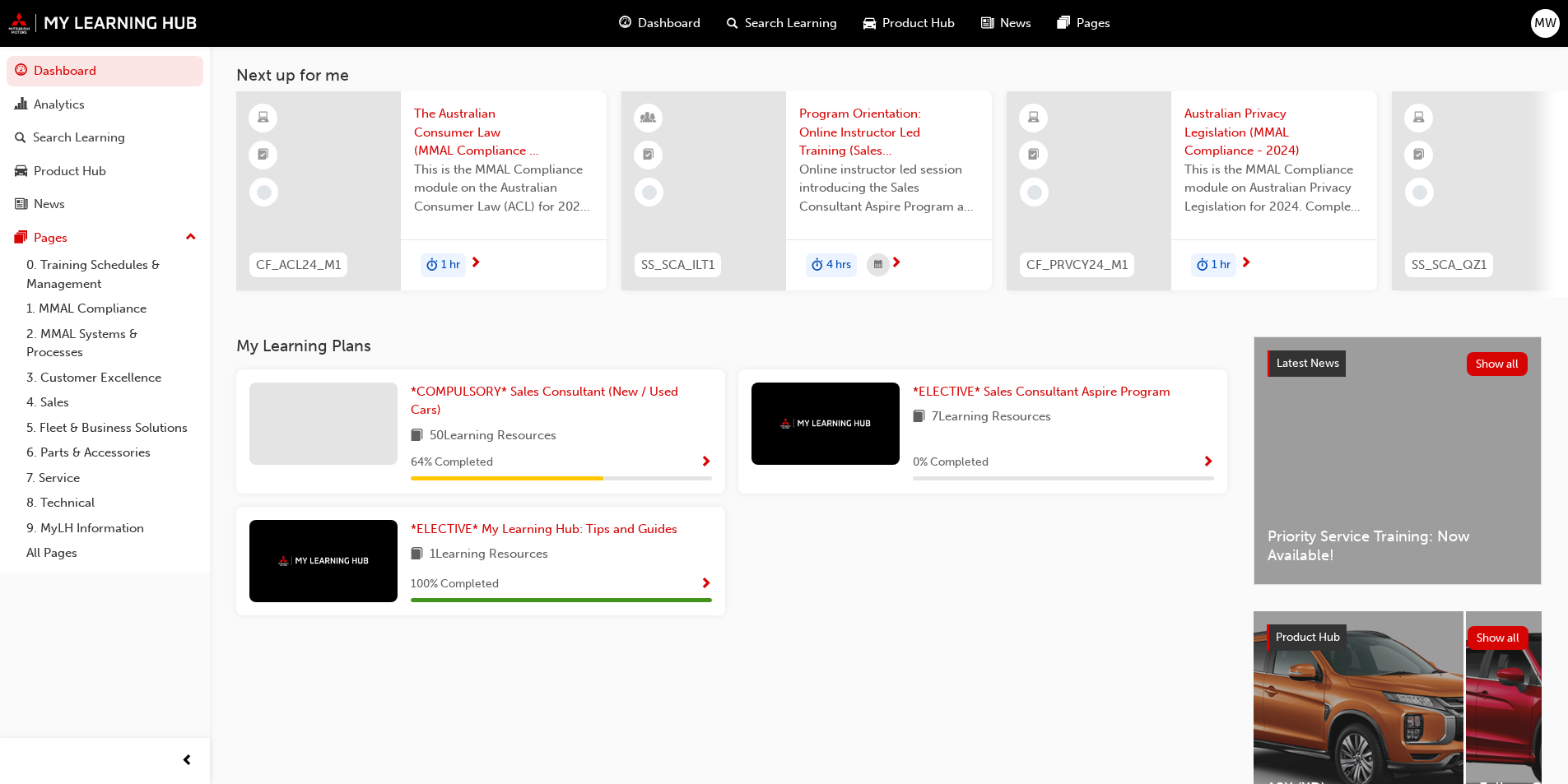
click at [708, 468] on span "Show Progress" at bounding box center [706, 462] width 12 height 15
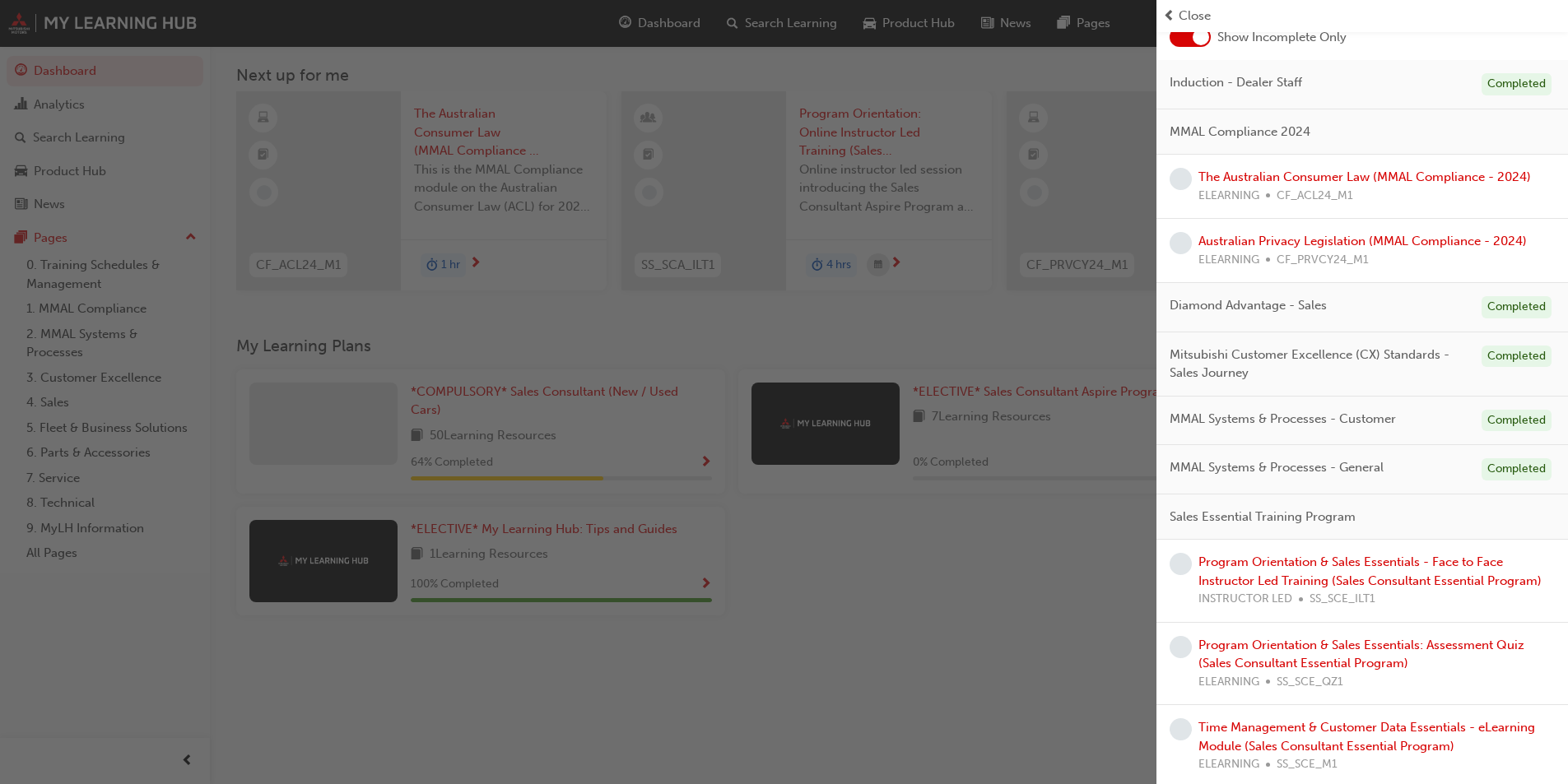
scroll to position [0, 0]
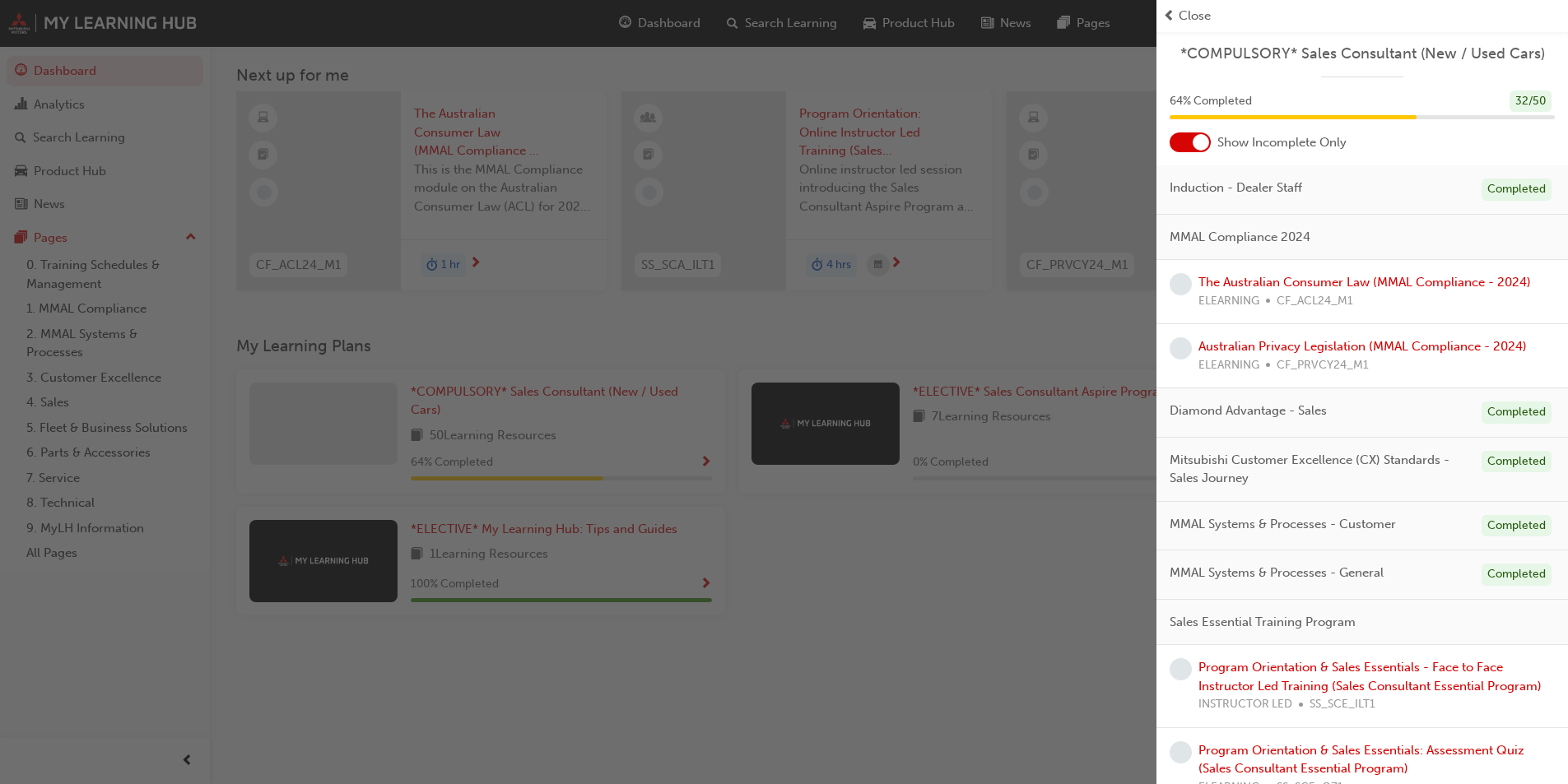
click at [1024, 653] on div "button" at bounding box center [578, 392] width 1157 height 784
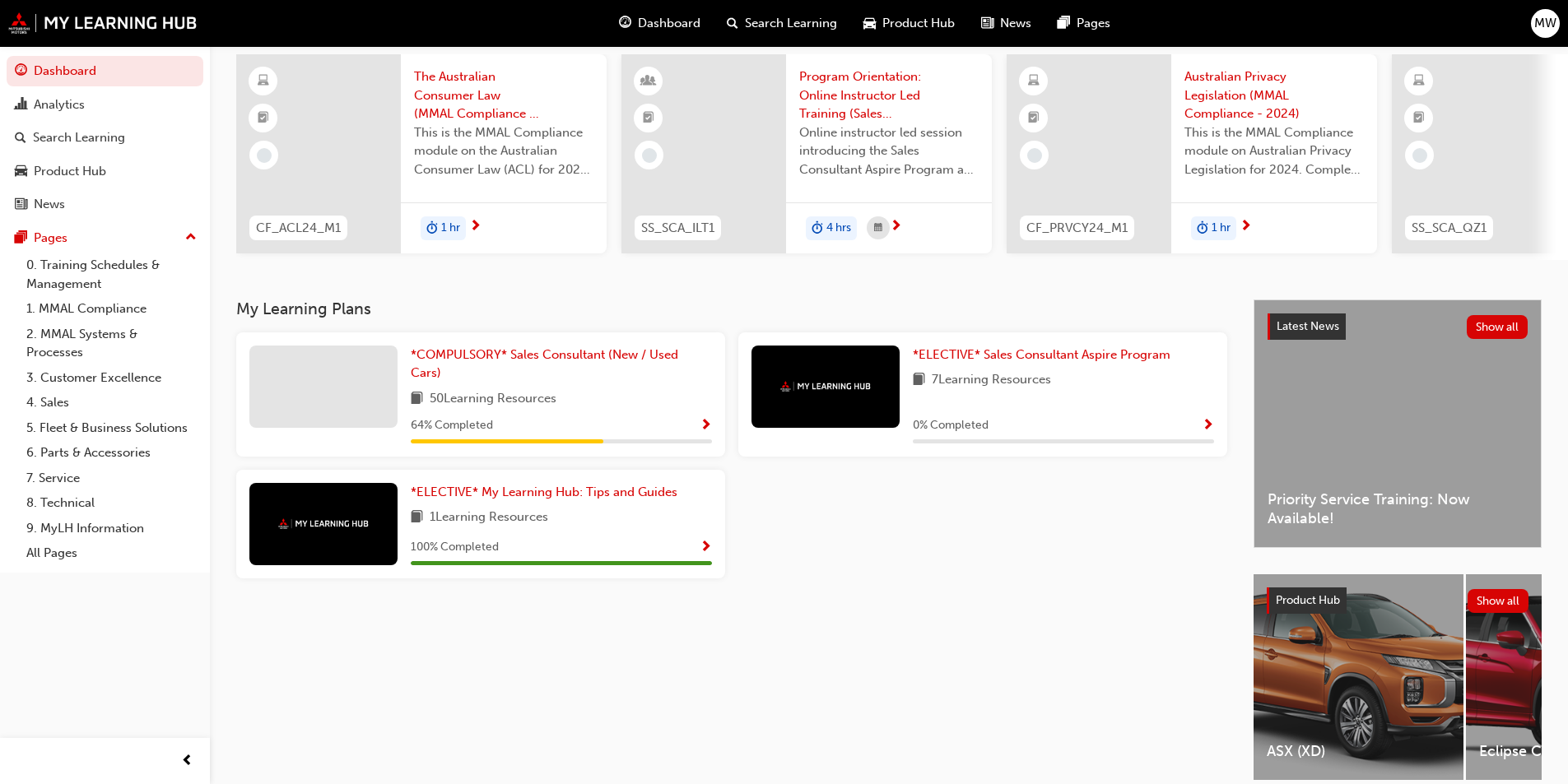
scroll to position [82, 0]
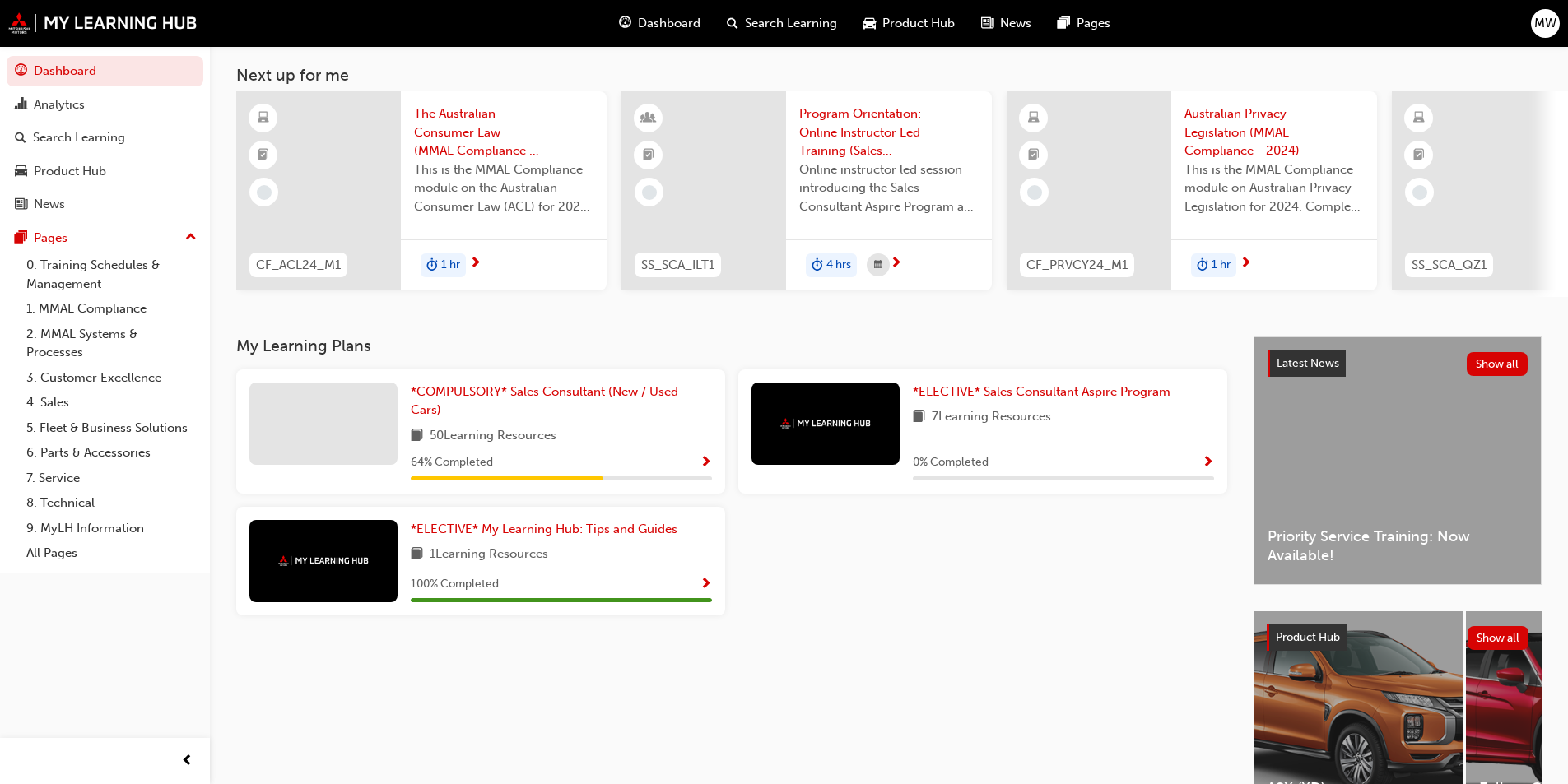
click at [709, 471] on span "Show Progress" at bounding box center [706, 462] width 12 height 15
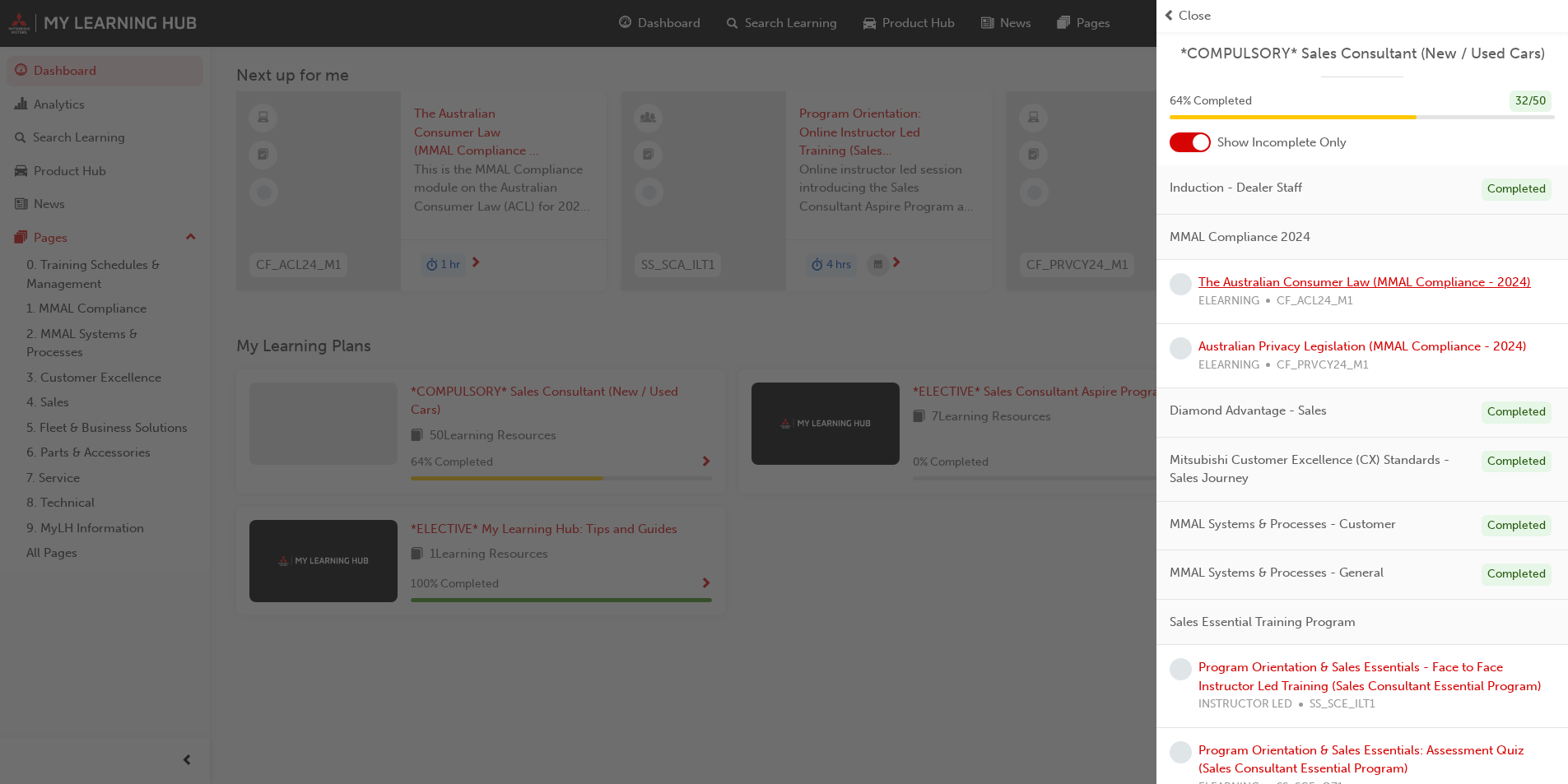
click at [1390, 286] on link "The Australian Consumer Law (MMAL Compliance - 2024)" at bounding box center [1365, 282] width 333 height 15
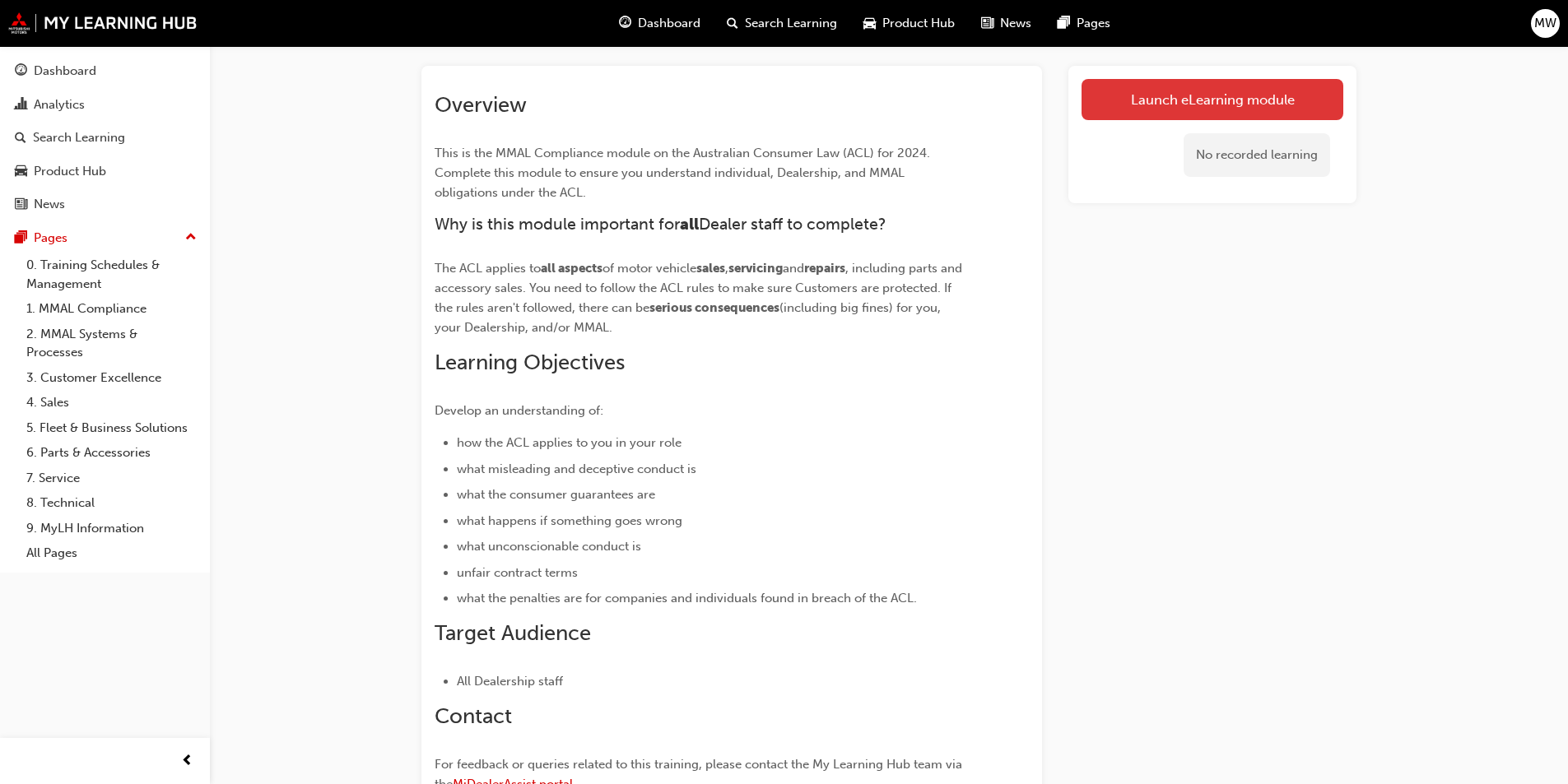
click at [1247, 102] on link "Launch eLearning module" at bounding box center [1212, 100] width 262 height 41
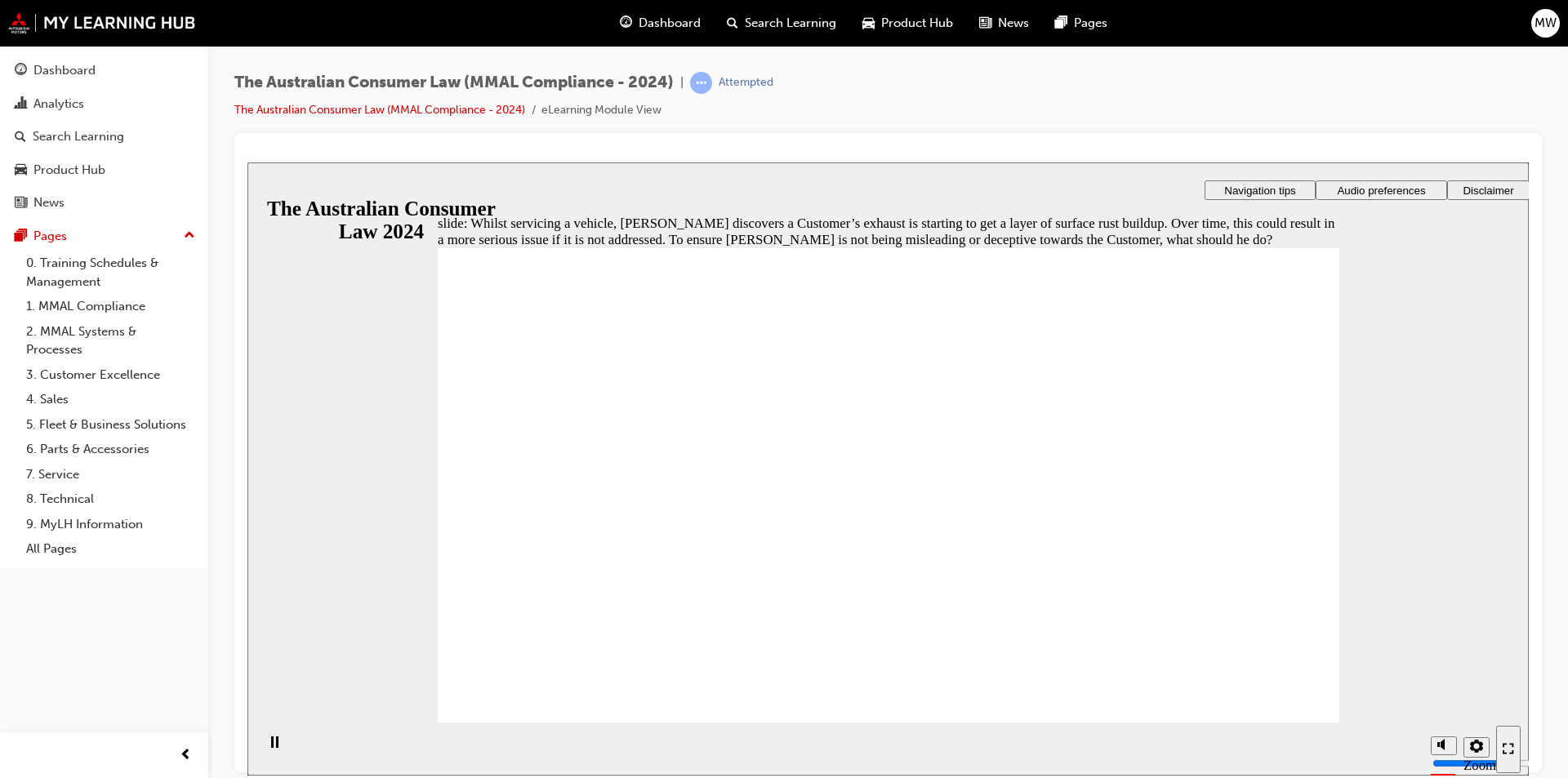
radio input "true"
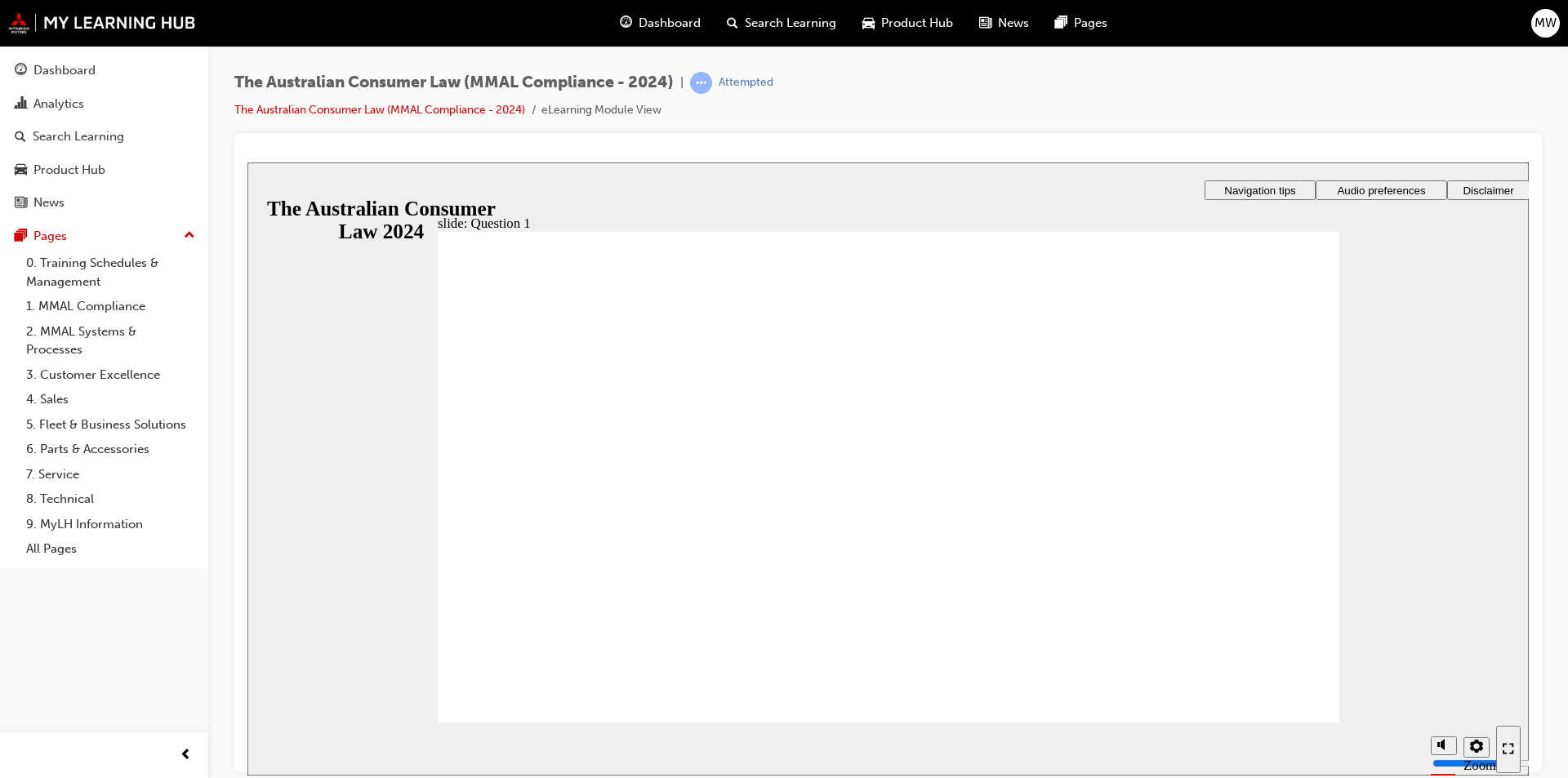
radio input "true"
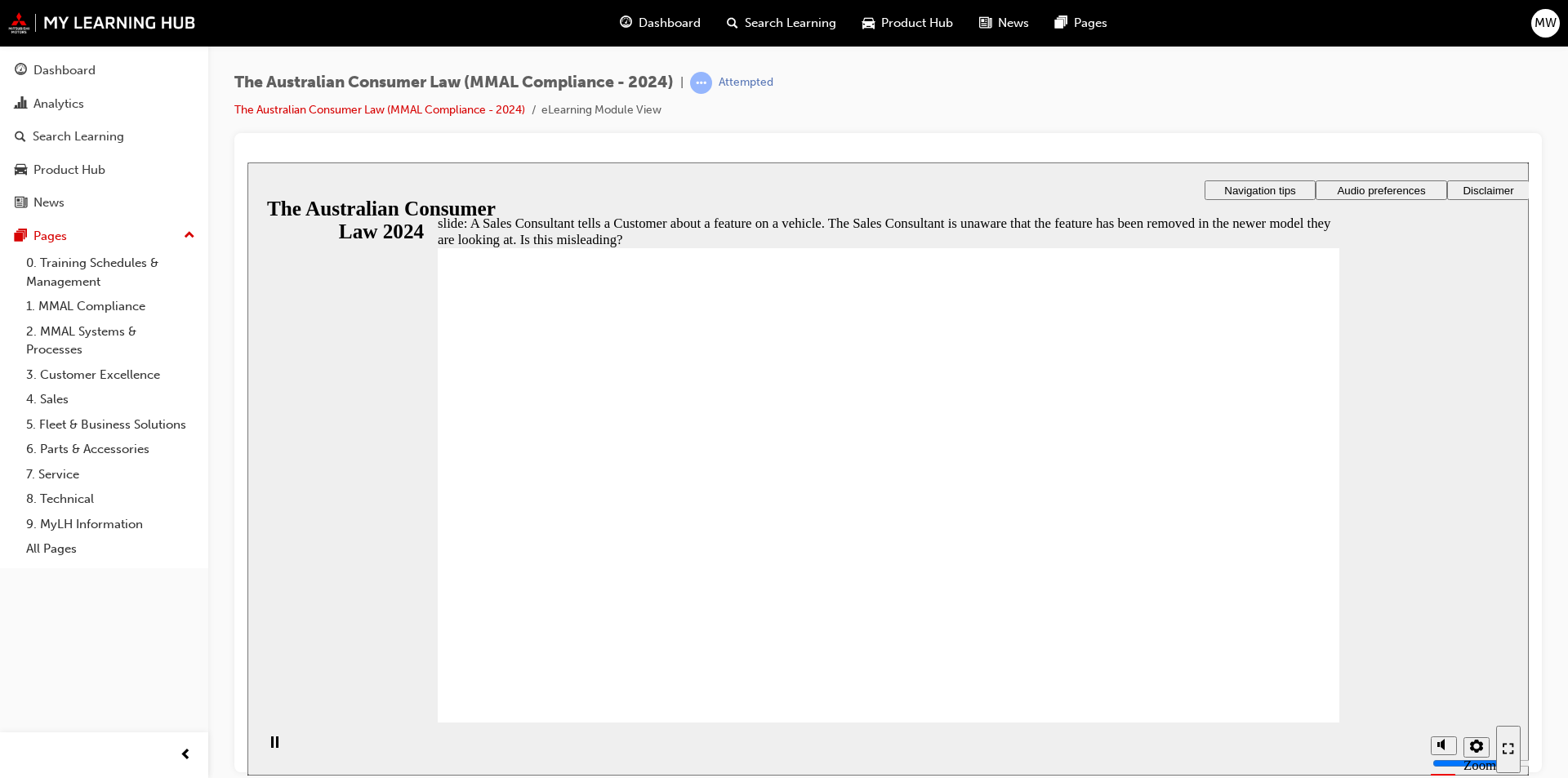
radio input "true"
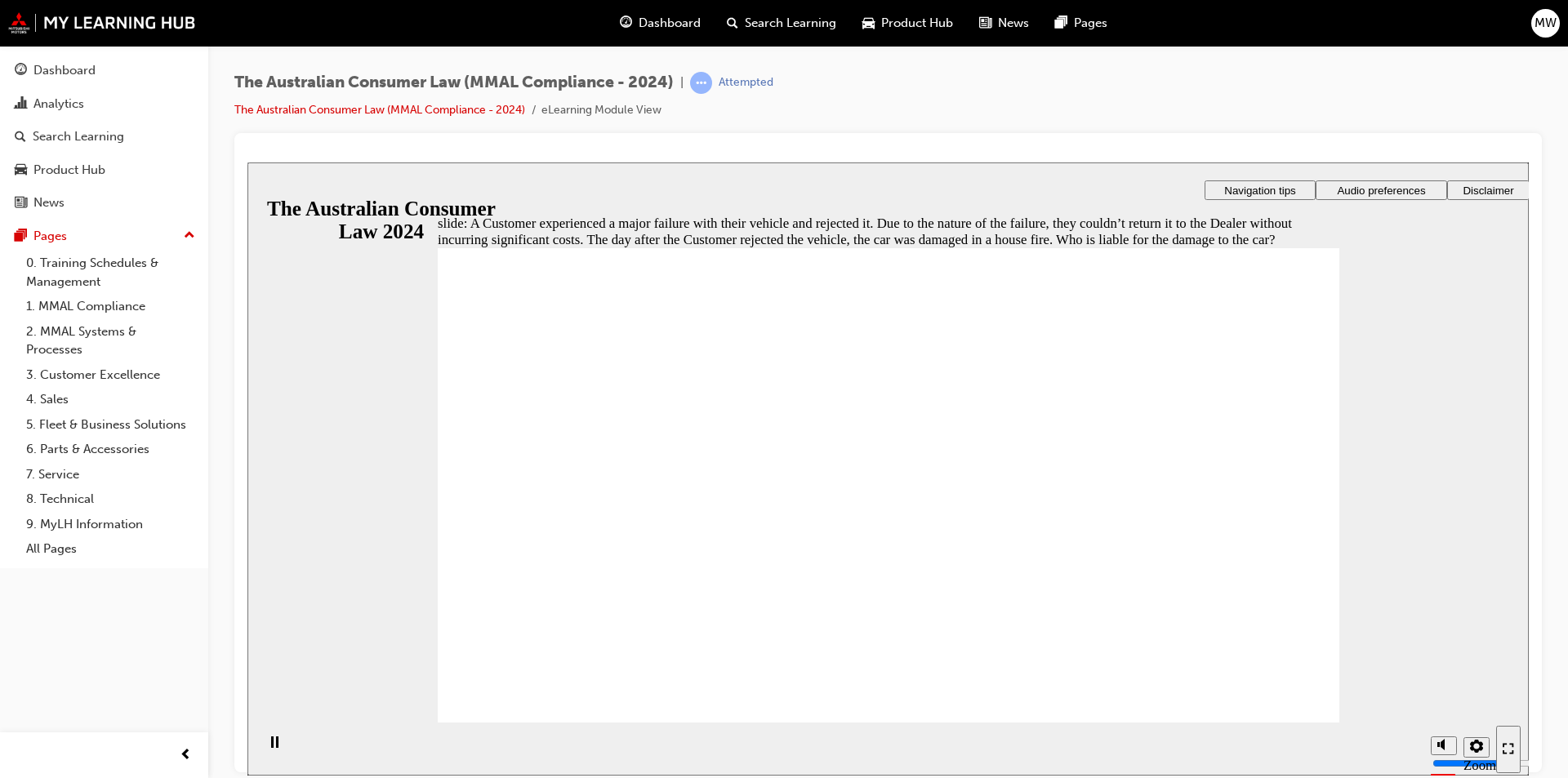
radio input "true"
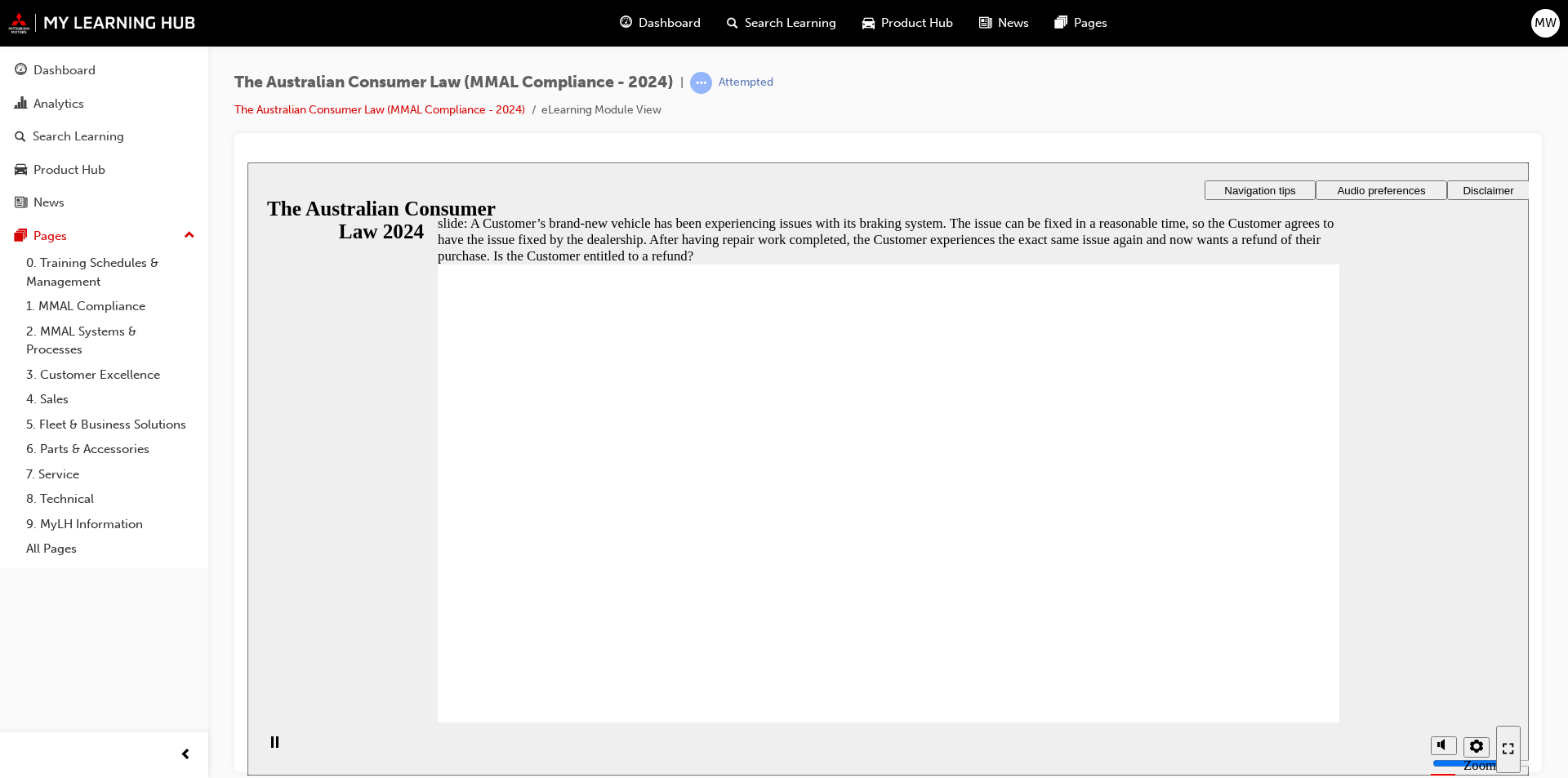
radio input "true"
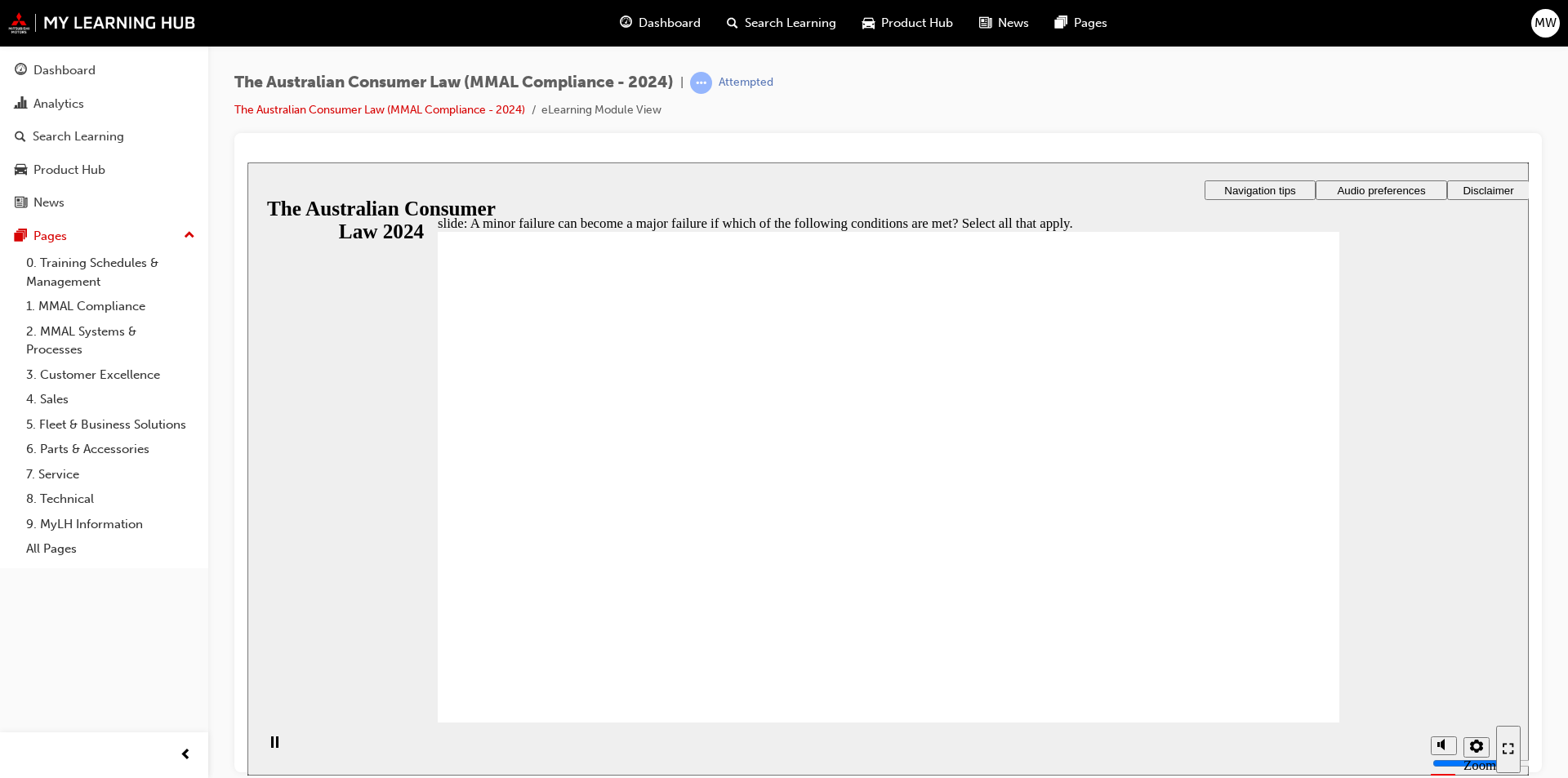
checkbox input "true"
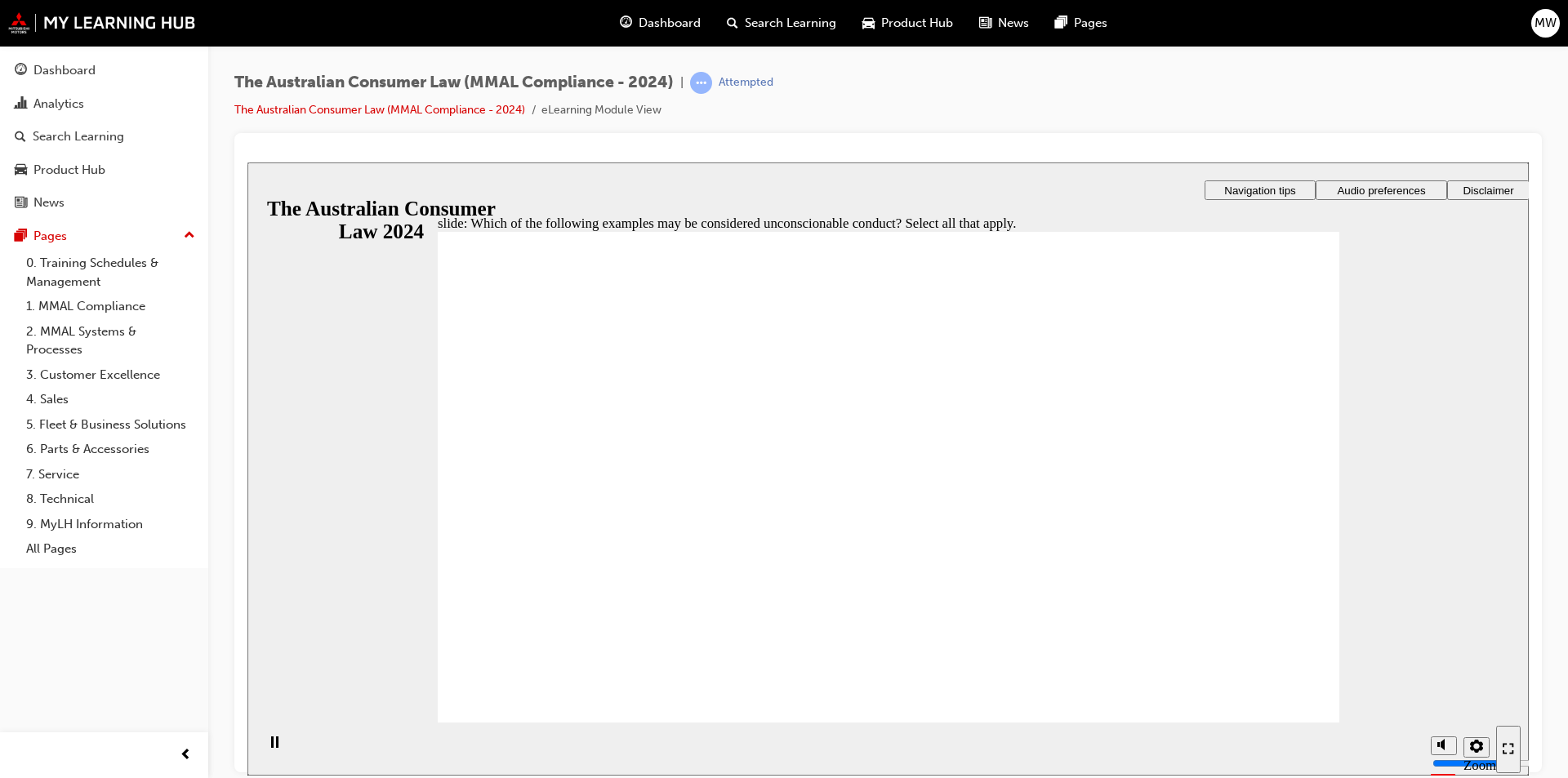
checkbox input "true"
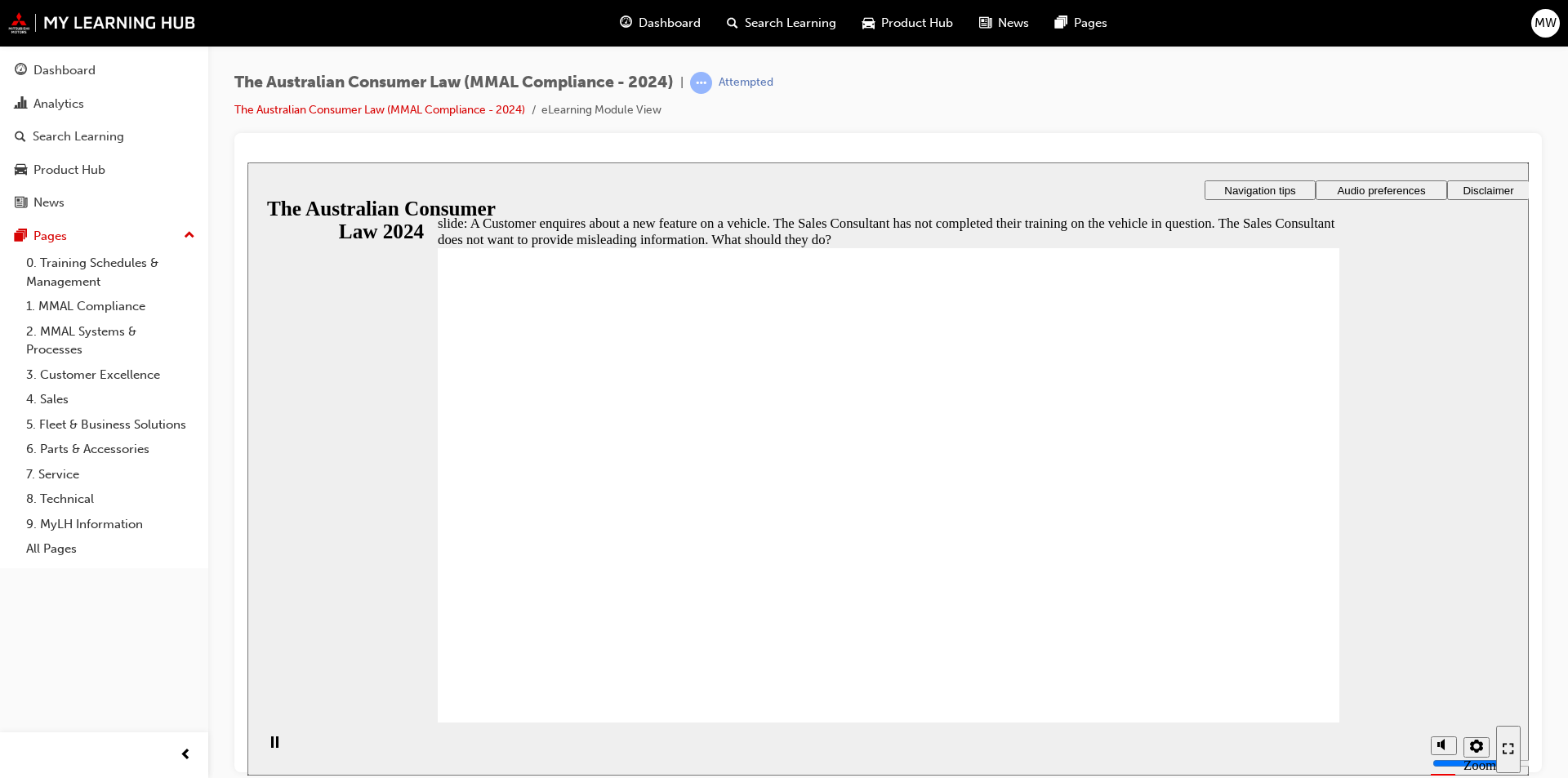
radio input "true"
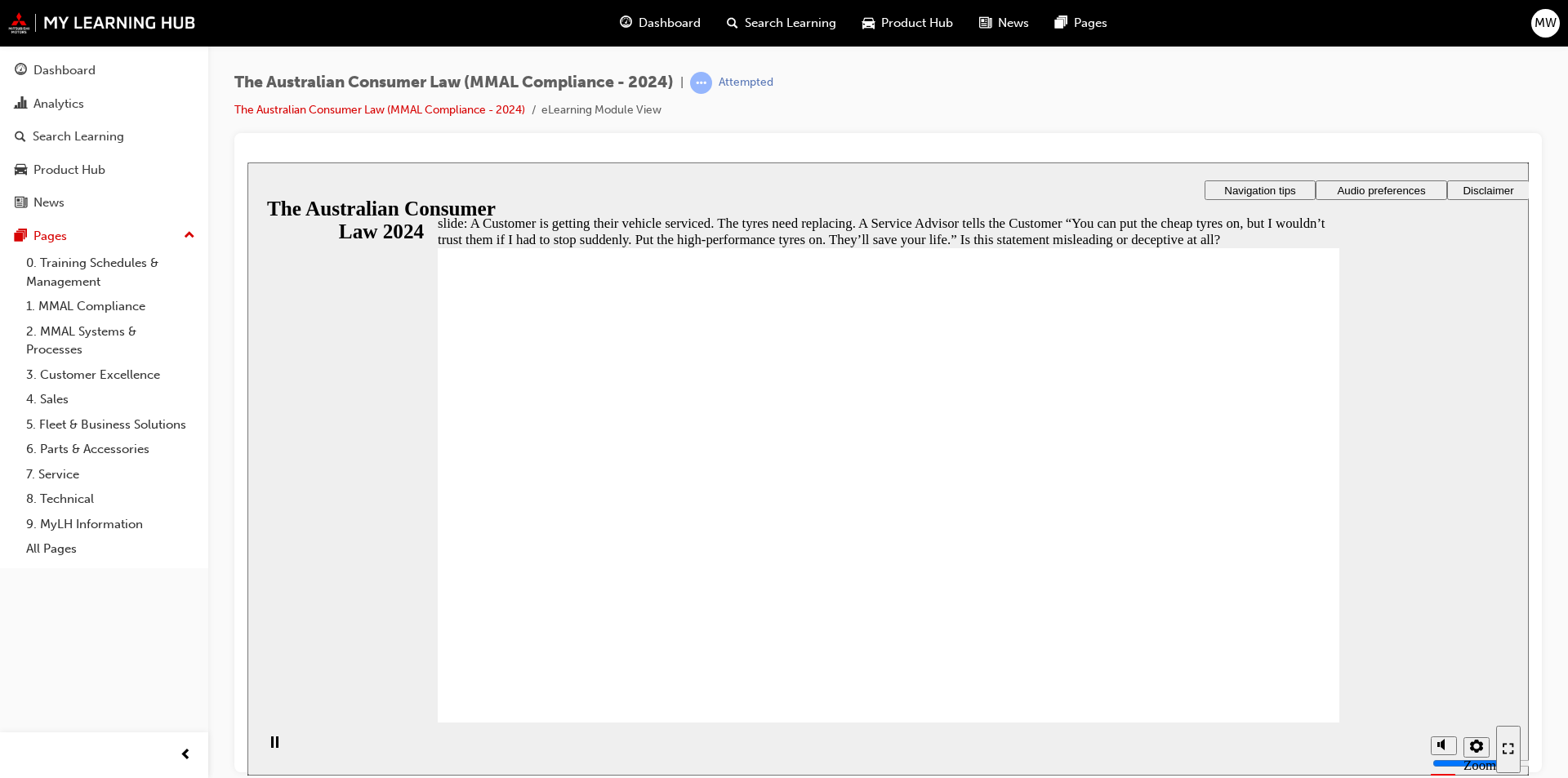
checkbox input "true"
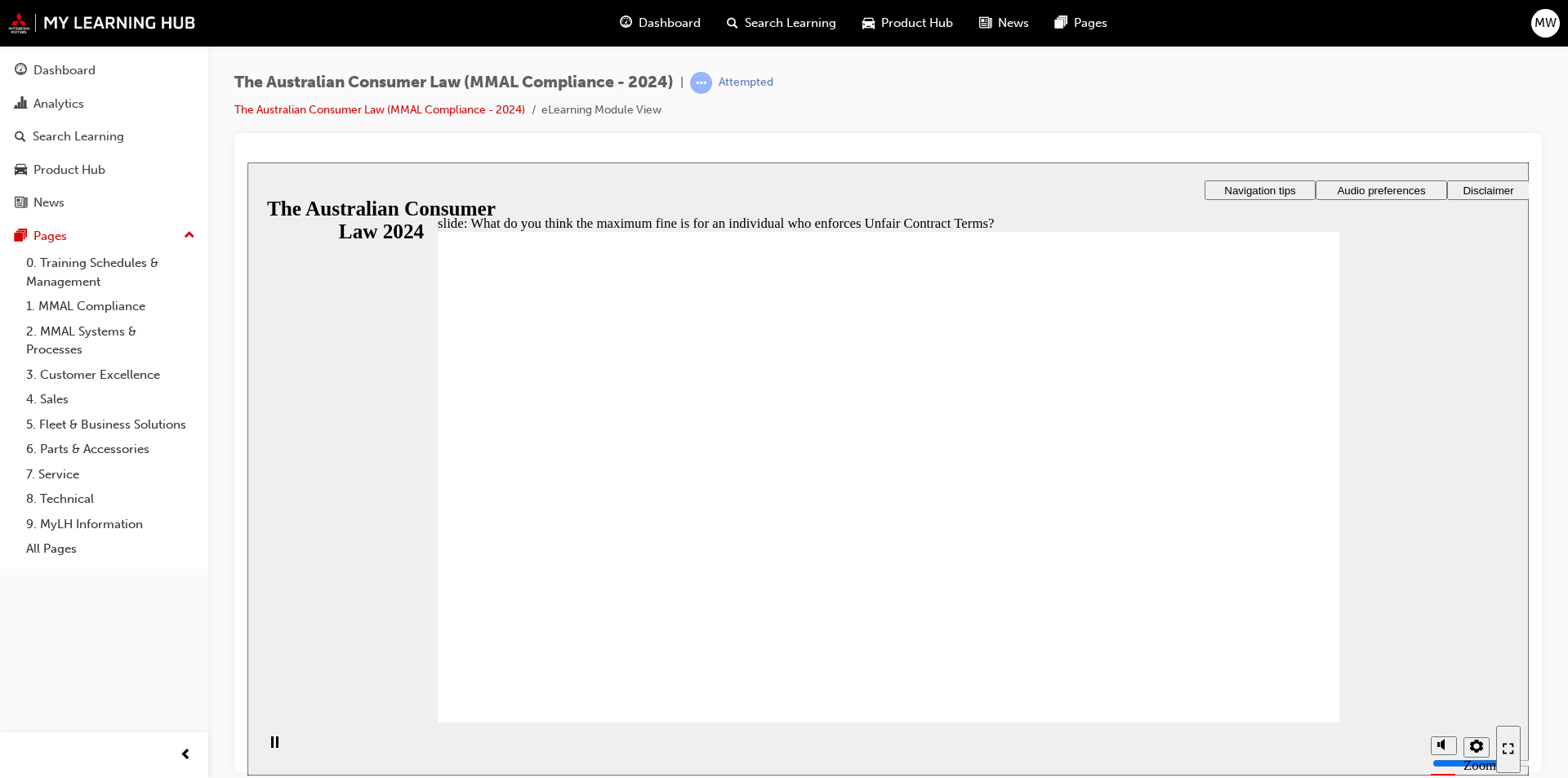
radio input "true"
checkbox input "true"
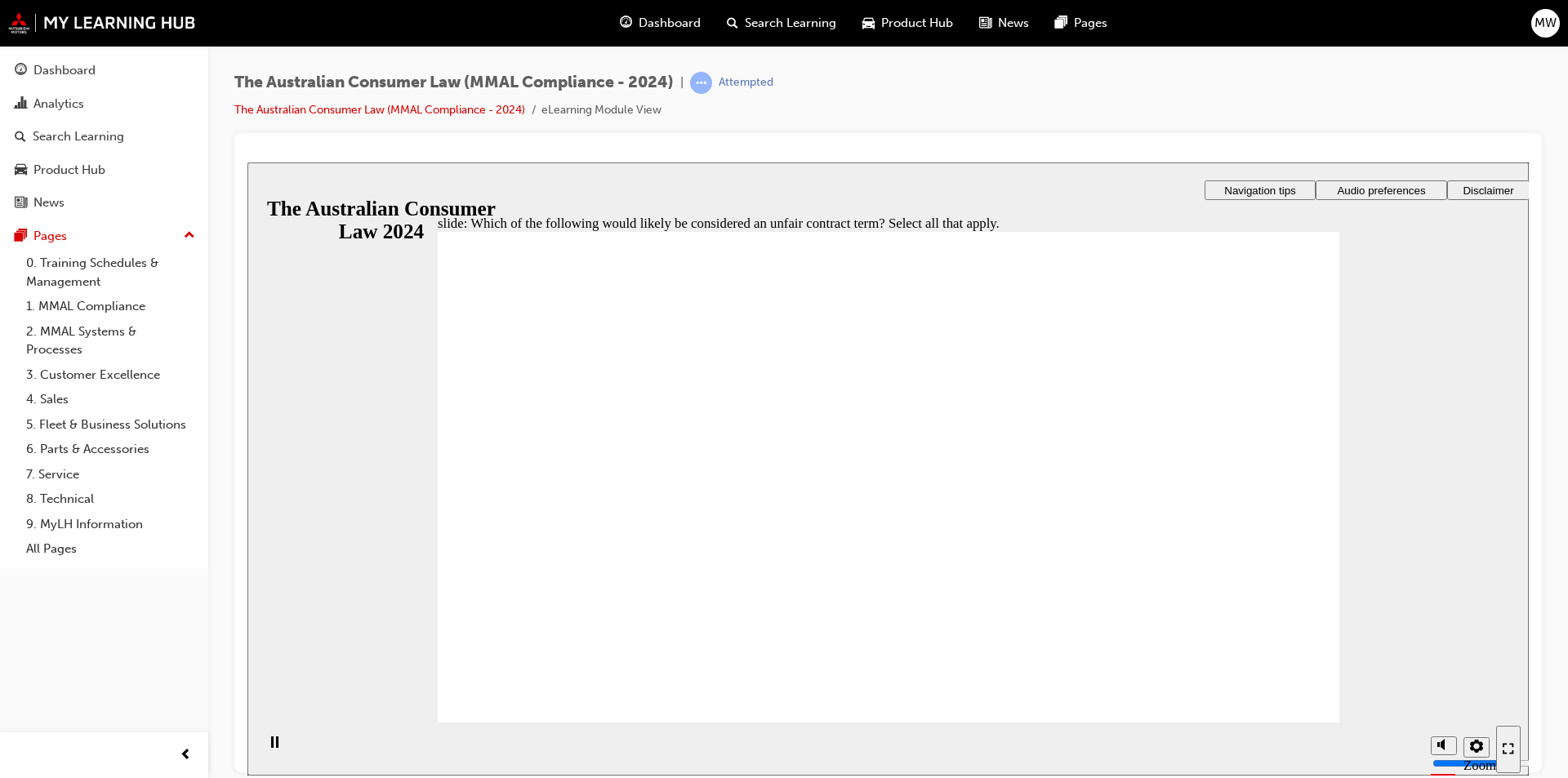
checkbox input "true"
